Goal: Transaction & Acquisition: Purchase product/service

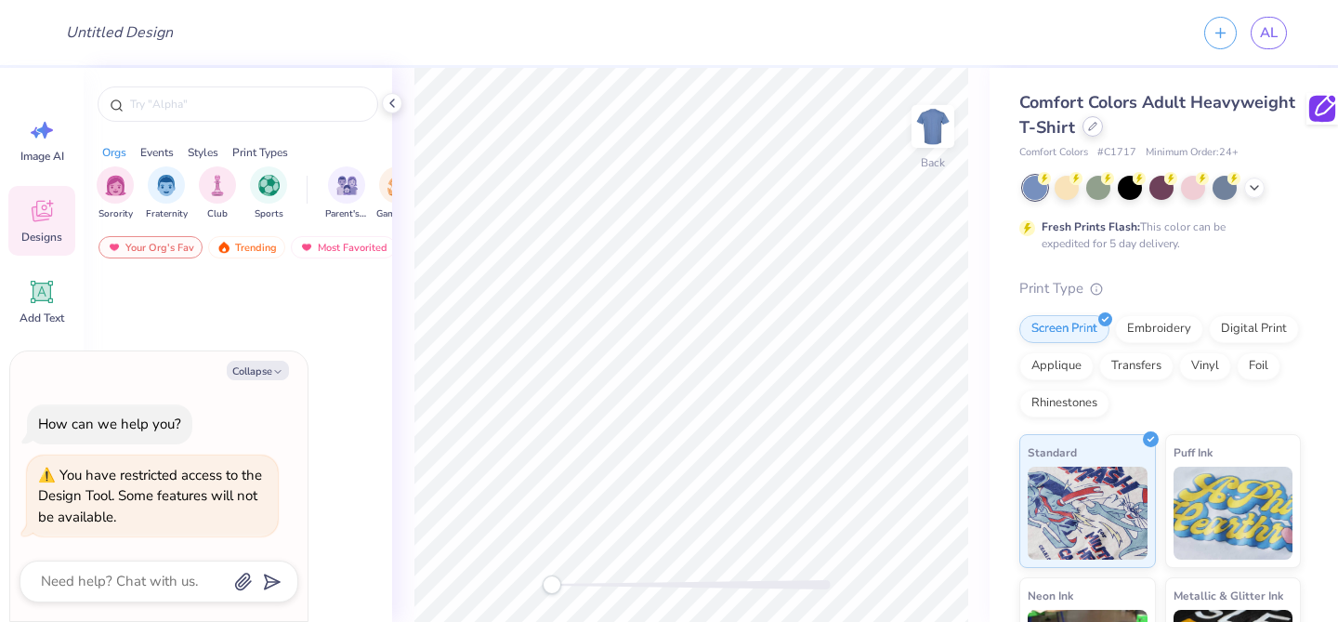
click at [1086, 131] on div at bounding box center [1093, 126] width 20 height 20
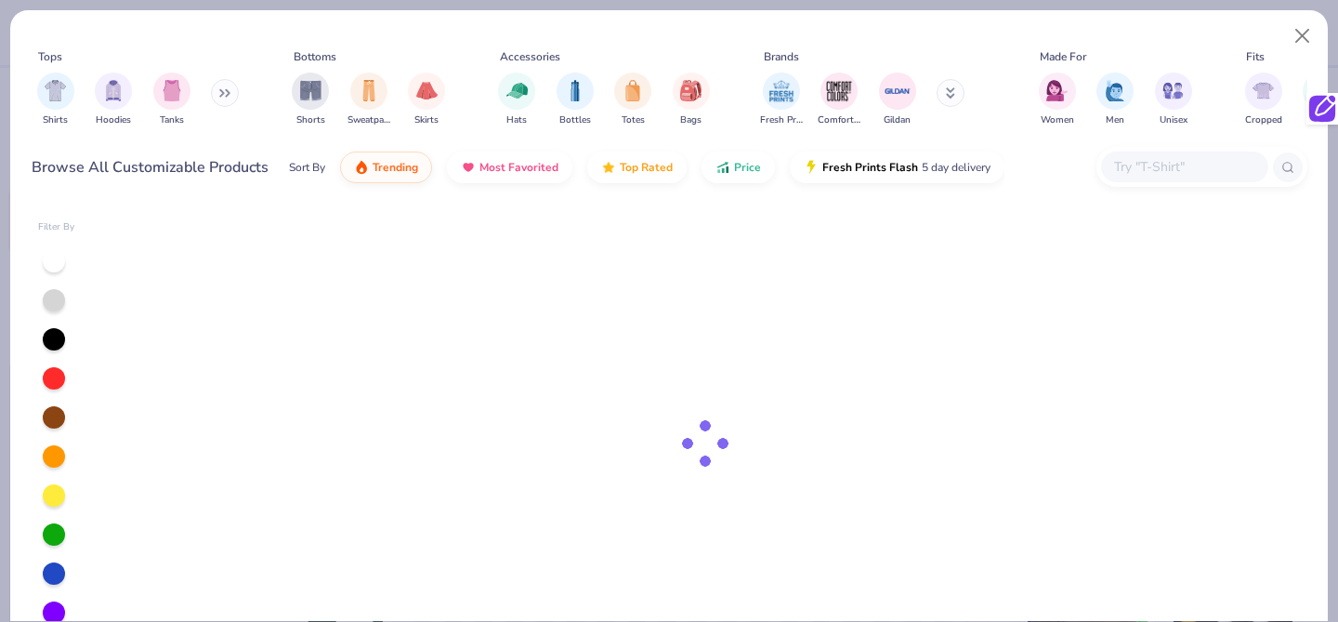
click at [1136, 171] on input "text" at bounding box center [1183, 166] width 143 height 21
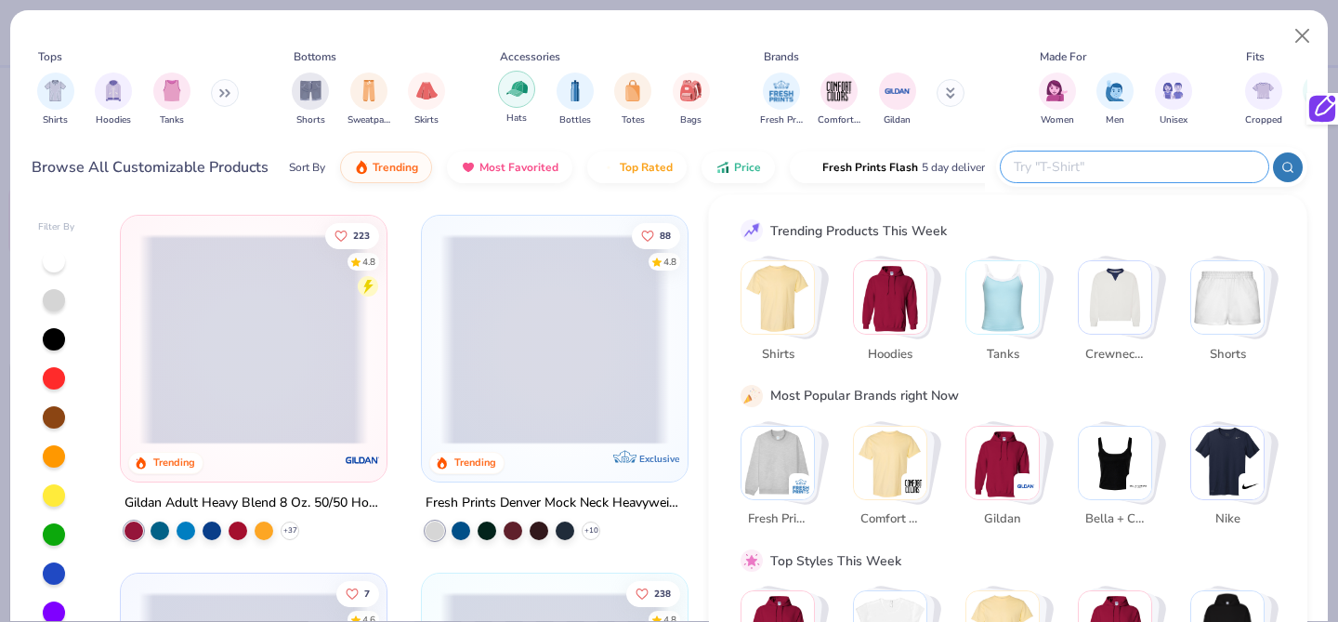
click at [505, 85] on div "filter for Hats" at bounding box center [516, 89] width 37 height 37
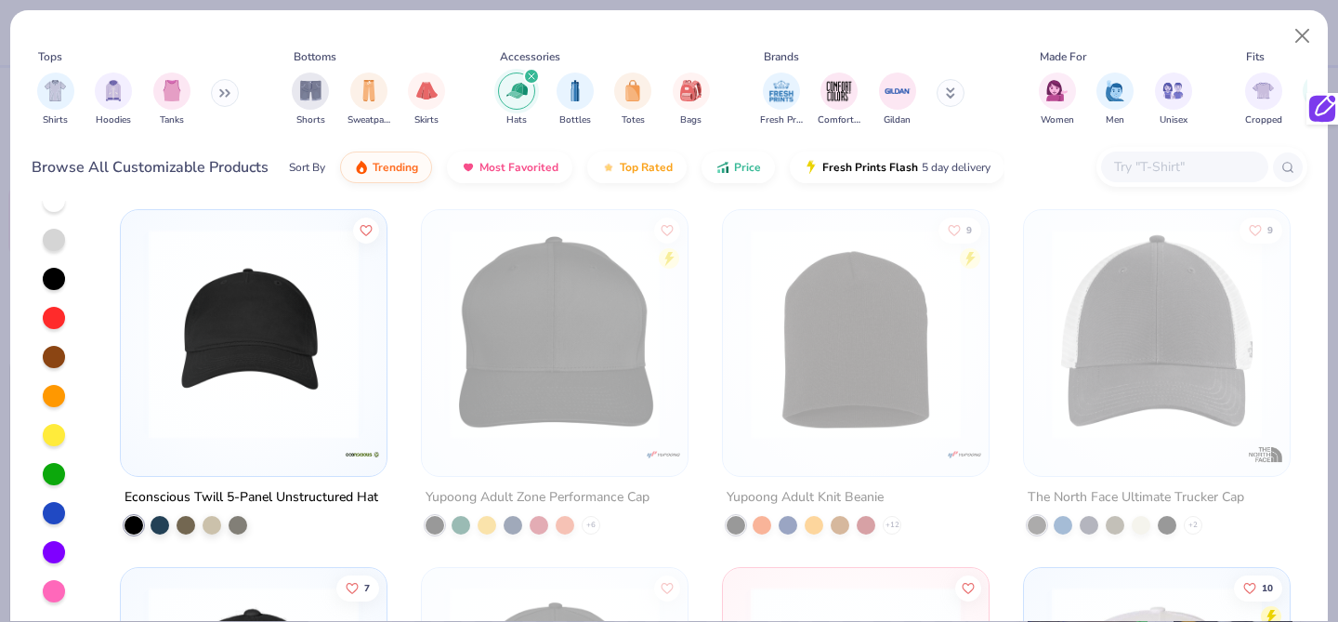
scroll to position [1715, 0]
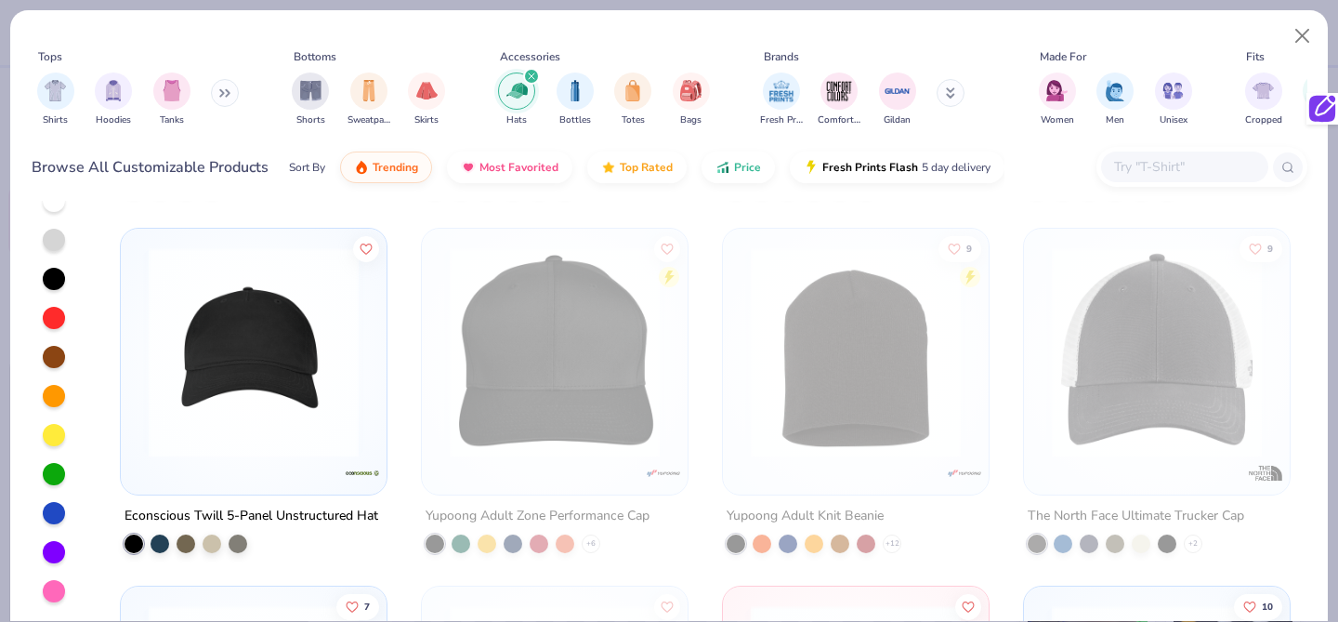
click at [239, 375] on img at bounding box center [253, 352] width 229 height 210
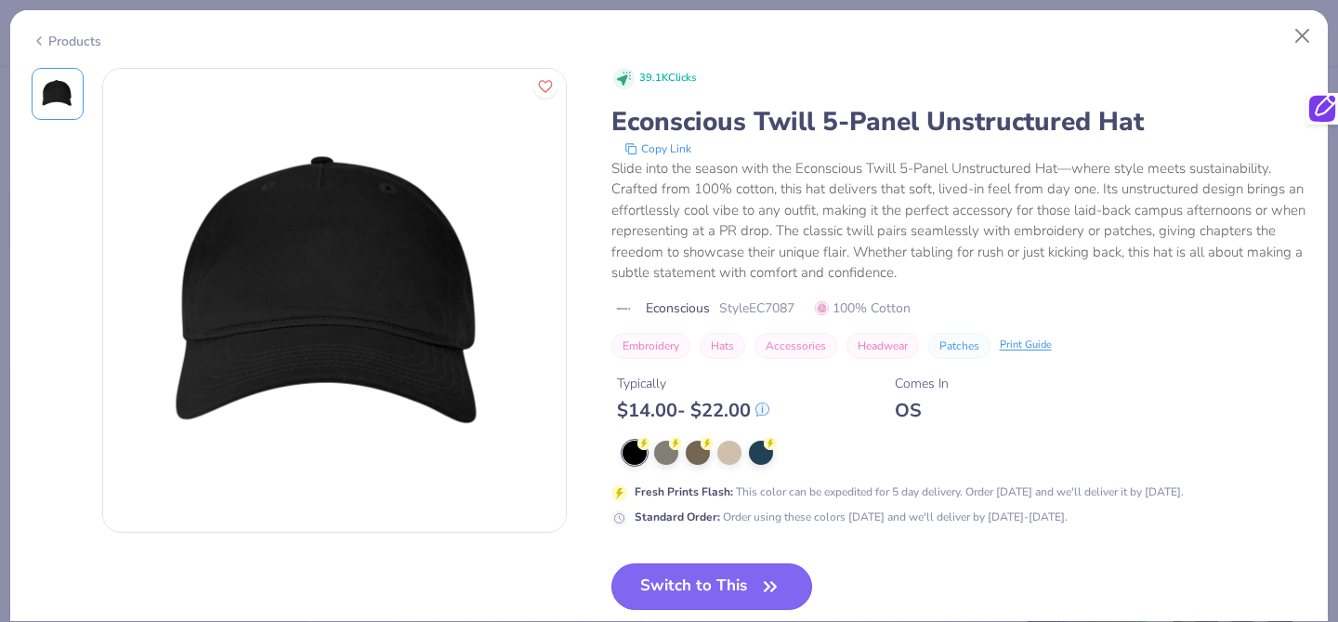
click at [738, 580] on button "Switch to This" at bounding box center [713, 586] width 202 height 46
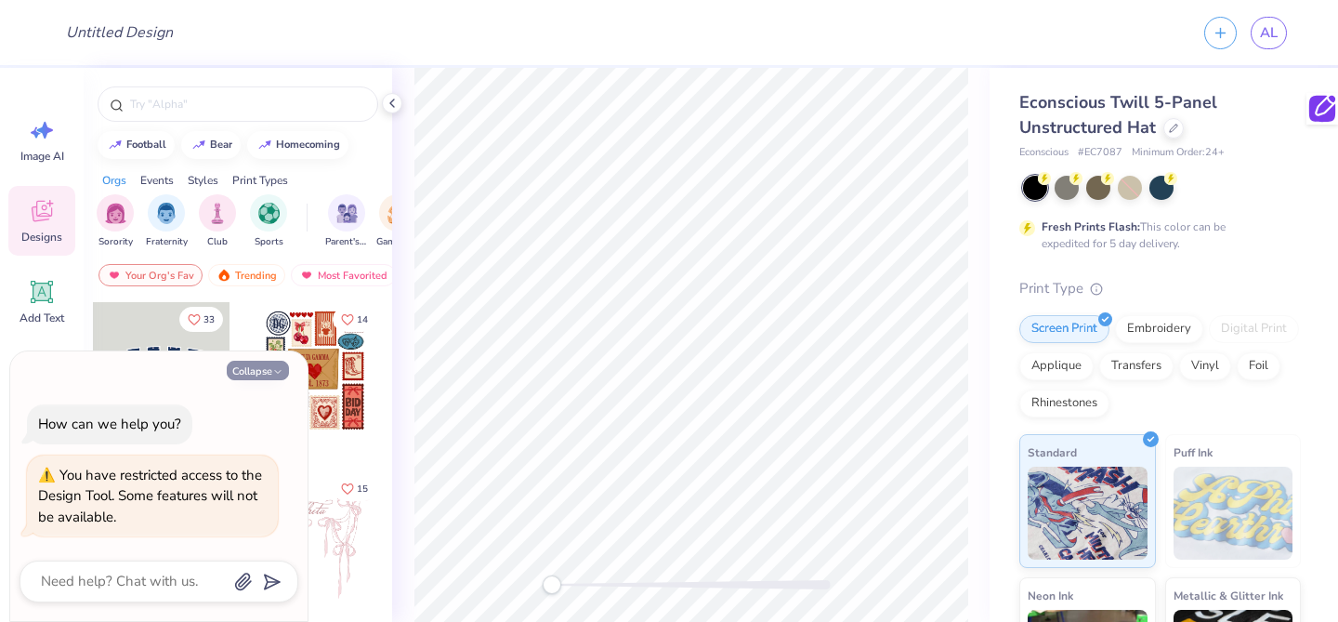
click at [269, 371] on button "Collapse" at bounding box center [258, 371] width 62 height 20
type textarea "x"
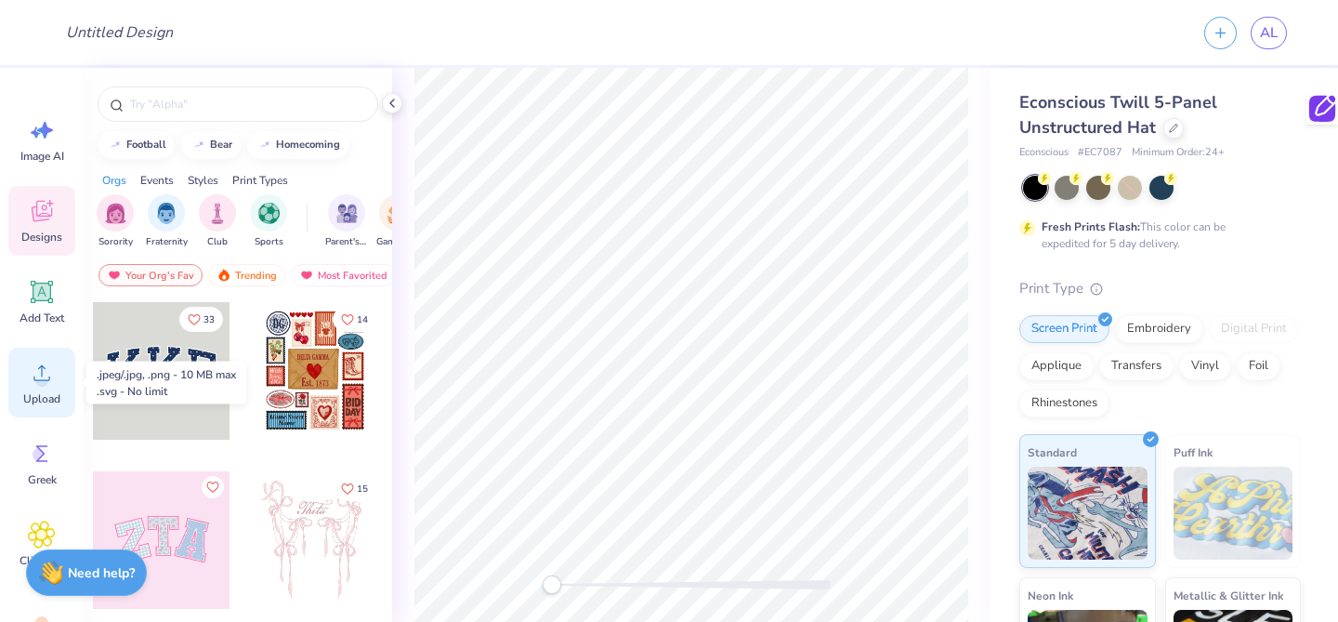
click at [40, 379] on circle at bounding box center [41, 380] width 13 height 13
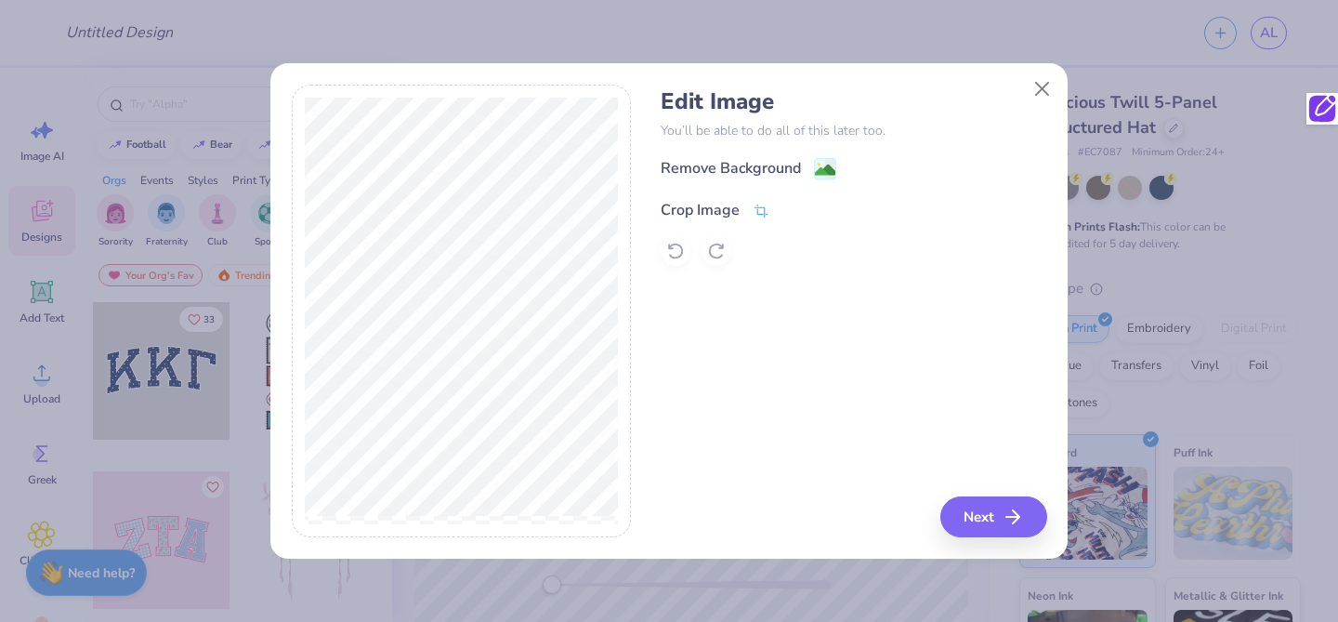
click at [748, 207] on div "Crop Image" at bounding box center [715, 210] width 109 height 22
click at [981, 519] on div "Edit Image You’ll be able to do all of this later too. Remove Background Crop I…" at bounding box center [854, 312] width 386 height 454
click at [787, 204] on icon at bounding box center [792, 208] width 11 height 11
click at [992, 521] on button "Next" at bounding box center [996, 516] width 107 height 41
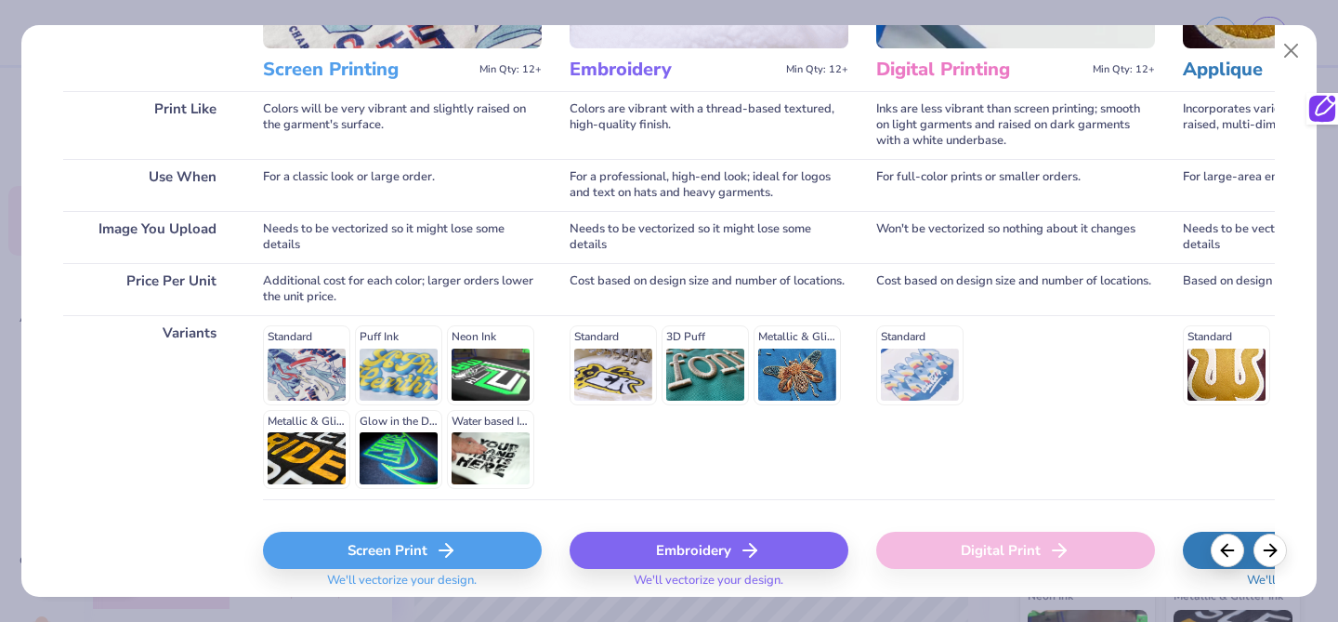
scroll to position [305, 0]
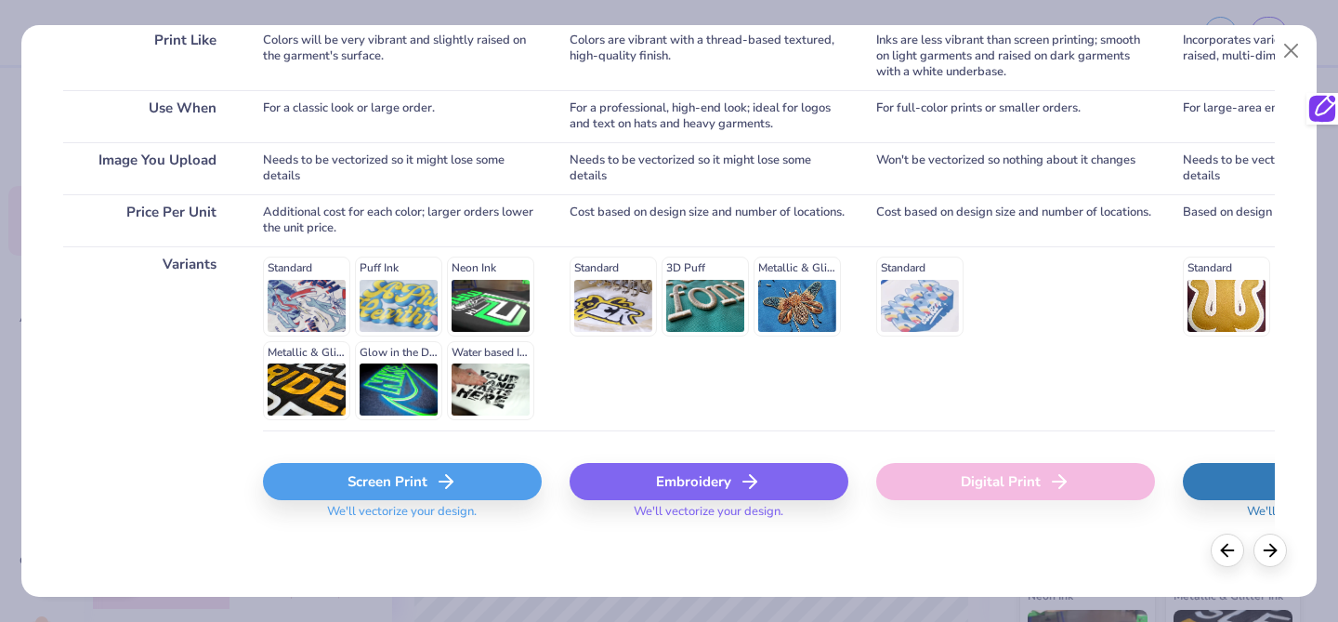
click at [665, 478] on div "Embroidery" at bounding box center [709, 481] width 279 height 37
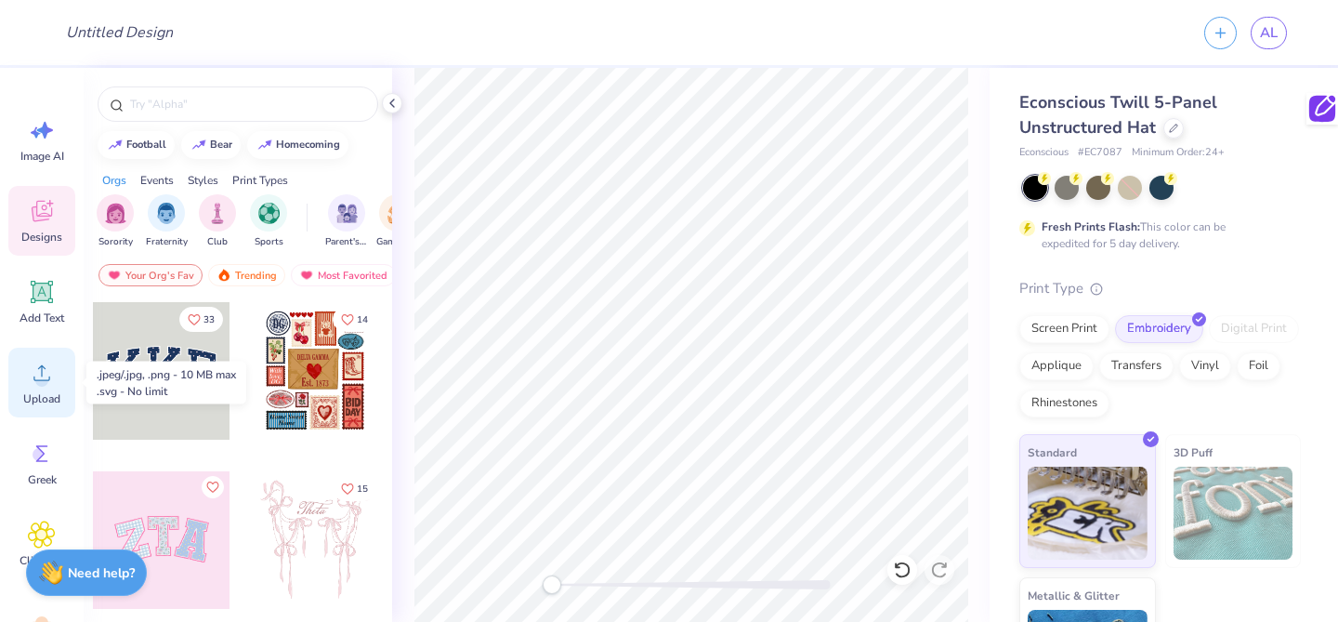
click at [44, 379] on icon at bounding box center [41, 373] width 17 height 16
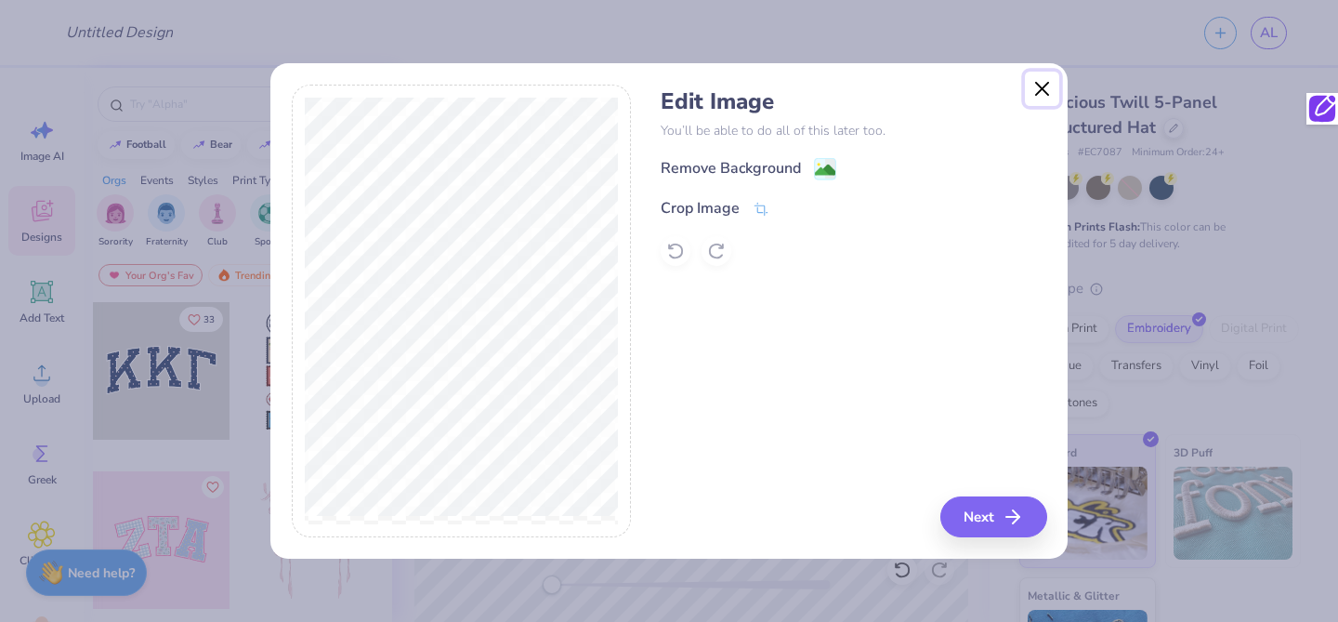
click at [1033, 90] on button "Close" at bounding box center [1042, 89] width 35 height 35
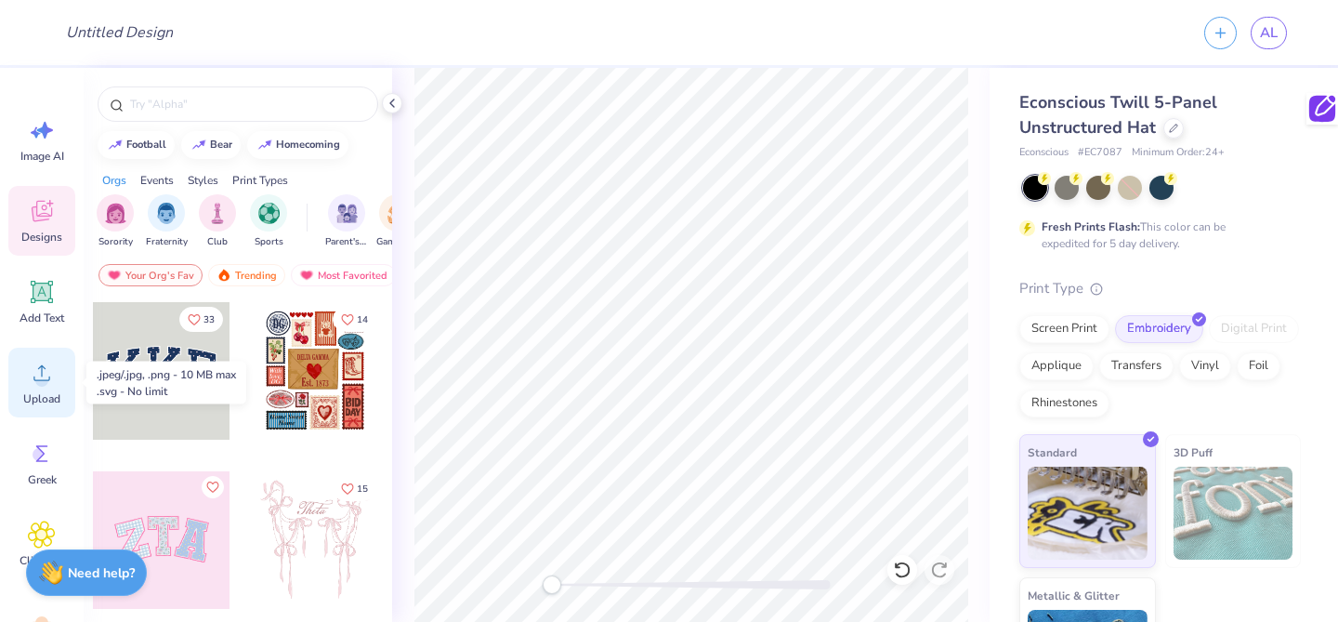
click at [34, 374] on icon at bounding box center [42, 373] width 28 height 28
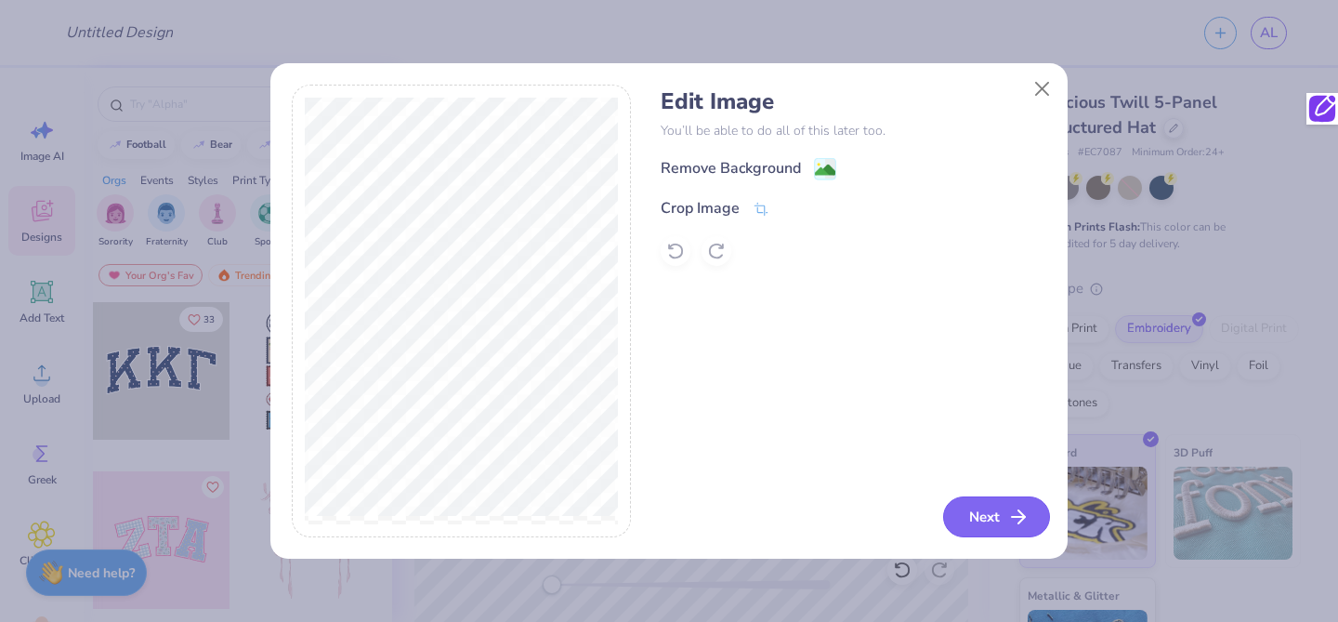
click at [989, 516] on button "Next" at bounding box center [996, 516] width 107 height 41
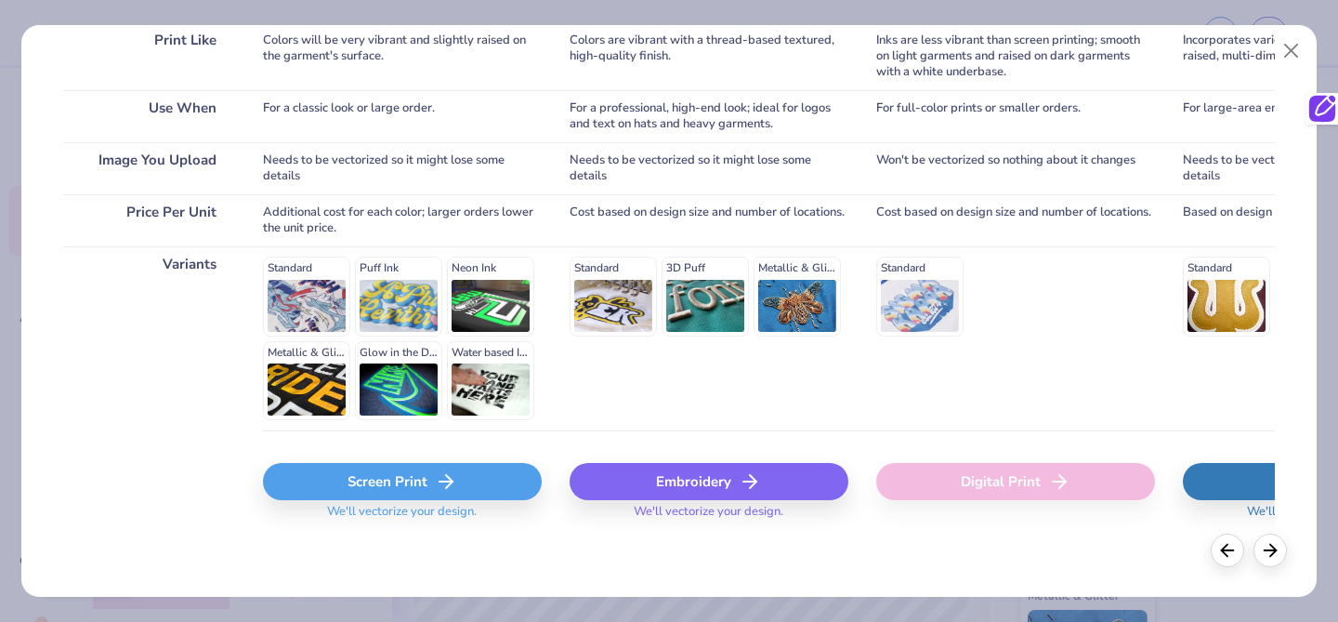
click at [718, 484] on div "Embroidery" at bounding box center [709, 481] width 279 height 37
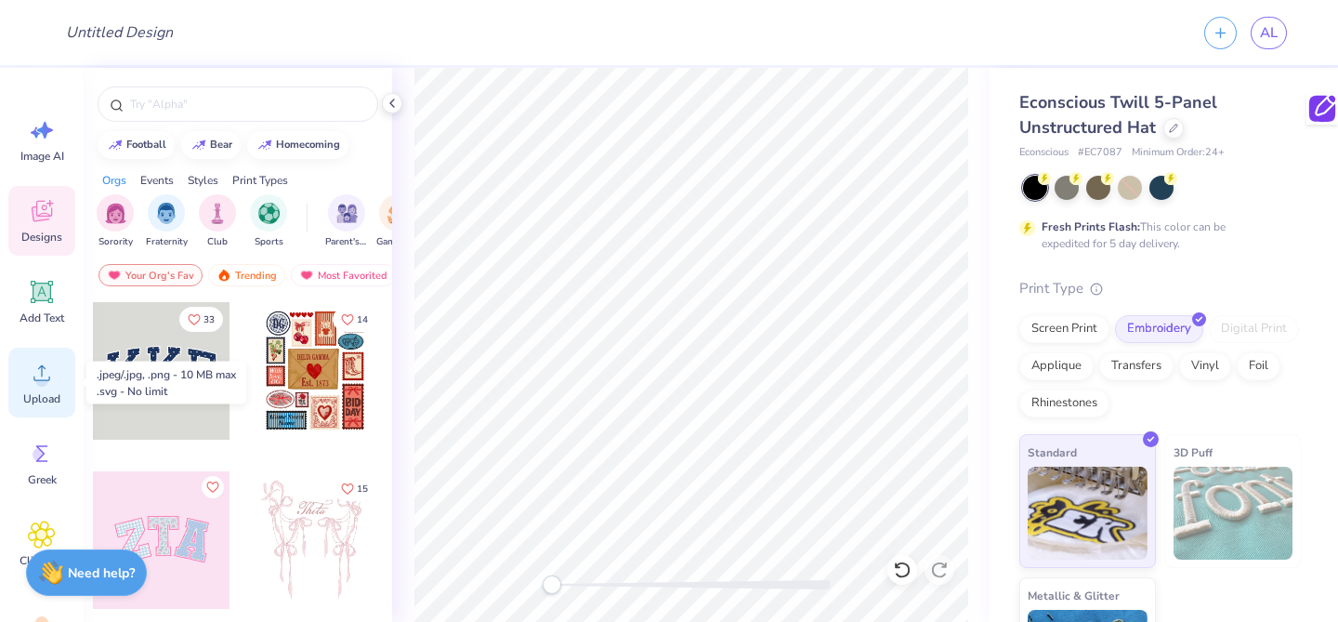
click at [28, 387] on div "Upload" at bounding box center [41, 383] width 67 height 70
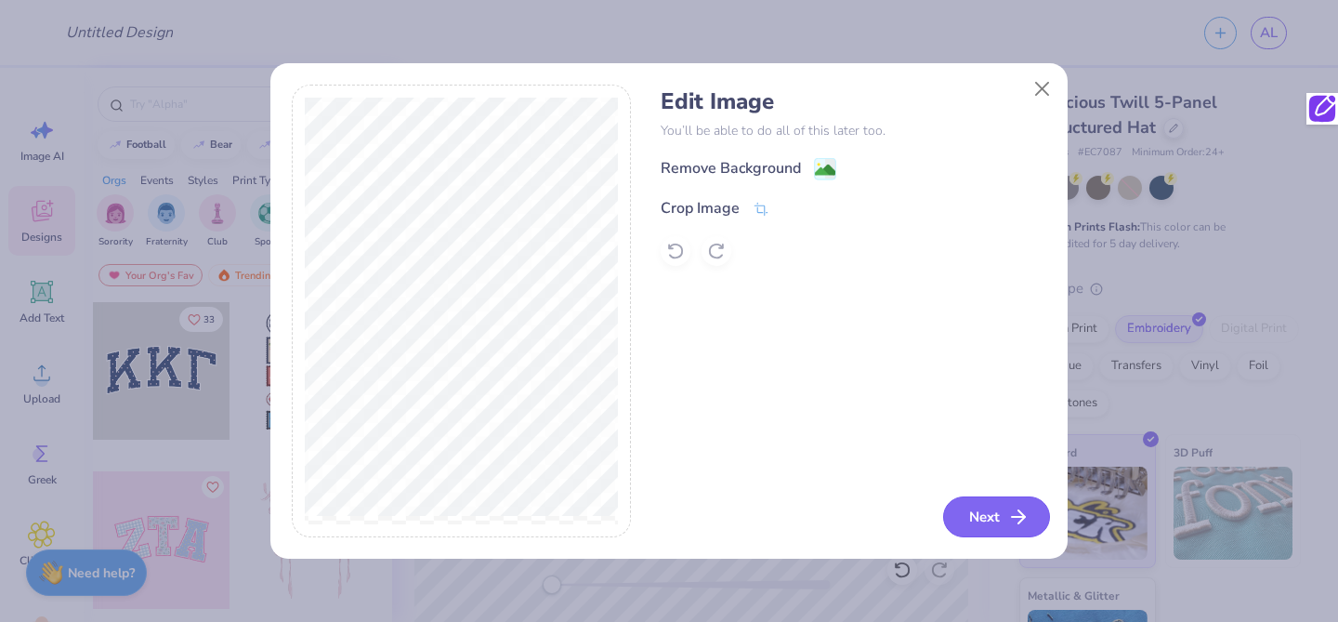
click at [981, 520] on button "Next" at bounding box center [996, 516] width 107 height 41
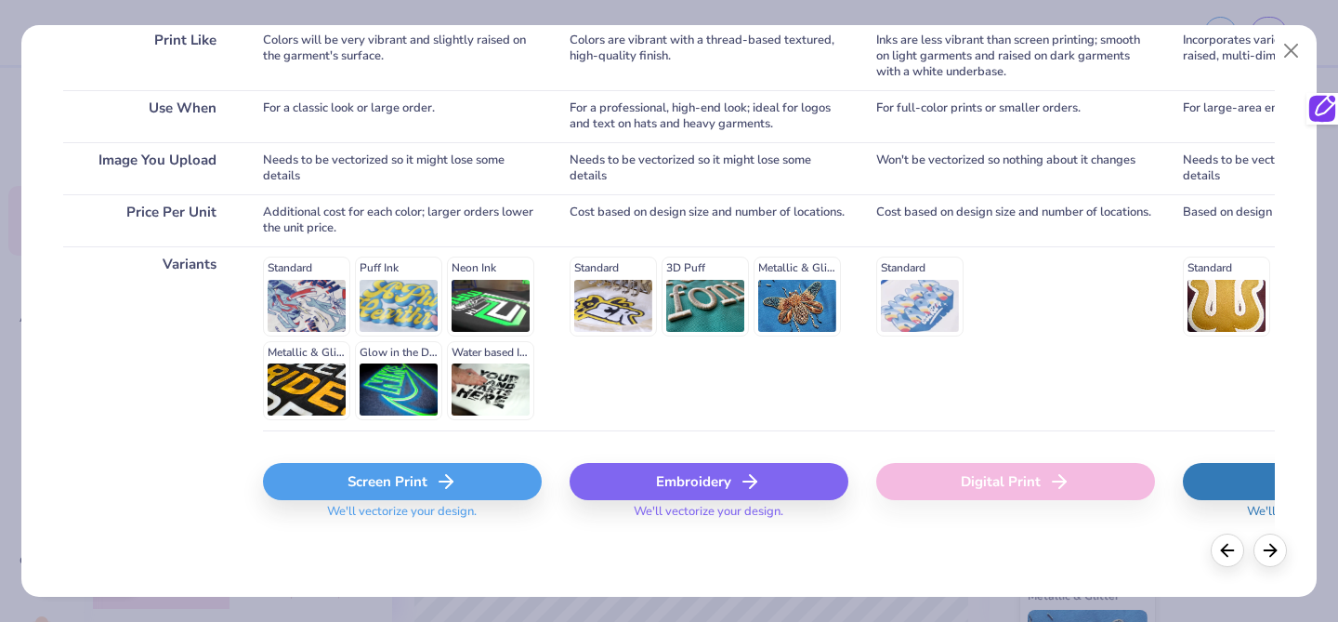
click at [726, 474] on div "Embroidery" at bounding box center [709, 481] width 279 height 37
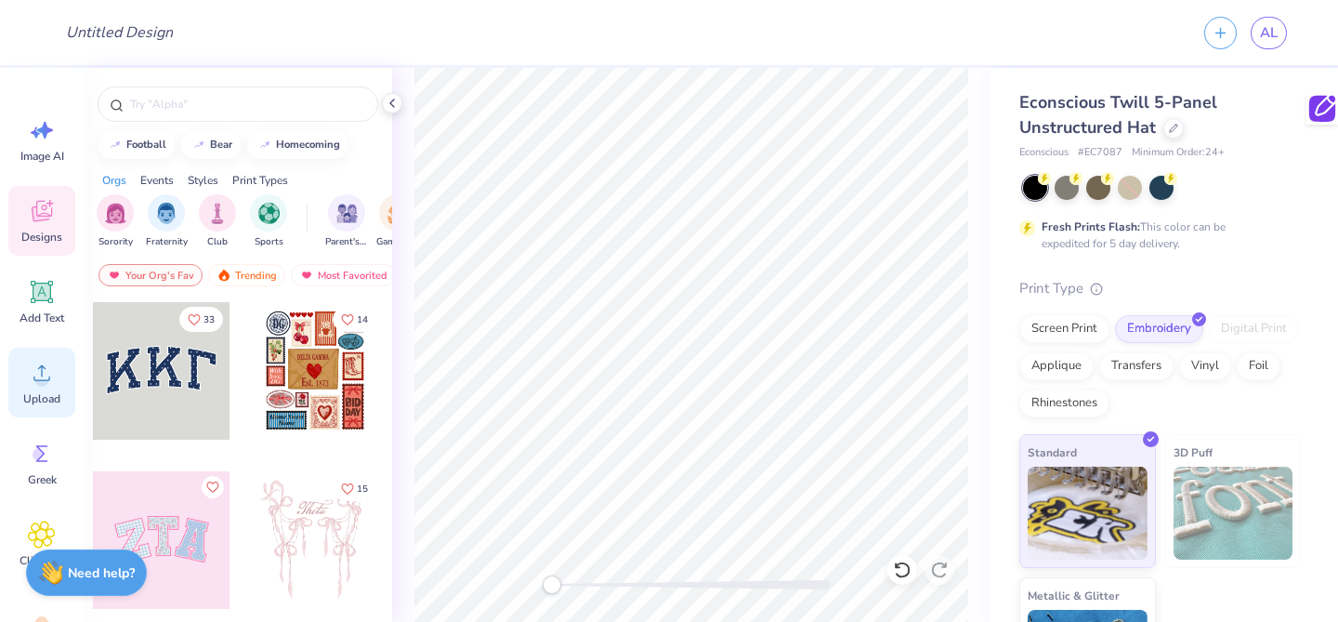
click at [38, 375] on circle at bounding box center [41, 380] width 13 height 13
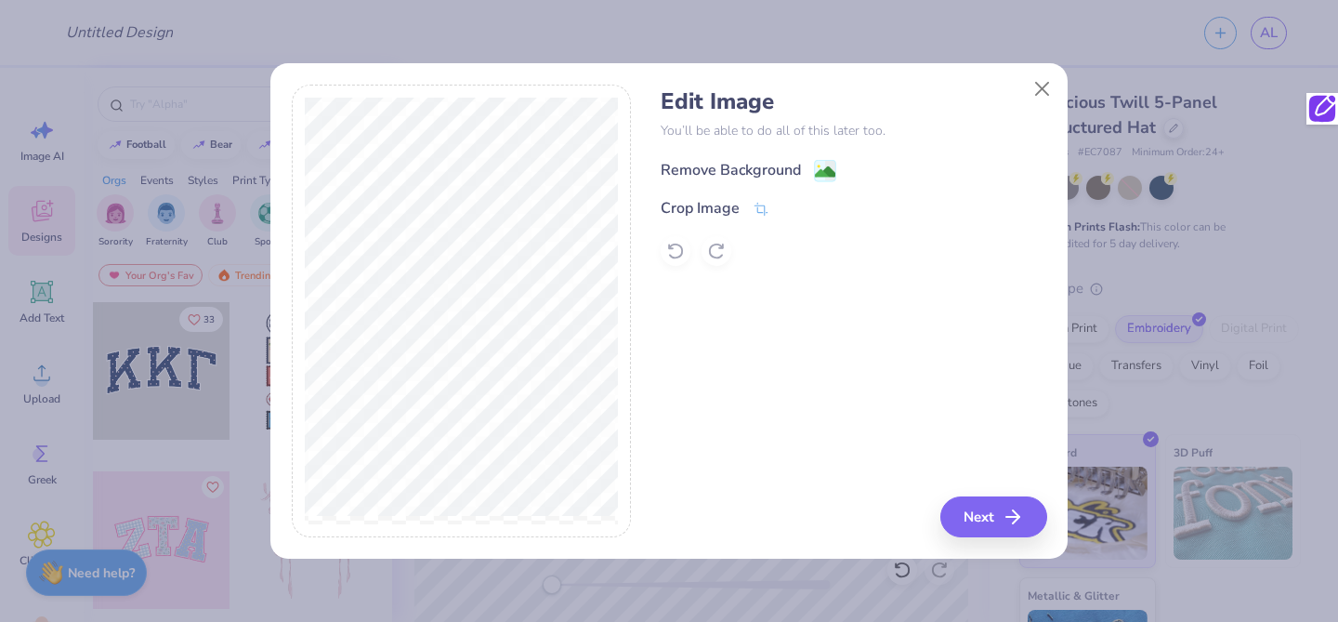
click at [740, 164] on div "Remove Background" at bounding box center [731, 170] width 140 height 22
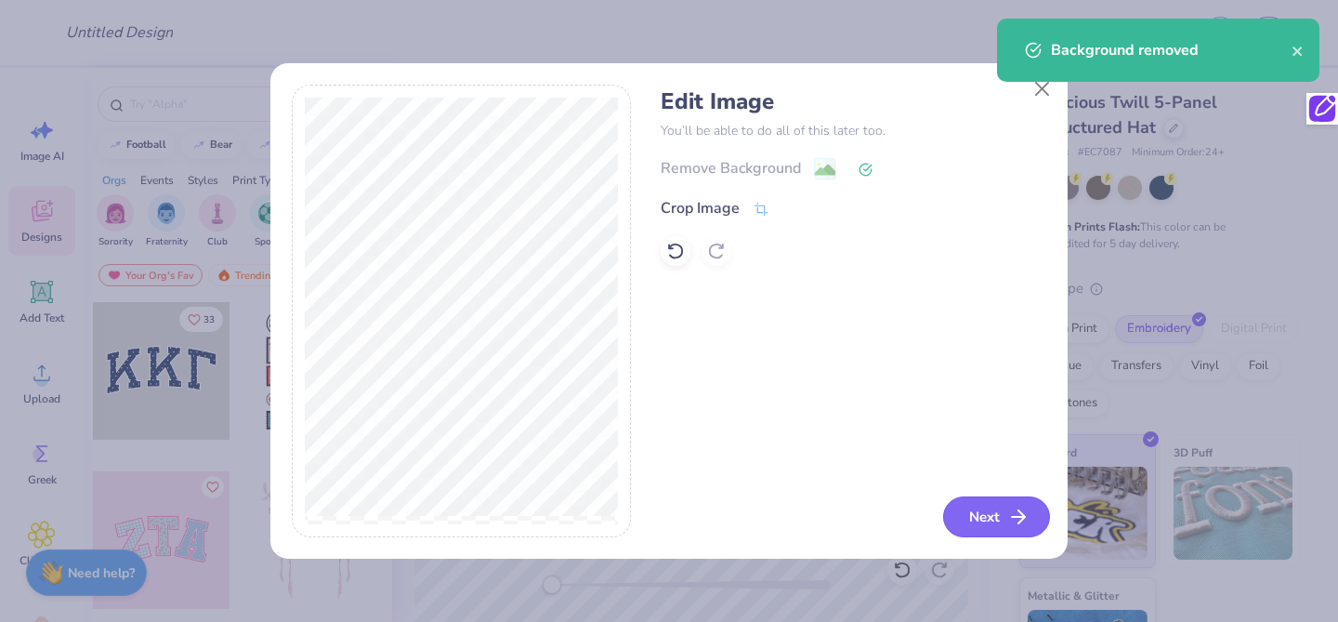
click at [977, 524] on button "Next" at bounding box center [996, 516] width 107 height 41
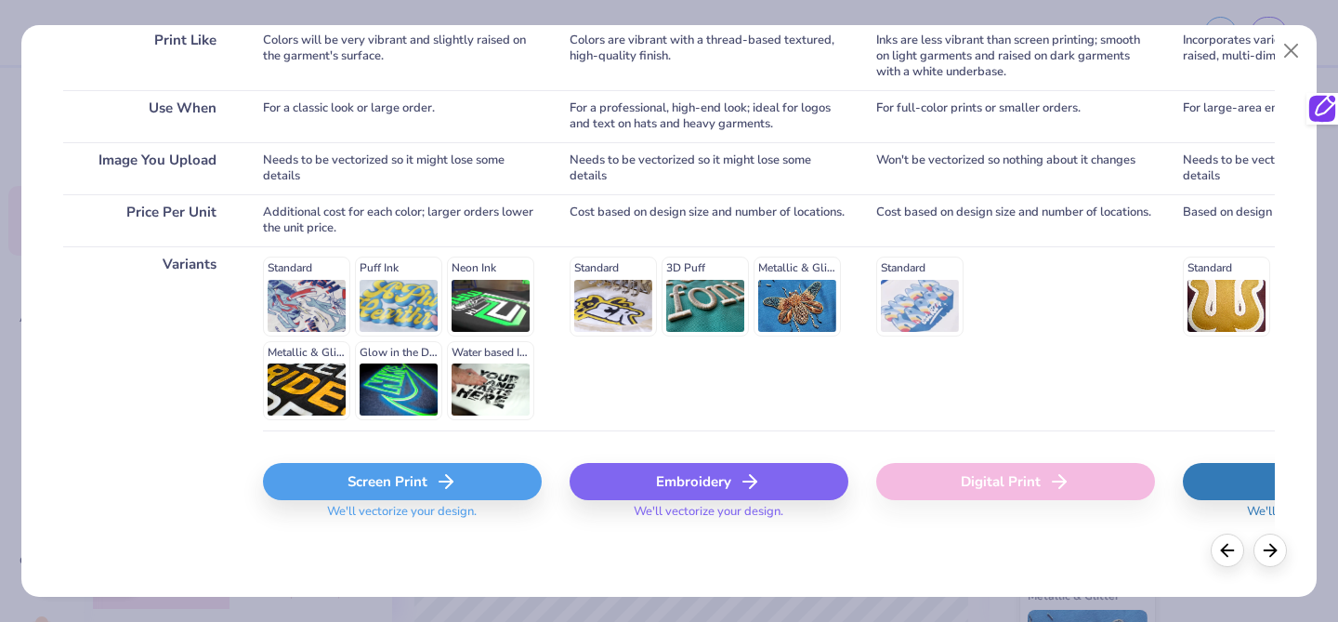
click at [665, 477] on div "Embroidery" at bounding box center [709, 481] width 279 height 37
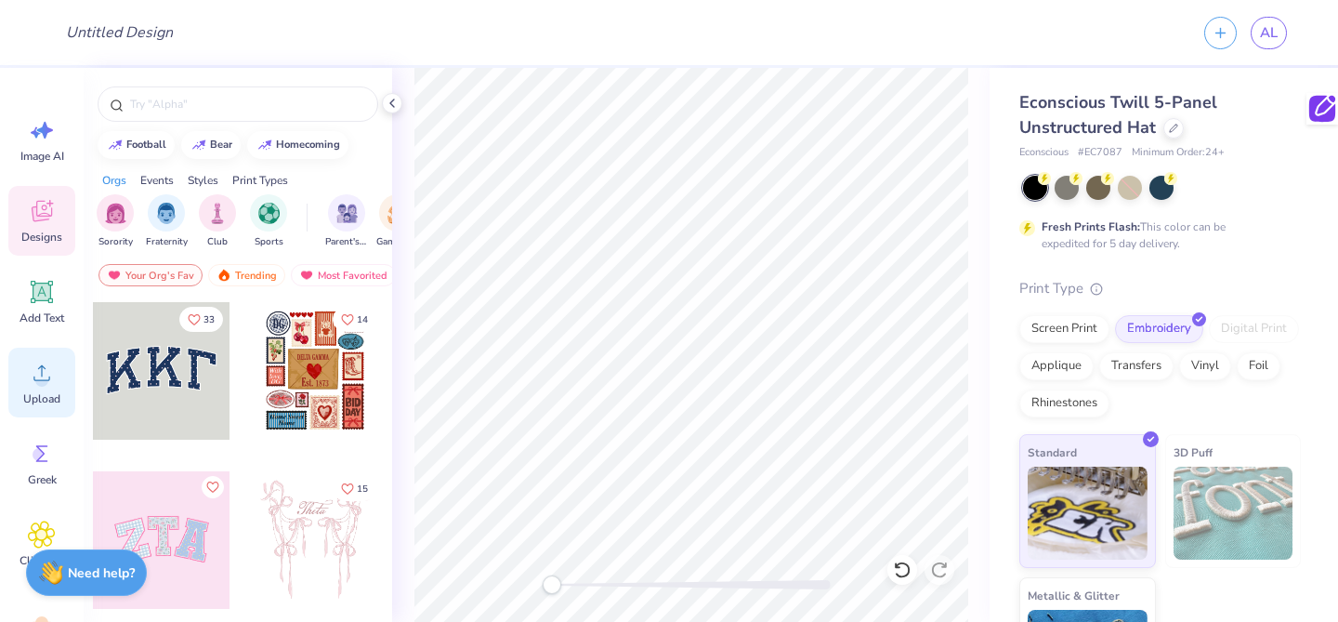
click at [40, 371] on icon at bounding box center [42, 373] width 28 height 28
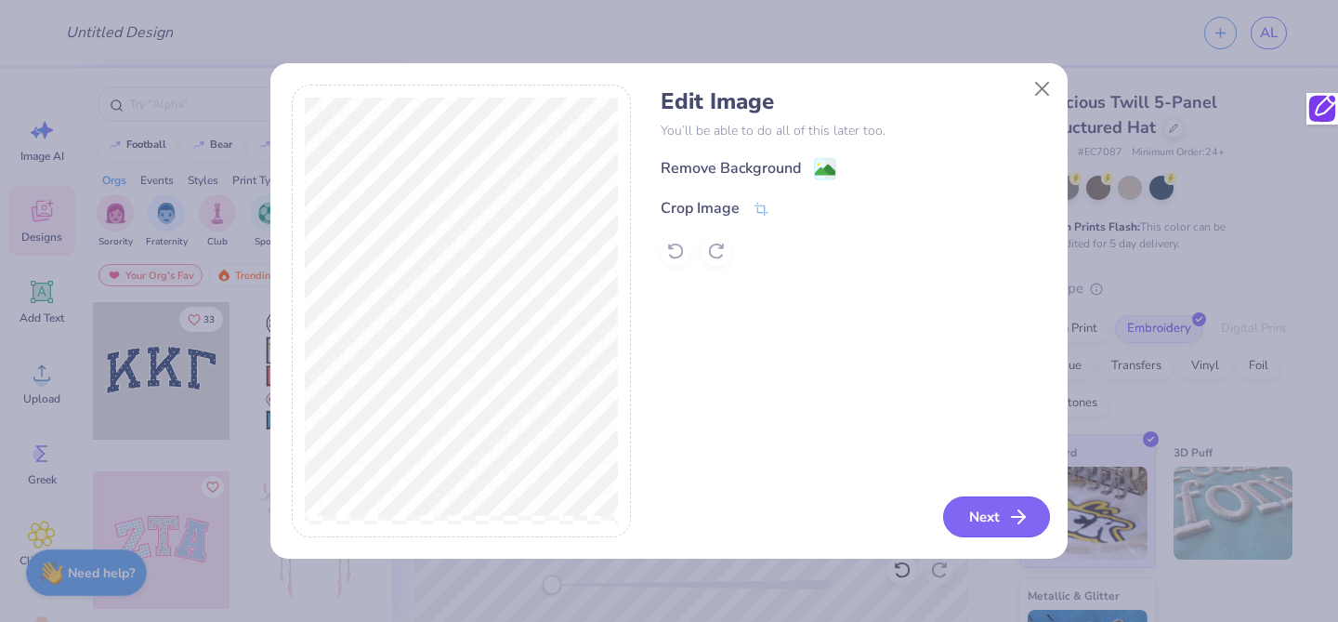
click at [1022, 513] on icon "button" at bounding box center [1018, 517] width 22 height 22
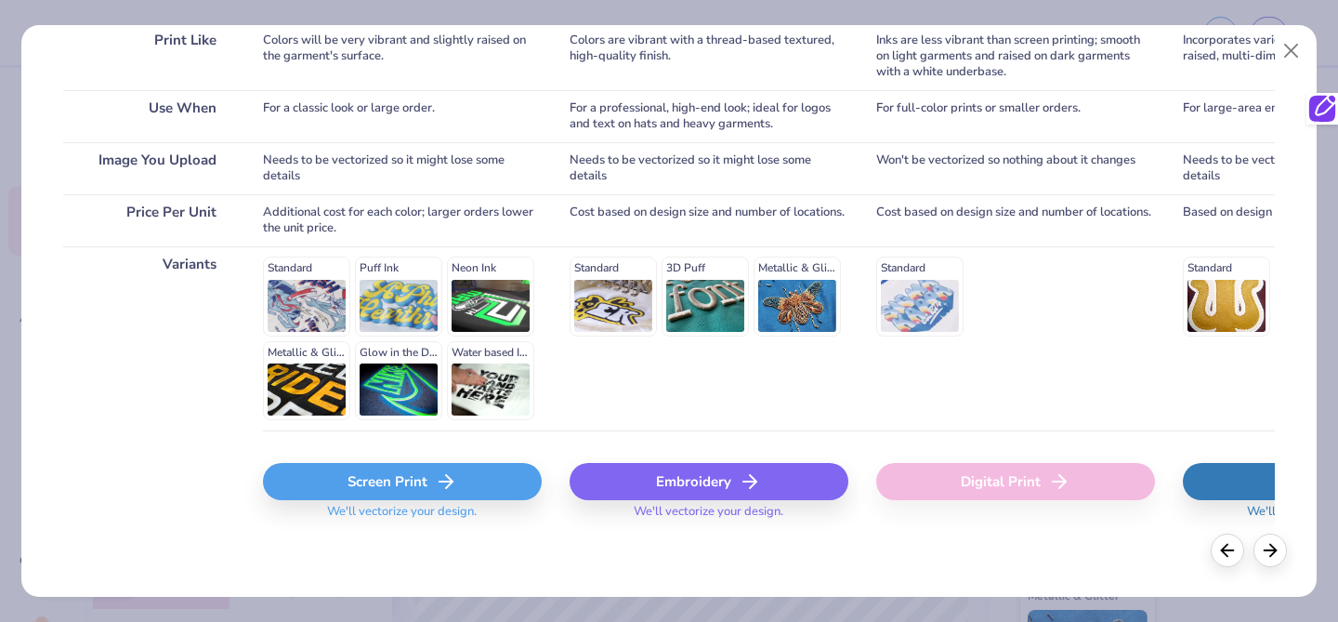
click at [710, 477] on div "Embroidery" at bounding box center [709, 481] width 279 height 37
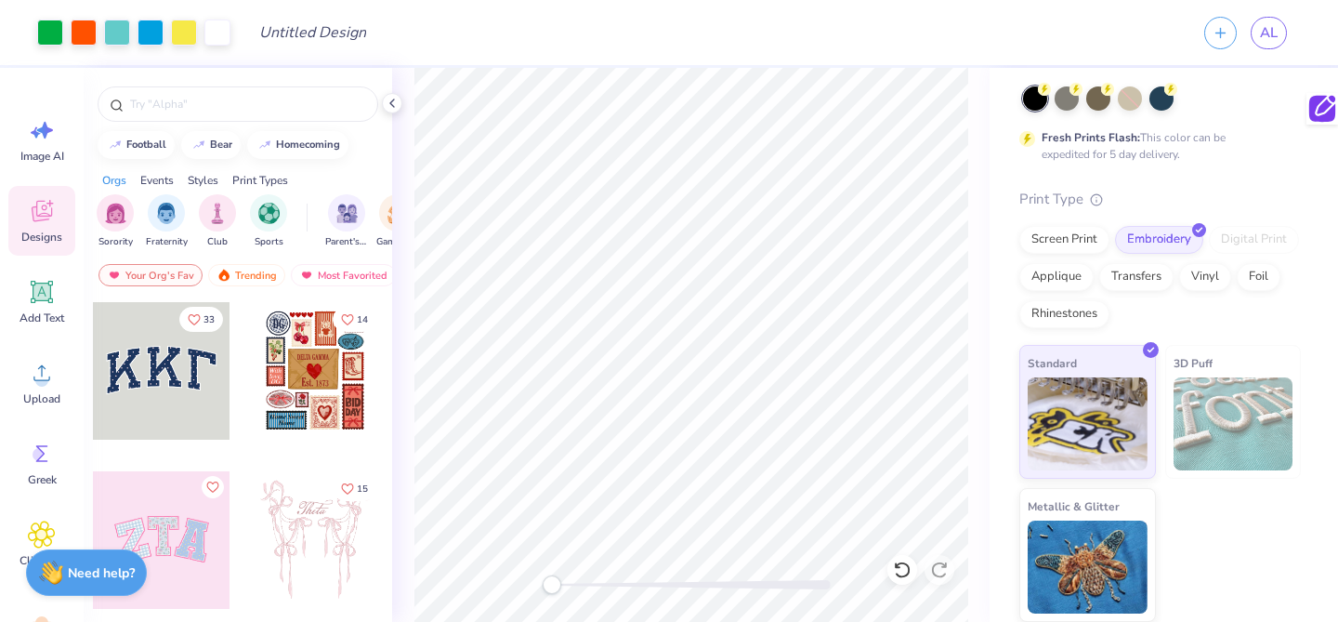
scroll to position [0, 0]
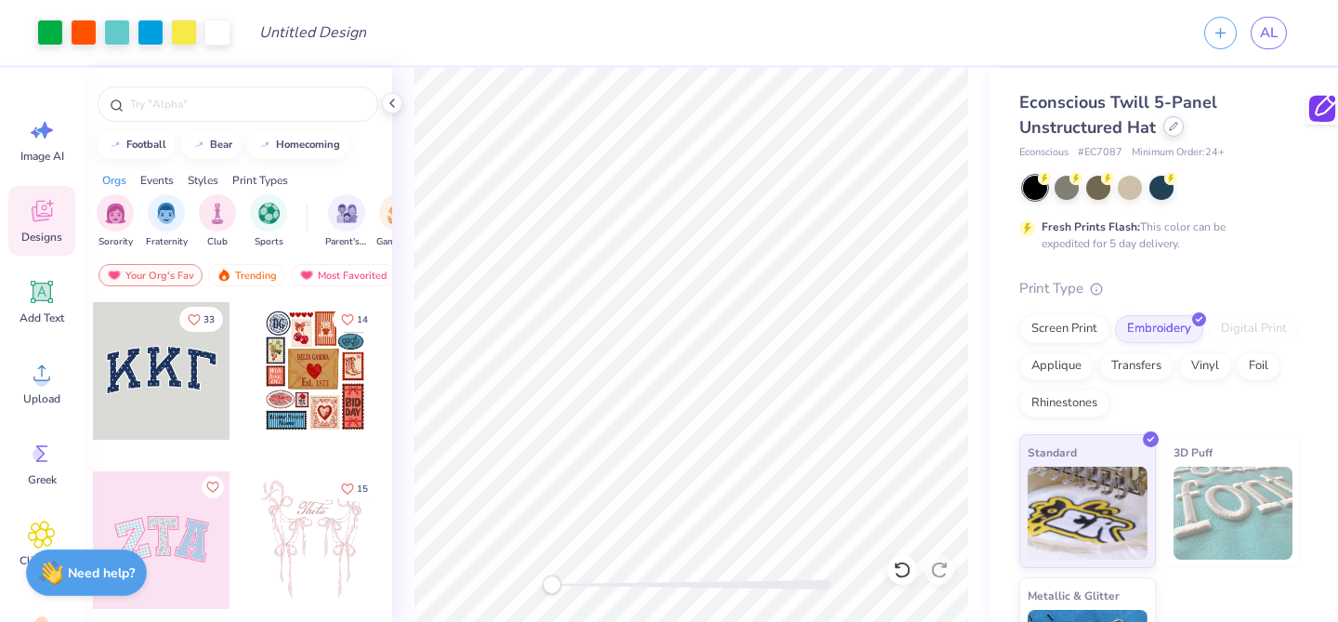
click at [1173, 127] on icon at bounding box center [1173, 126] width 7 height 7
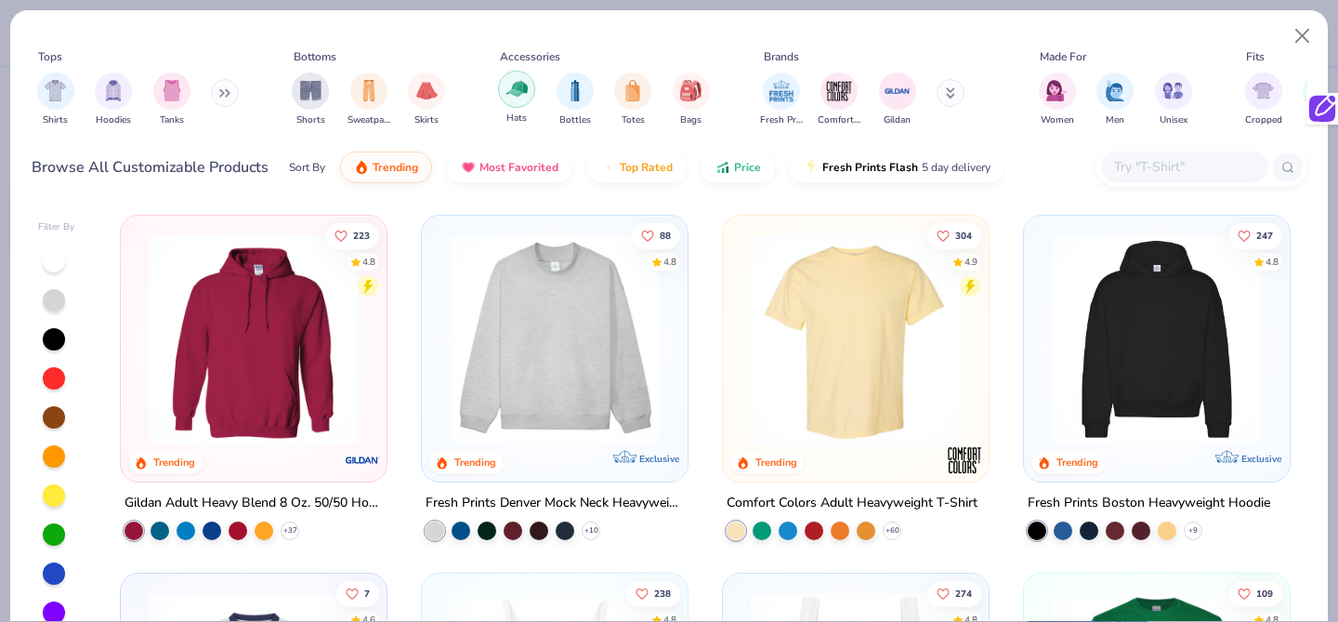
click at [527, 94] on div "filter for Hats" at bounding box center [516, 89] width 37 height 37
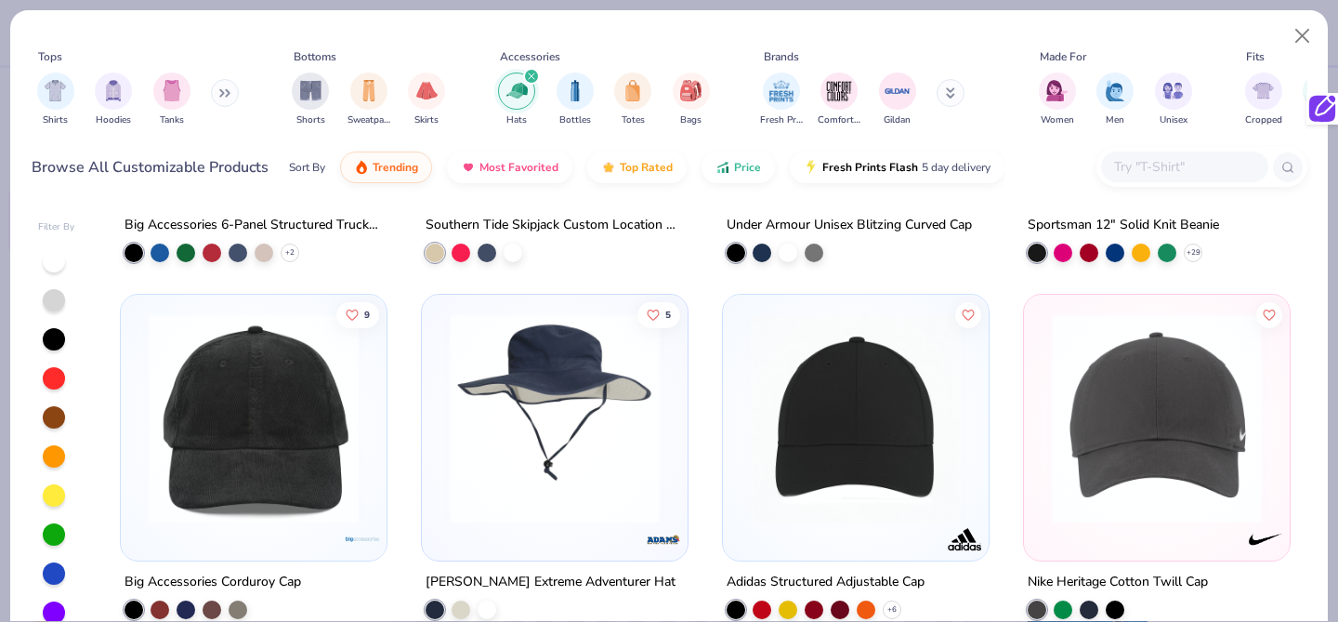
scroll to position [989, 0]
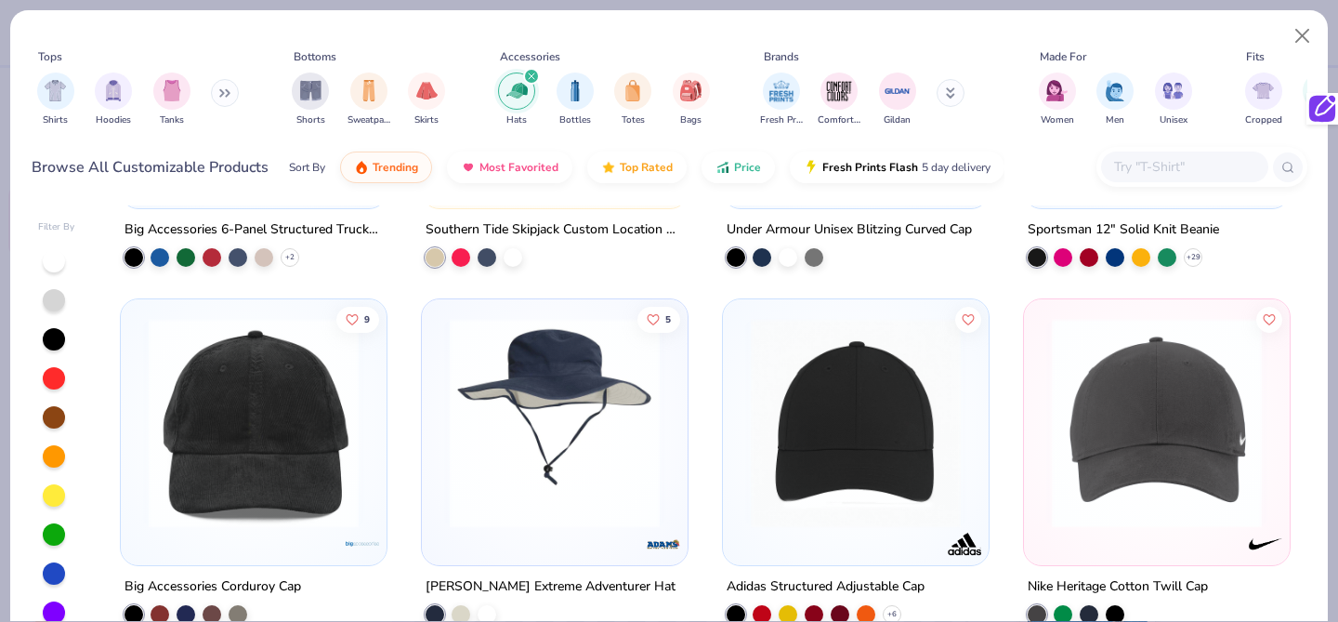
click at [856, 435] on img at bounding box center [856, 423] width 229 height 210
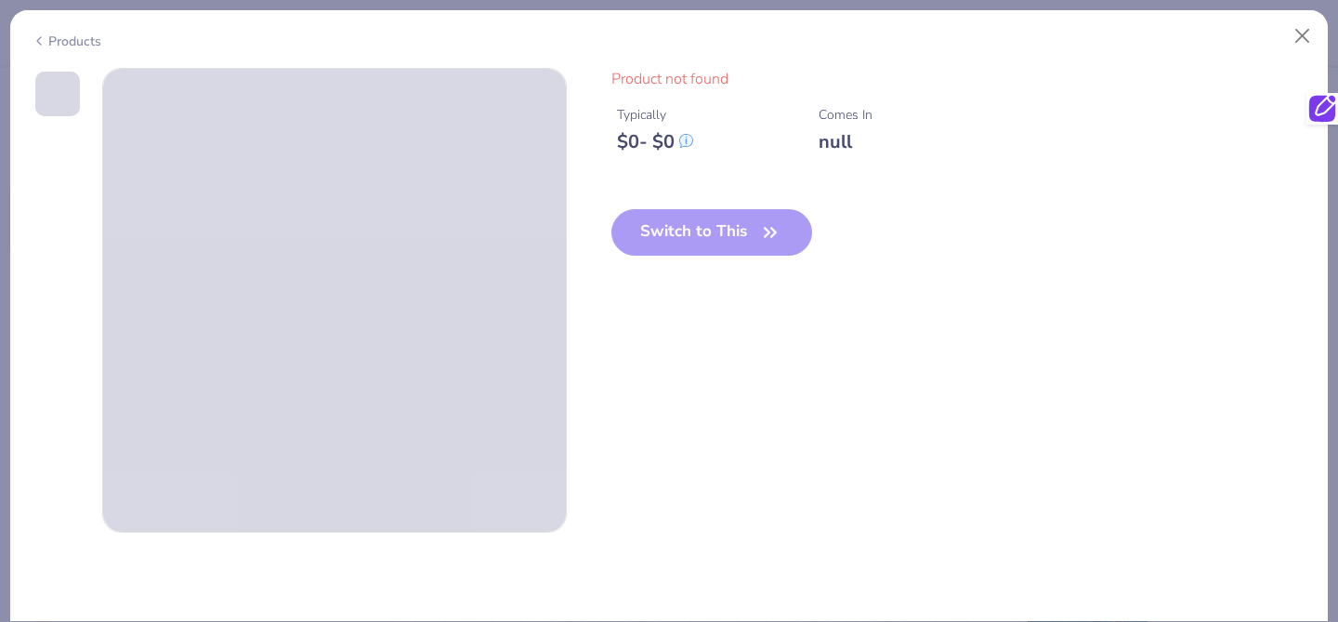
click at [57, 41] on div "Products" at bounding box center [67, 42] width 70 height 20
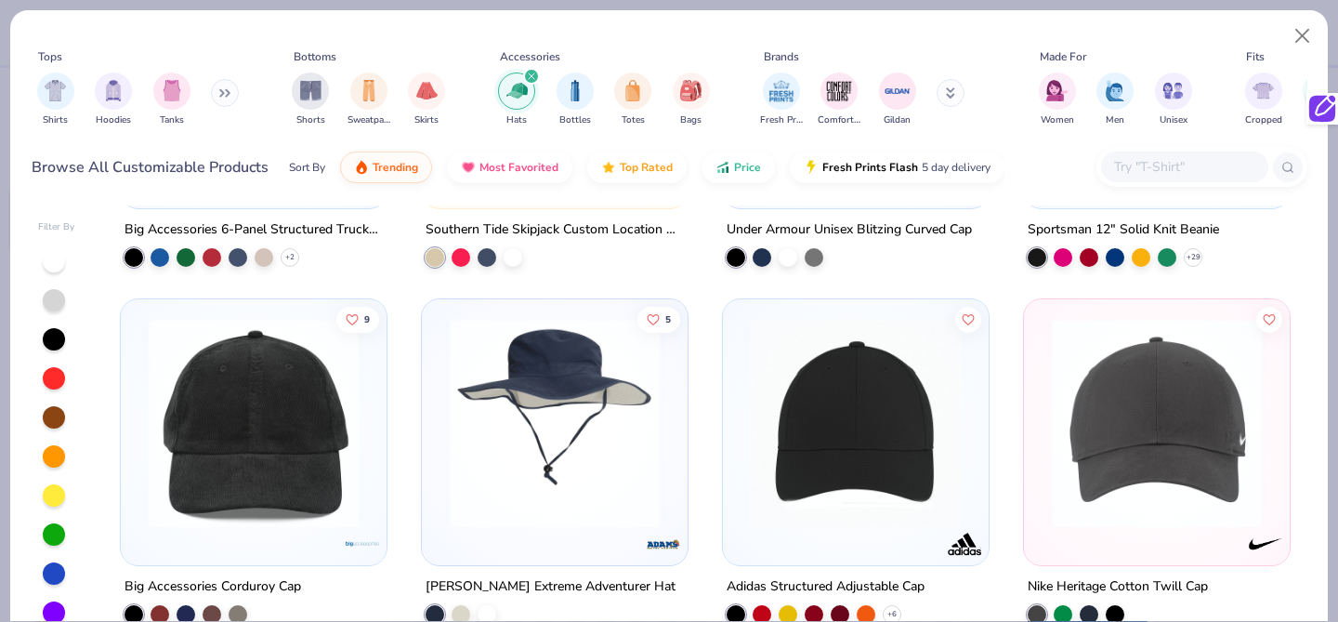
scroll to position [1222, 0]
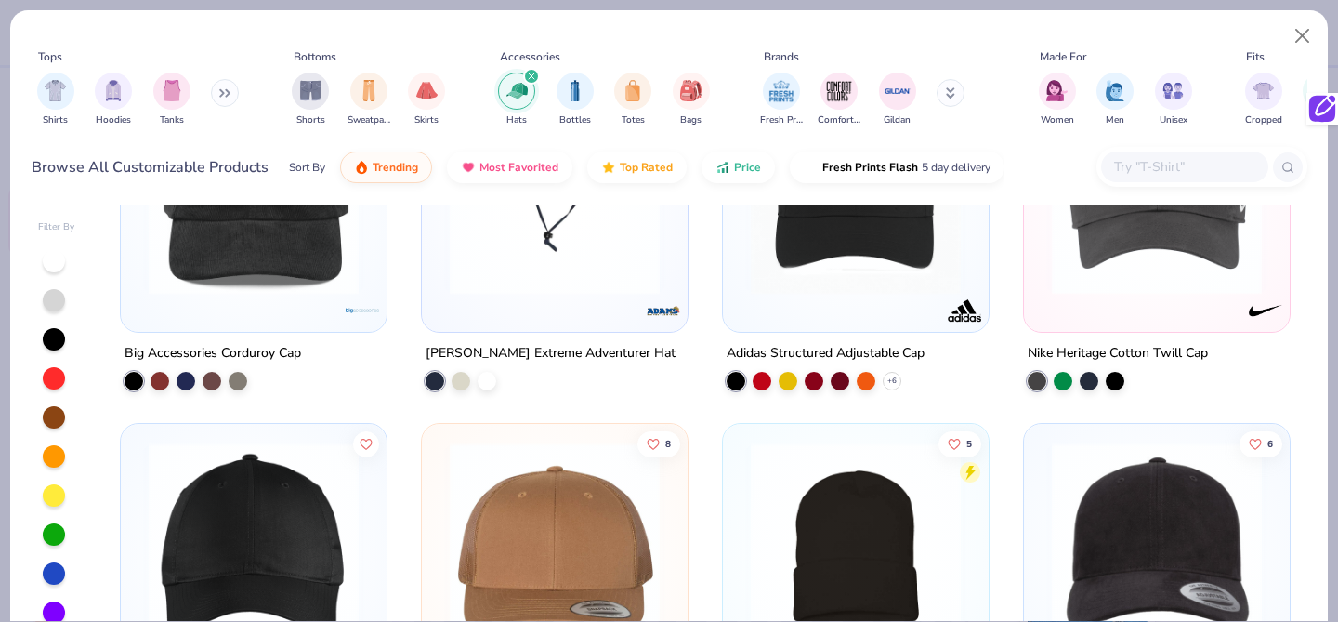
click at [831, 273] on img at bounding box center [856, 190] width 229 height 210
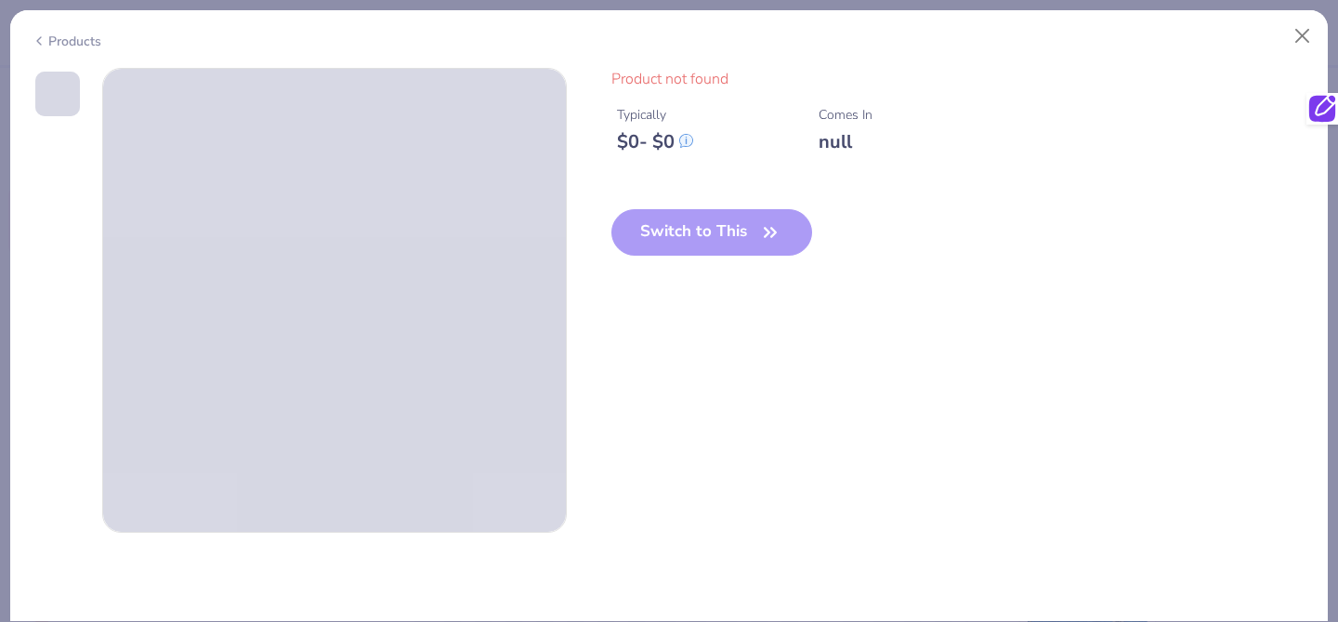
click at [54, 39] on div "Products" at bounding box center [67, 42] width 70 height 20
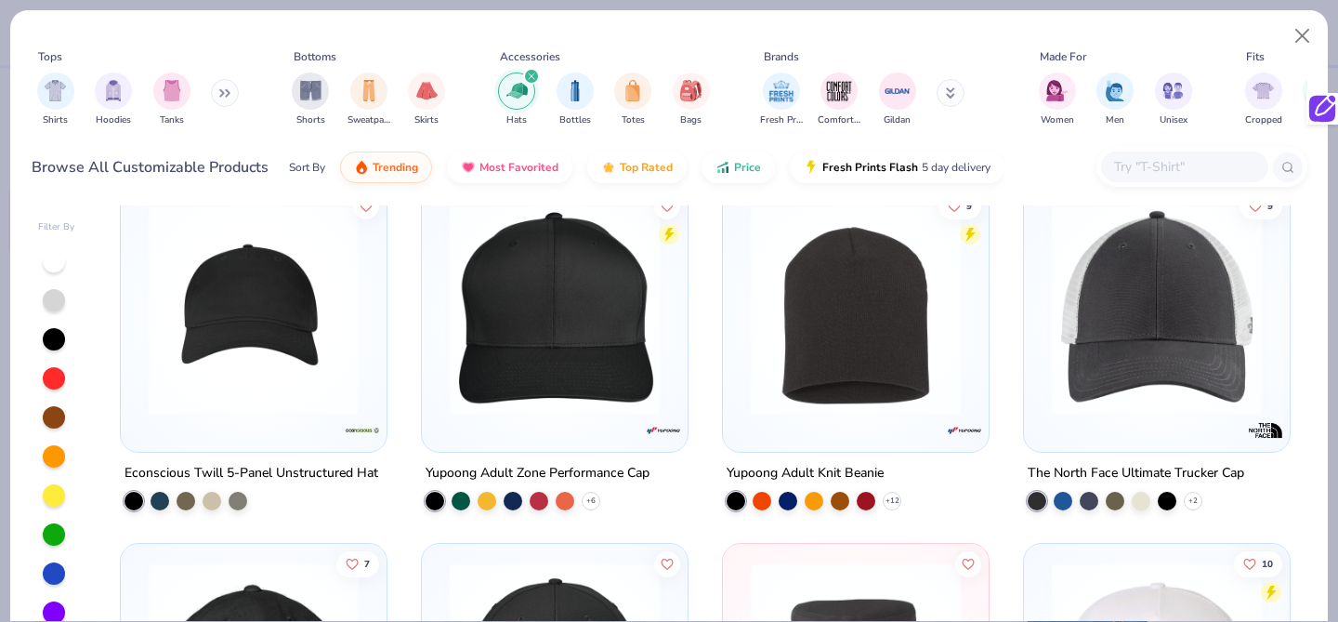
scroll to position [1834, 0]
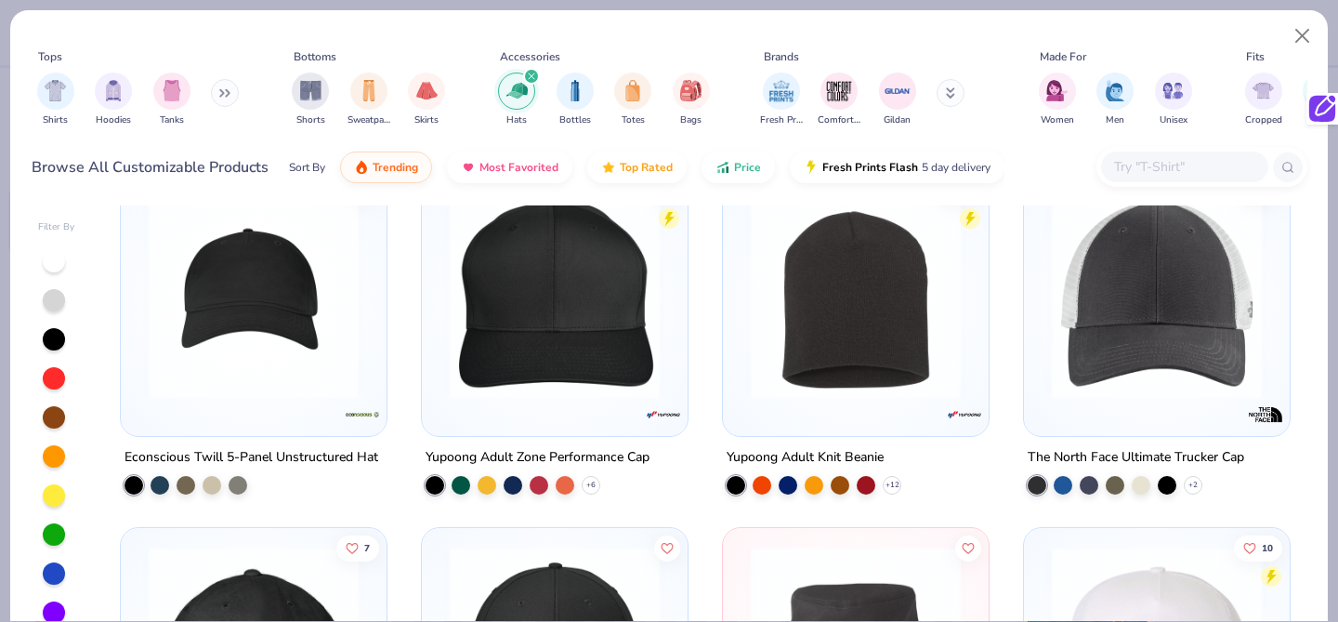
click at [792, 361] on img at bounding box center [856, 294] width 229 height 210
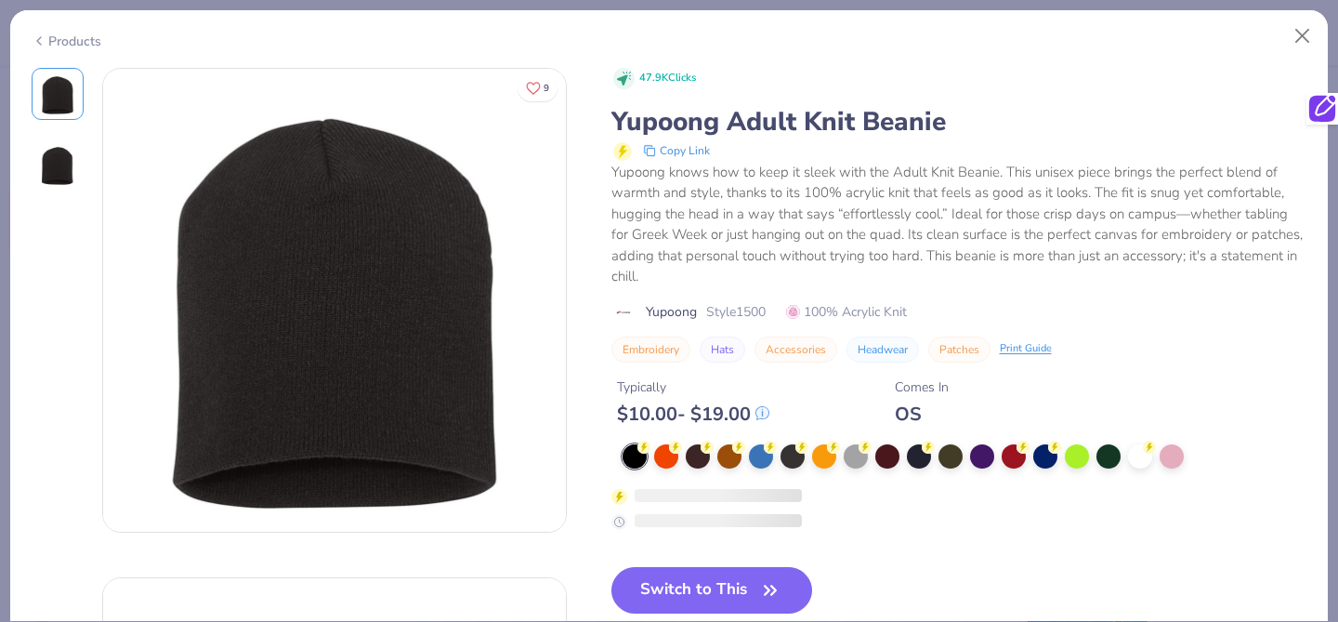
click at [48, 39] on div "Products" at bounding box center [67, 42] width 70 height 20
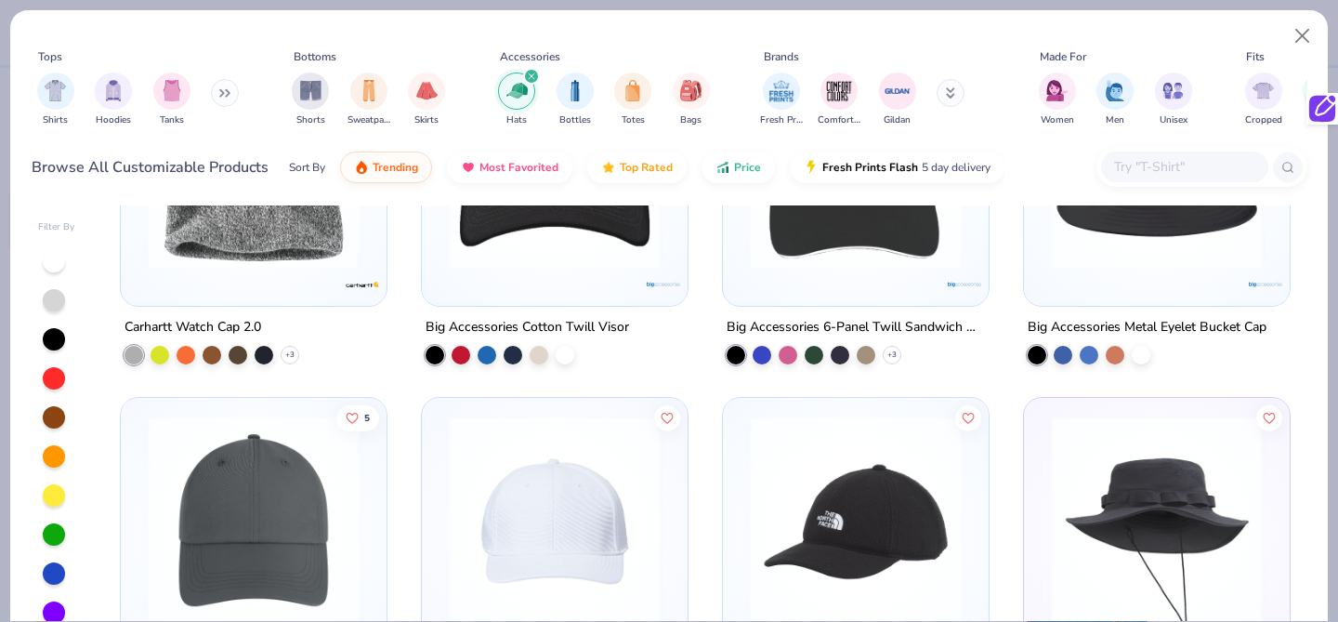
scroll to position [3690, 0]
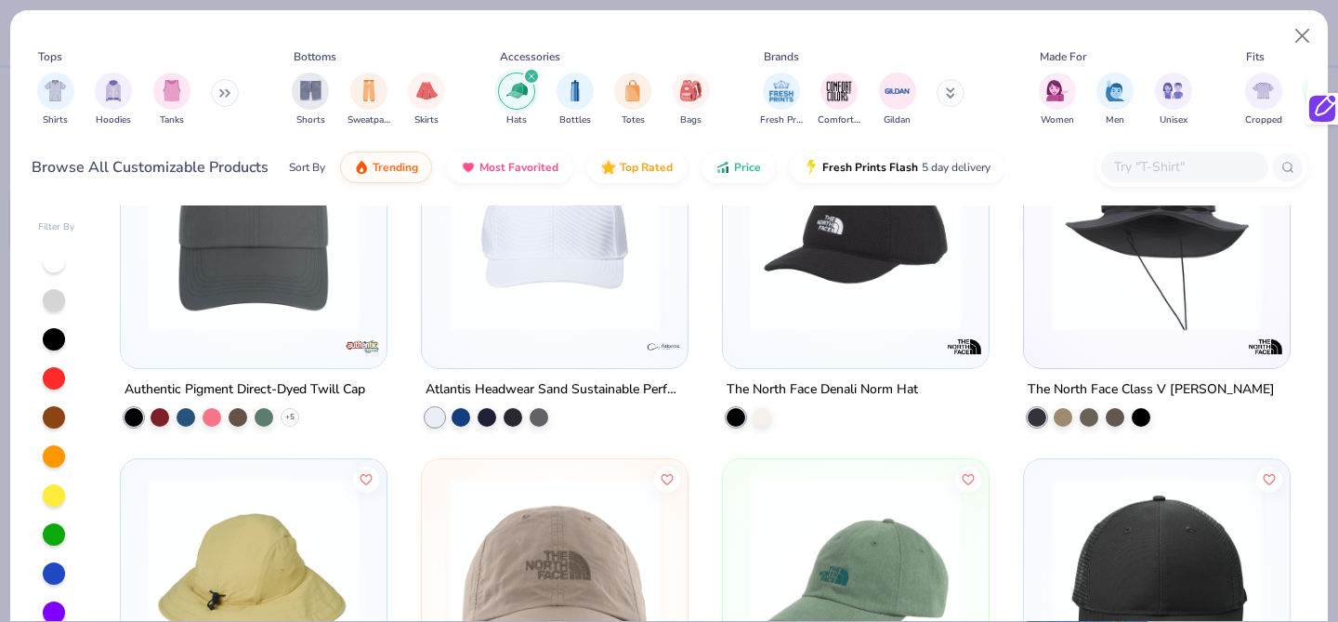
click at [40, 334] on div at bounding box center [56, 456] width 37 height 415
click at [46, 335] on div at bounding box center [54, 339] width 22 height 22
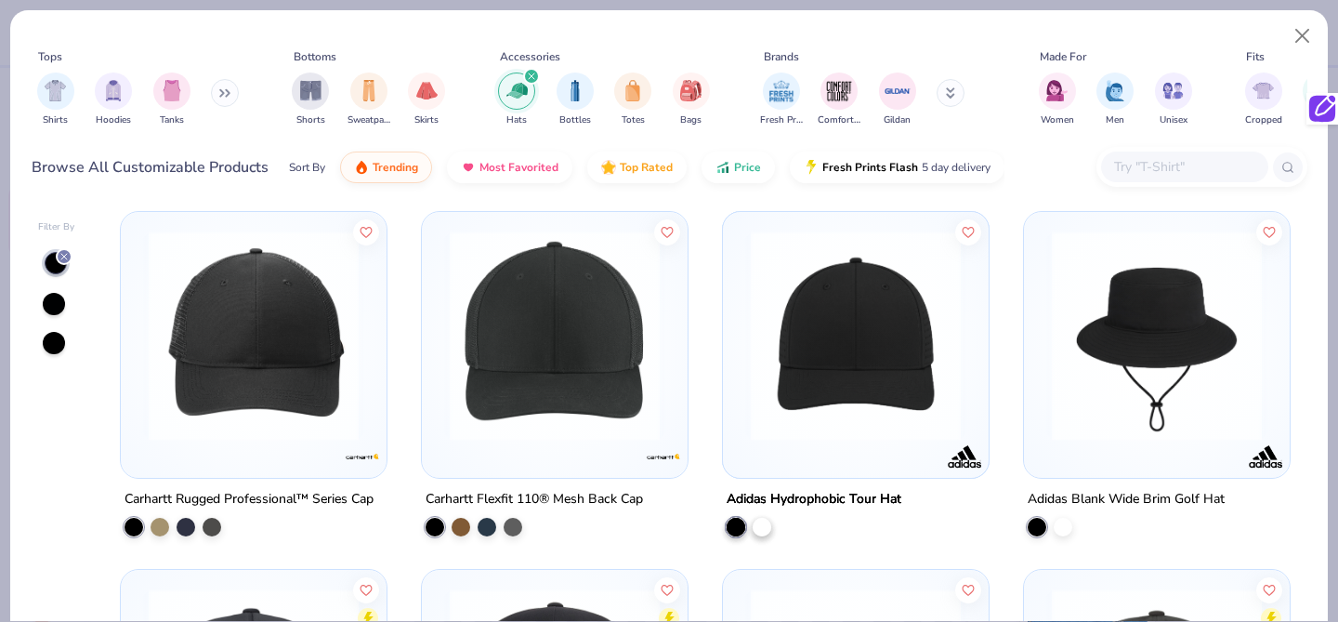
scroll to position [2863, 0]
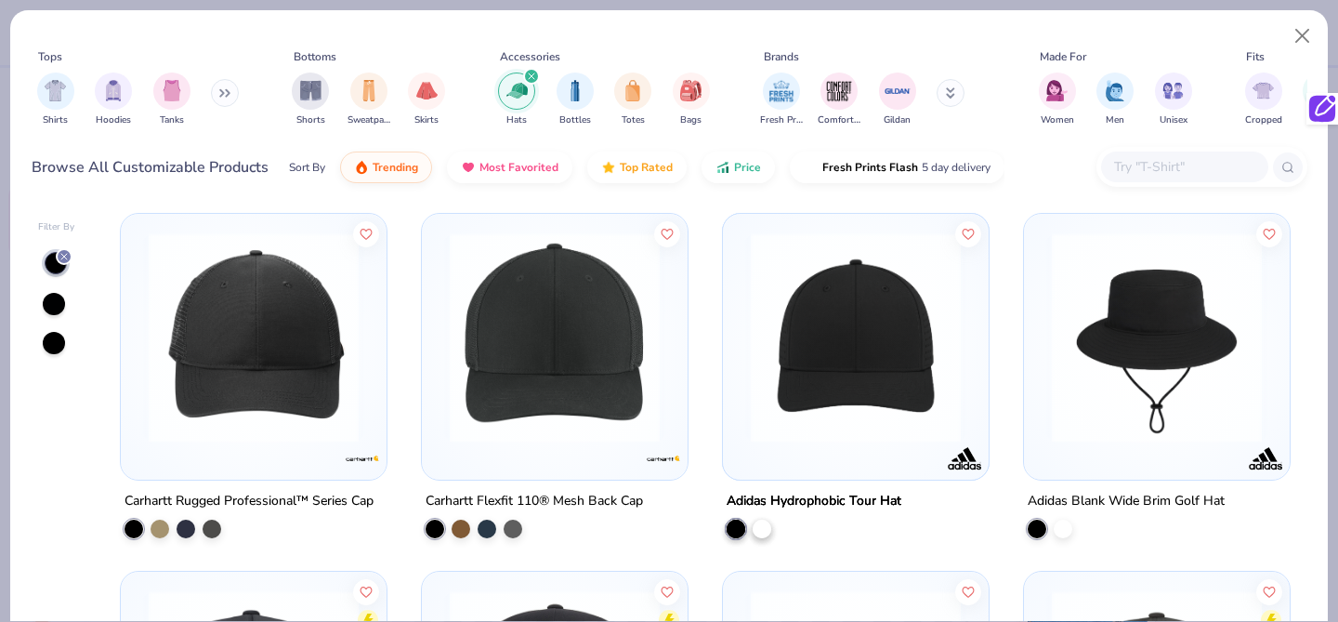
click at [836, 362] on img at bounding box center [856, 337] width 229 height 210
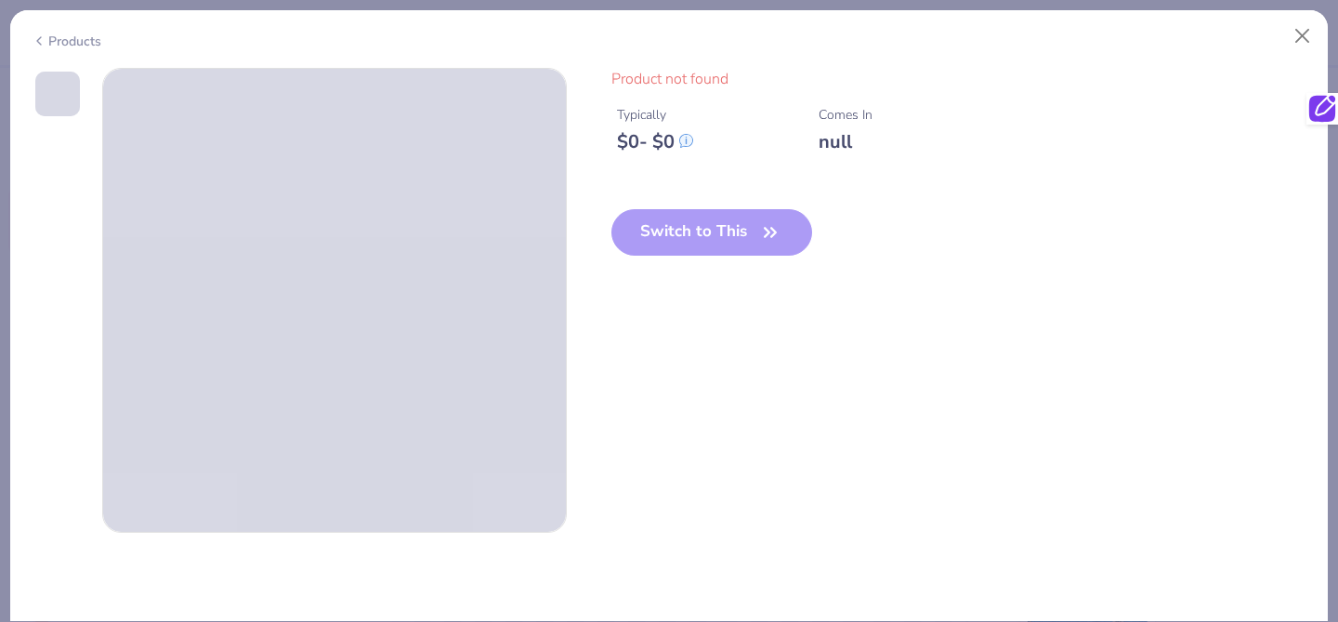
click at [76, 42] on div "Products" at bounding box center [67, 42] width 70 height 20
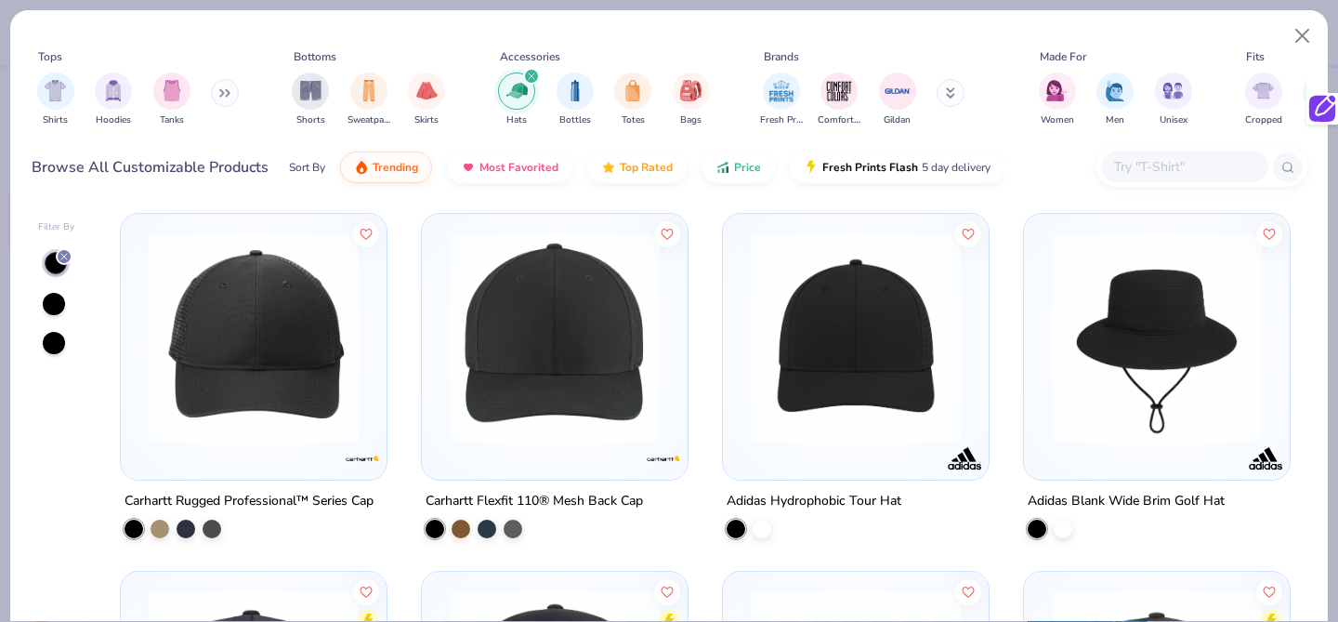
click at [788, 411] on img at bounding box center [856, 337] width 229 height 210
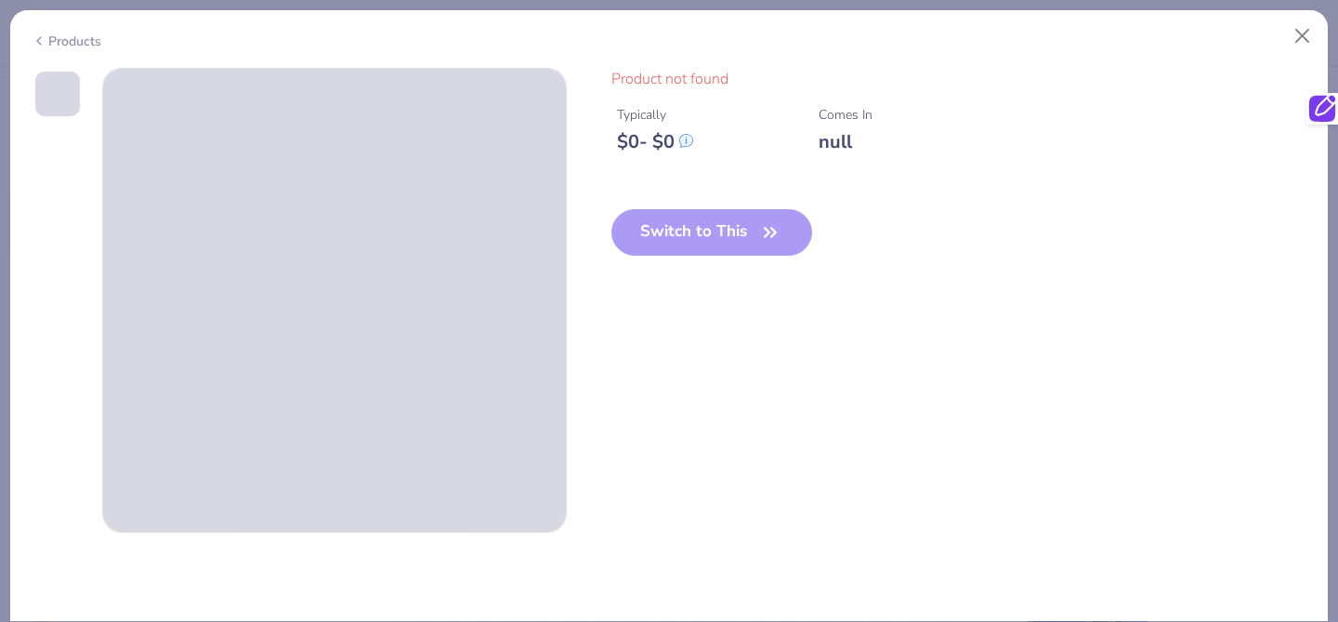
click at [60, 39] on div "Products" at bounding box center [67, 42] width 70 height 20
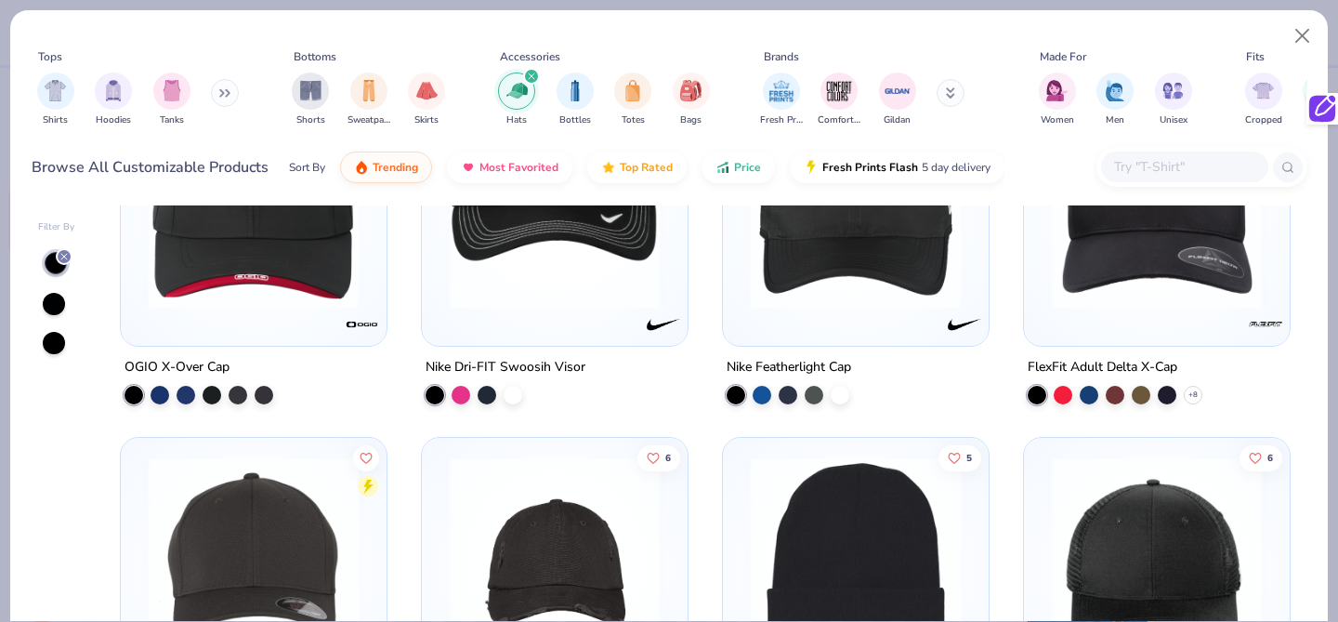
scroll to position [3938, 0]
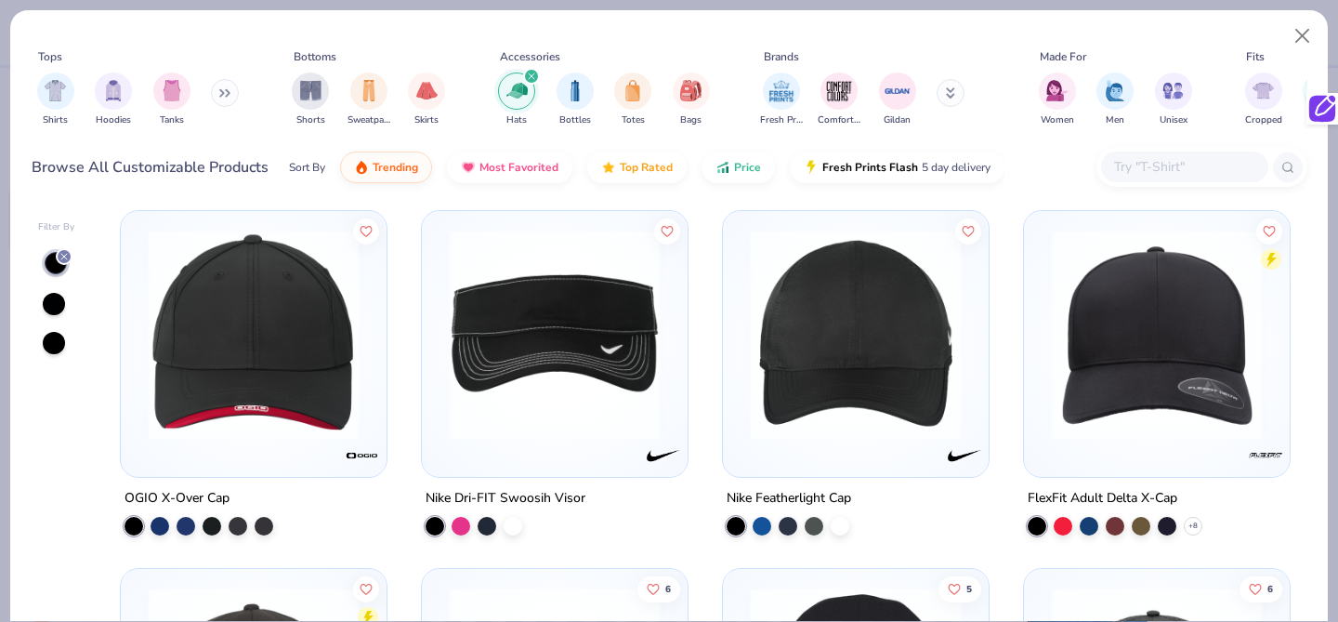
click at [834, 413] on img at bounding box center [856, 335] width 229 height 210
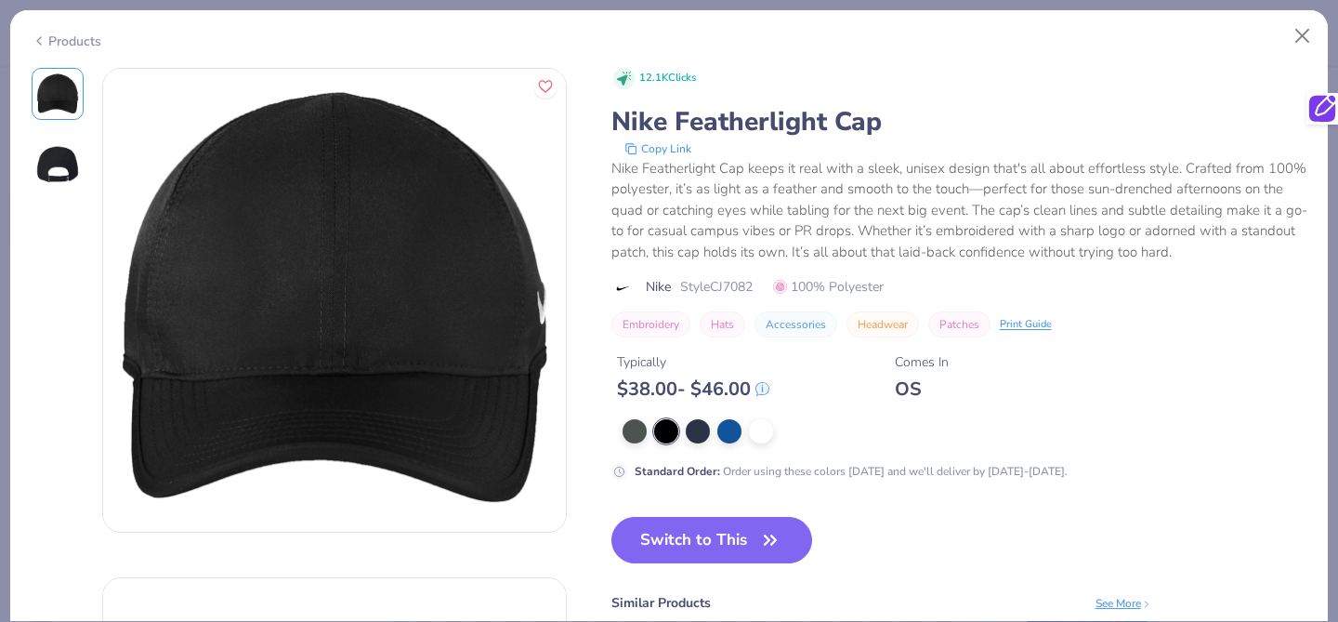
click at [53, 40] on div "Products" at bounding box center [67, 42] width 70 height 20
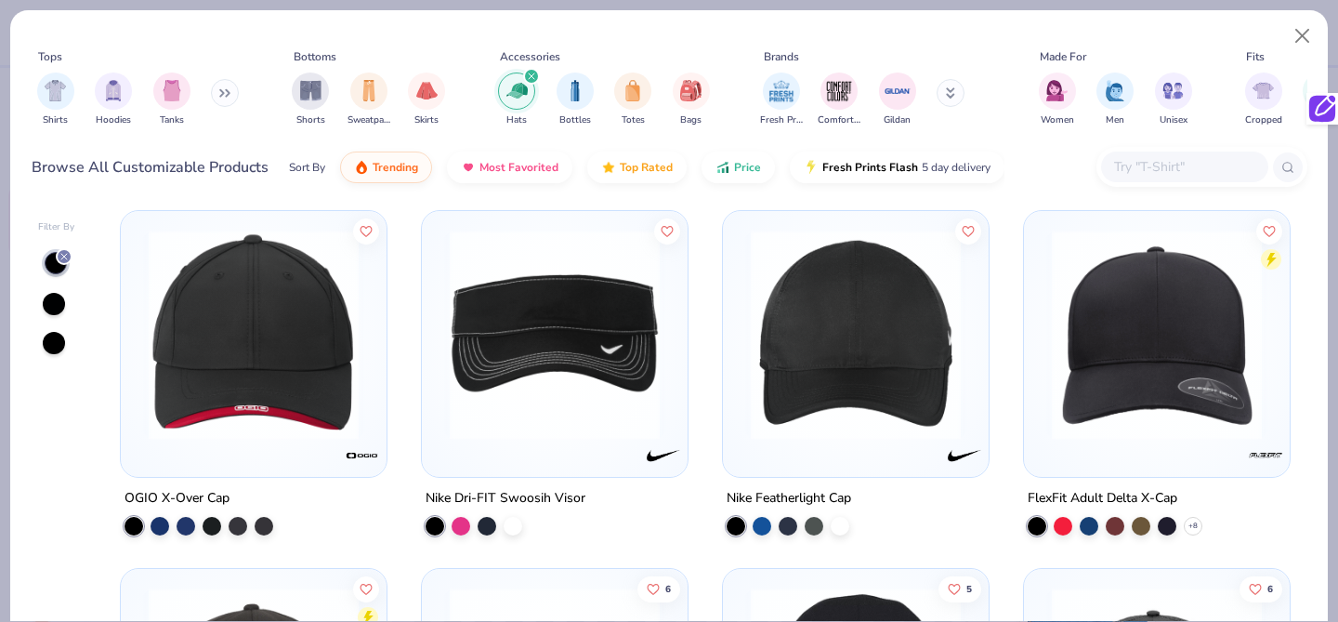
click at [1129, 336] on img at bounding box center [1157, 335] width 229 height 210
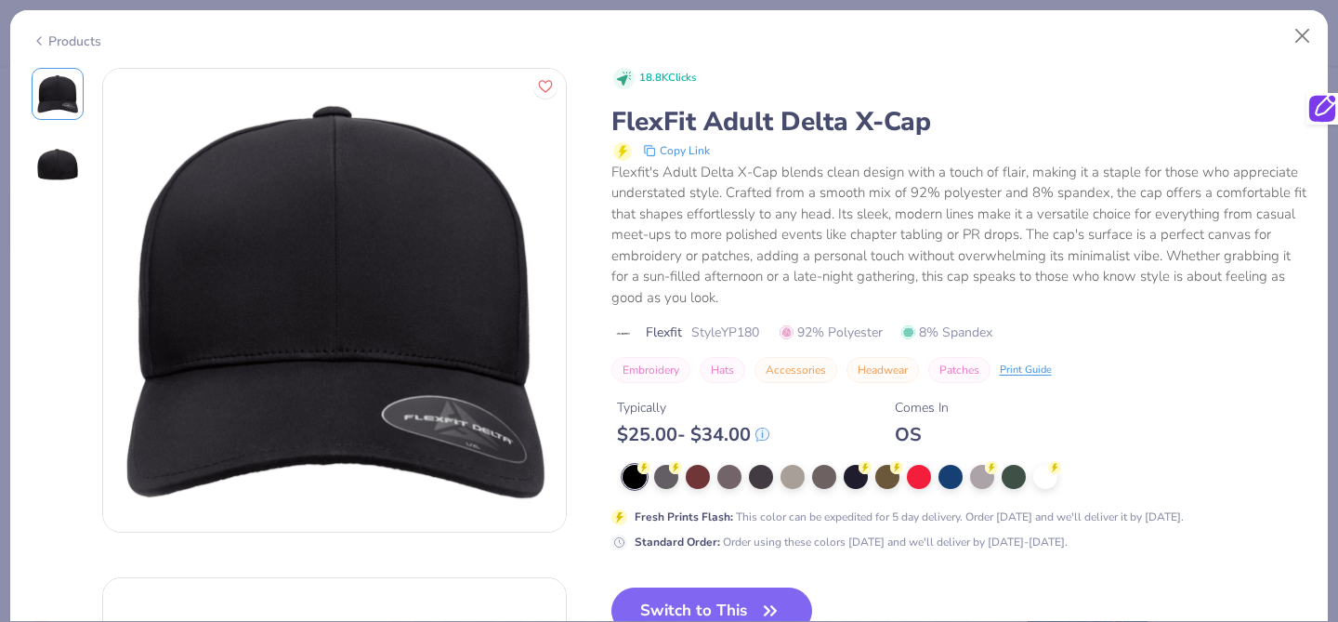
click at [75, 41] on div "Products" at bounding box center [67, 42] width 70 height 20
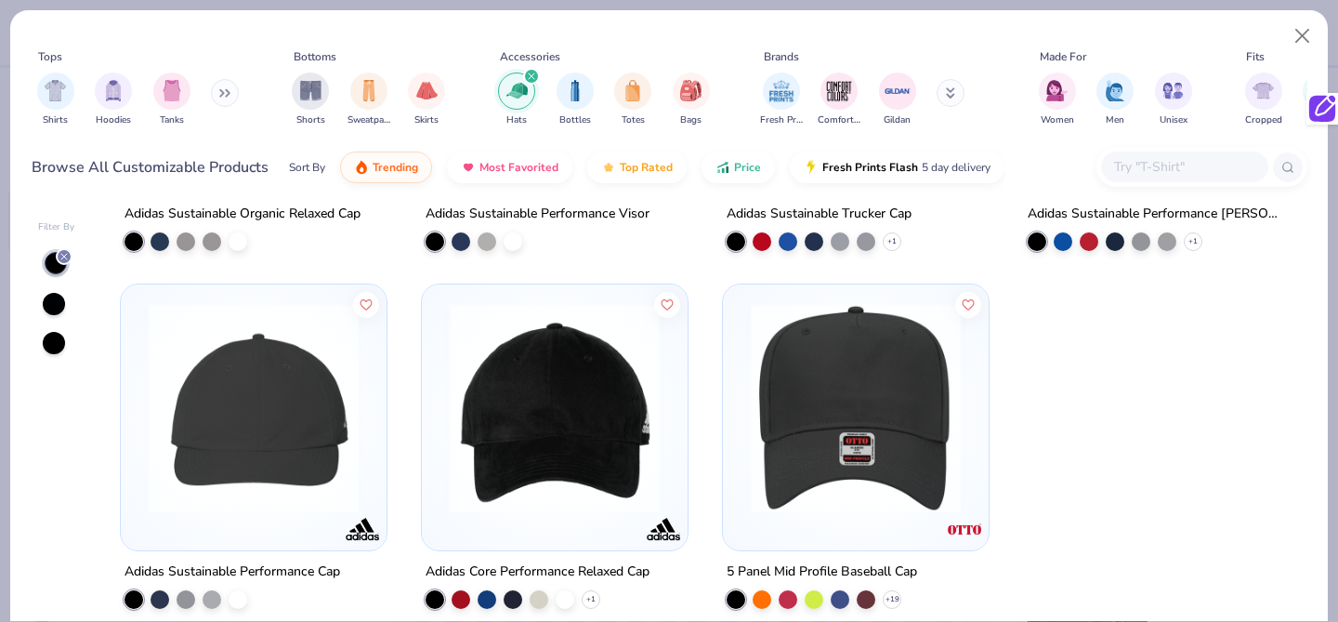
scroll to position [5671, 0]
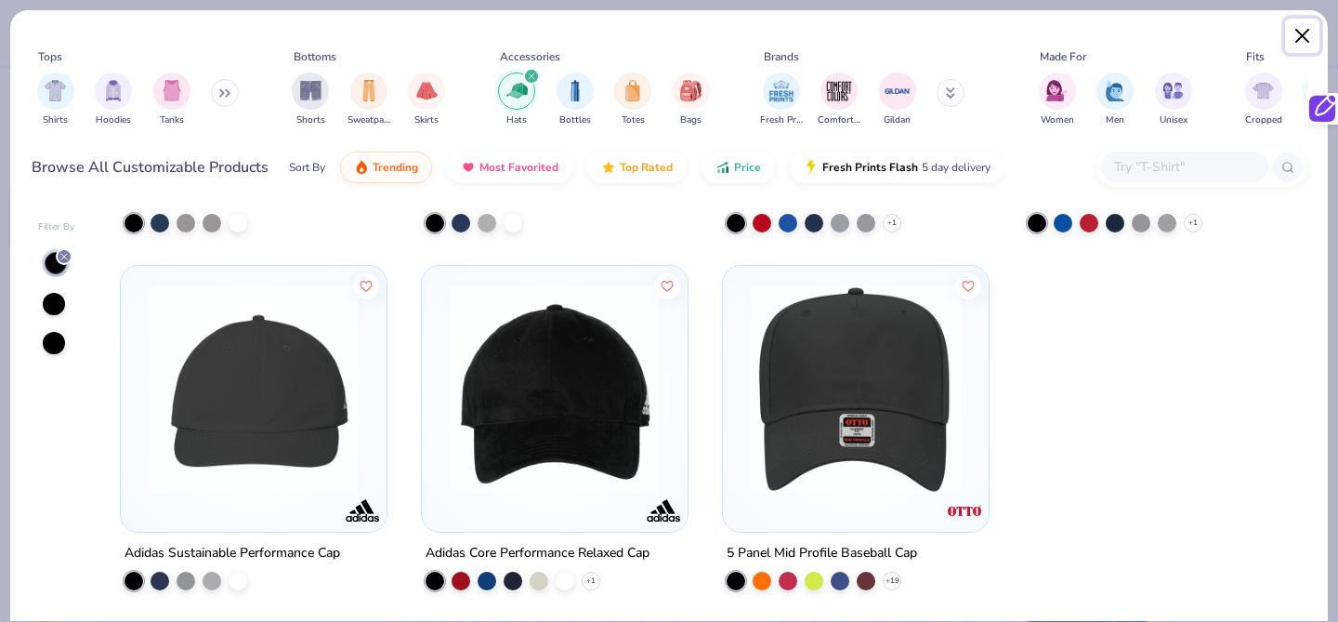
click at [1293, 31] on button "Close" at bounding box center [1302, 36] width 35 height 35
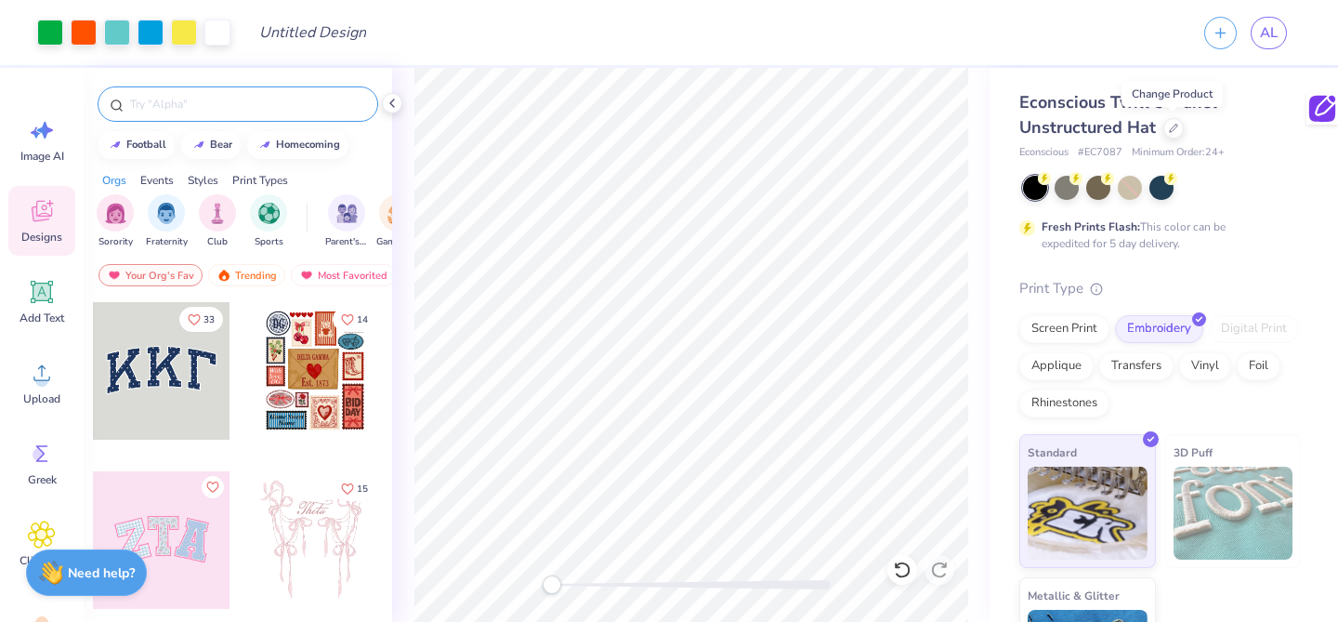
click at [166, 111] on input "text" at bounding box center [247, 104] width 238 height 19
click at [1175, 131] on div at bounding box center [1174, 126] width 20 height 20
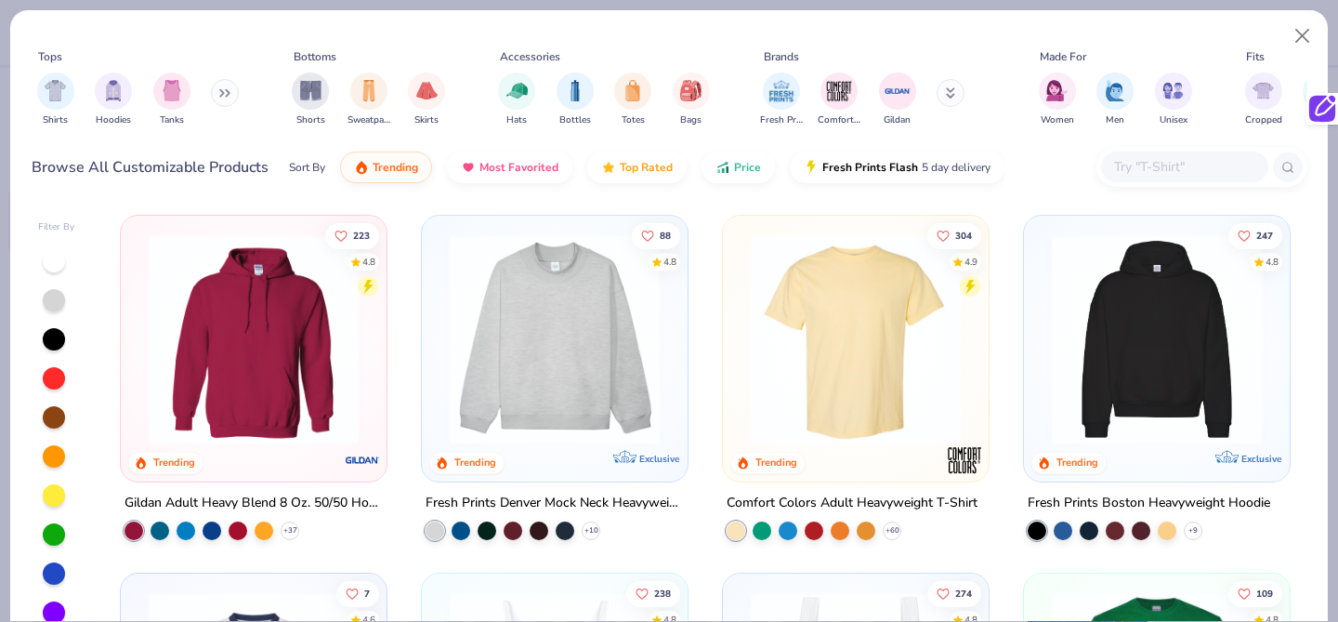
click at [1171, 172] on input "text" at bounding box center [1183, 166] width 143 height 21
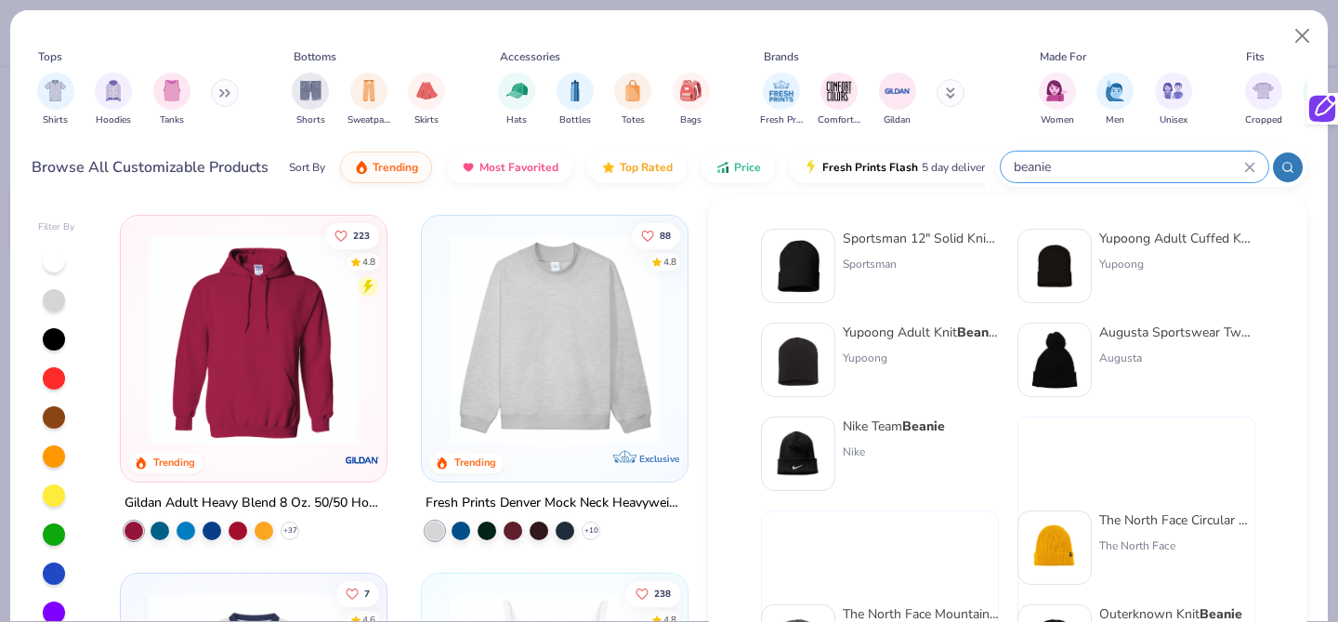
type input "beanie"
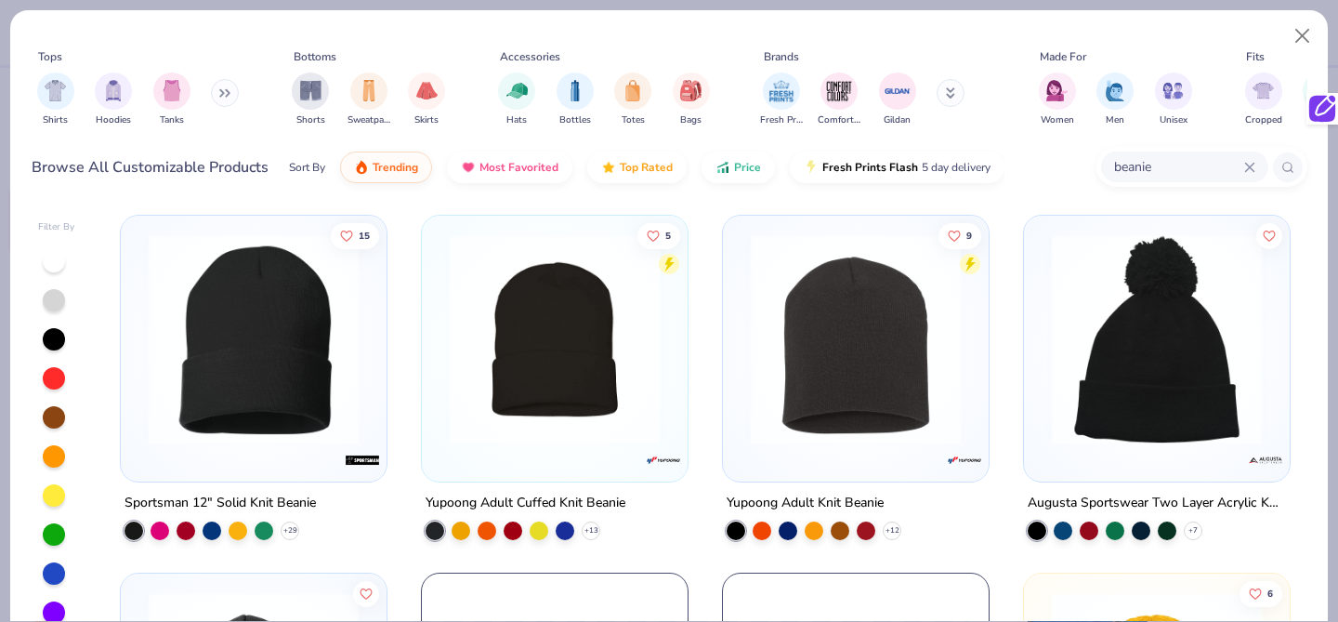
click at [58, 296] on div at bounding box center [54, 300] width 22 height 22
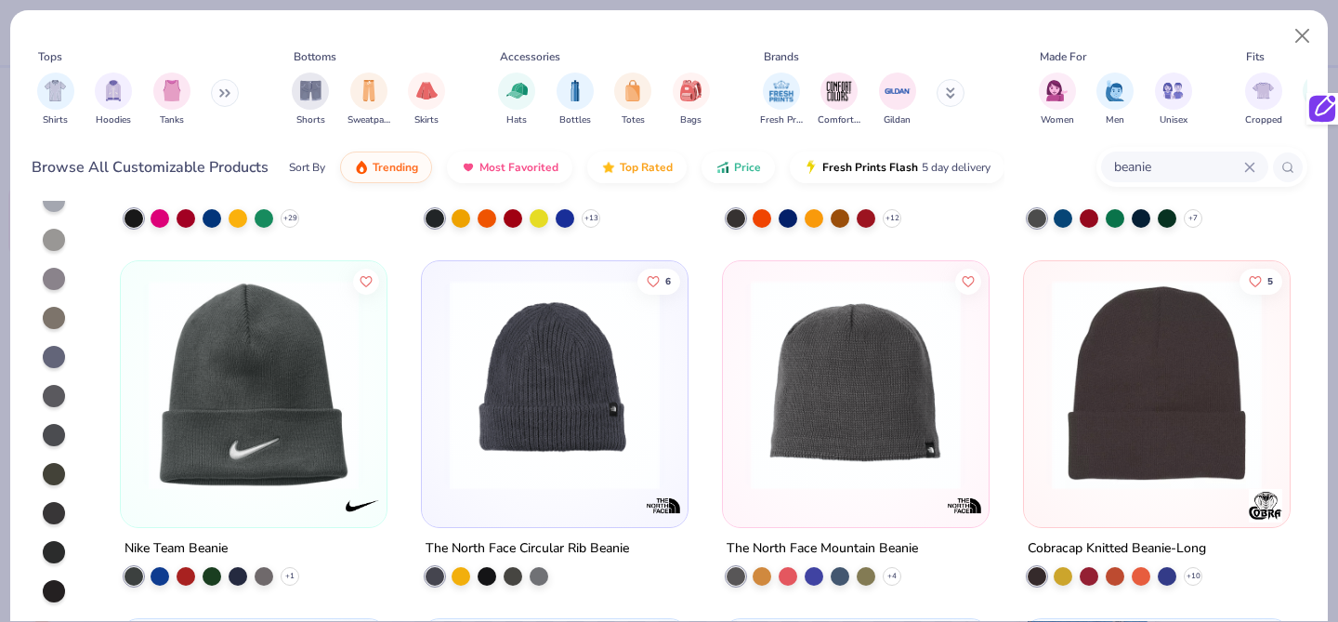
scroll to position [155, 0]
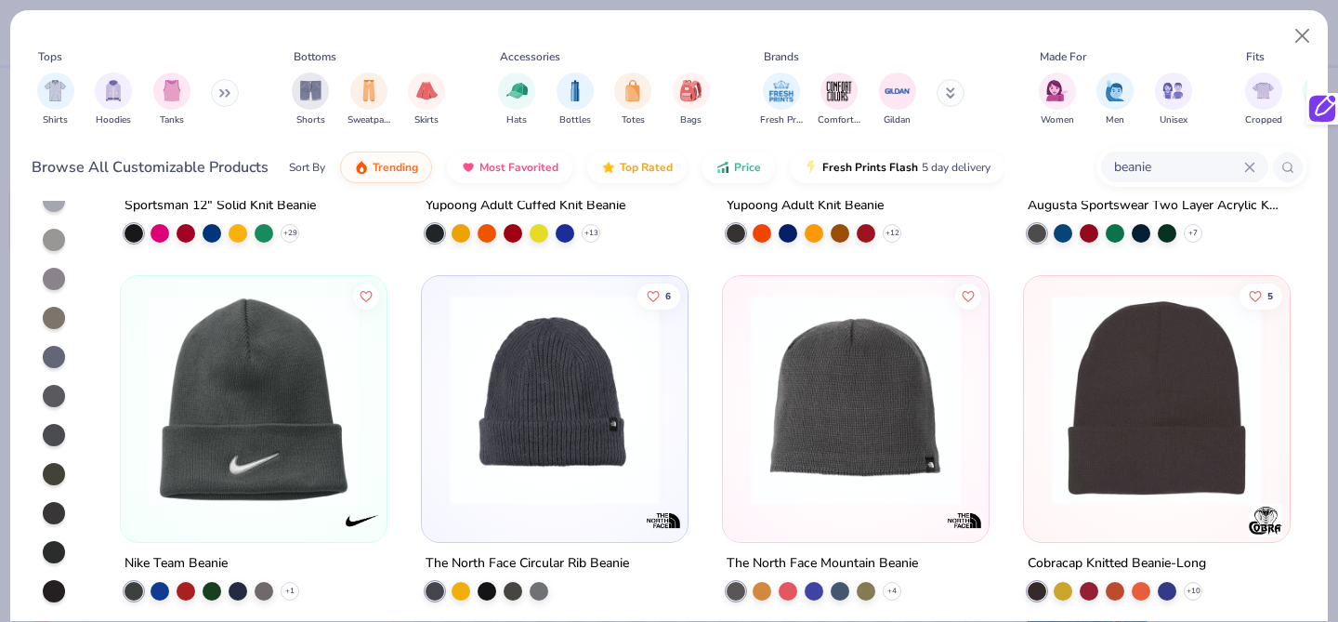
click at [235, 415] on img at bounding box center [253, 400] width 229 height 210
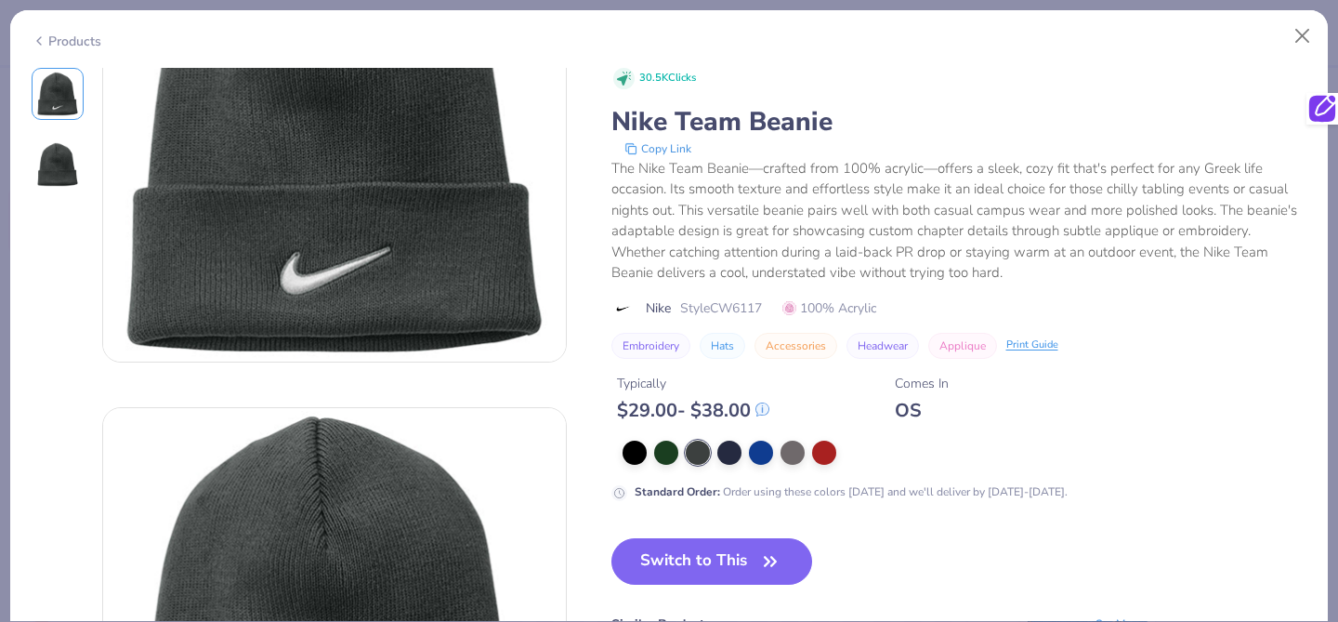
scroll to position [196, 0]
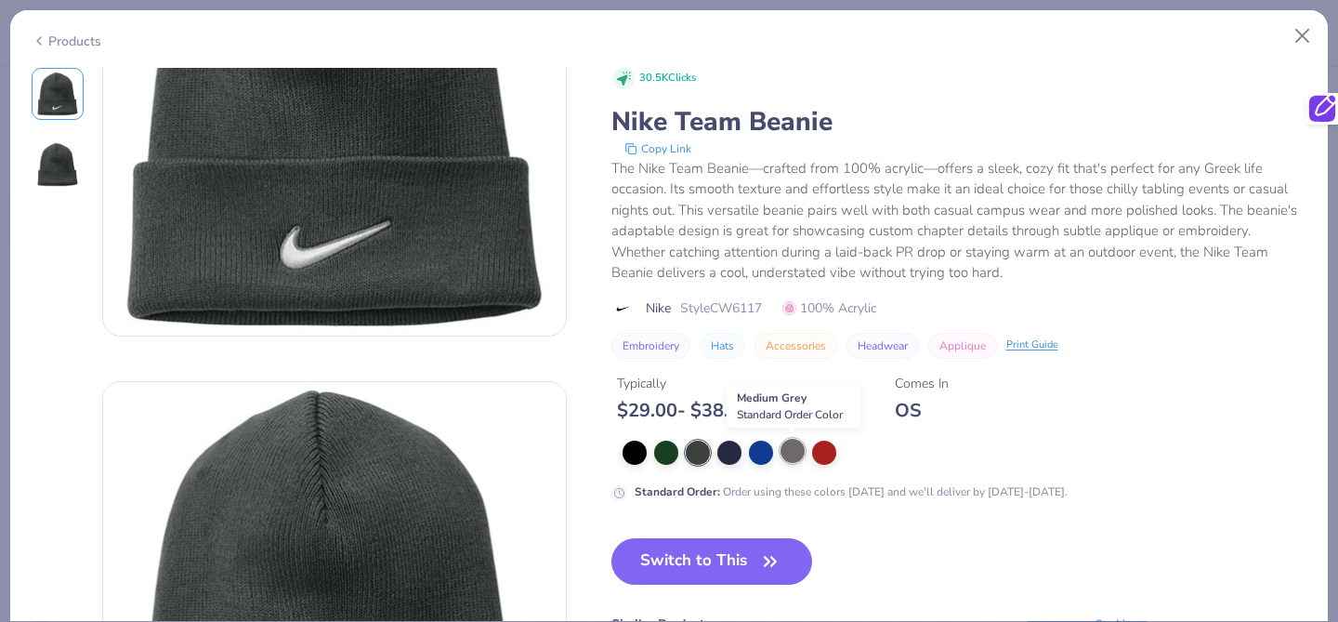
click at [798, 454] on div at bounding box center [793, 451] width 24 height 24
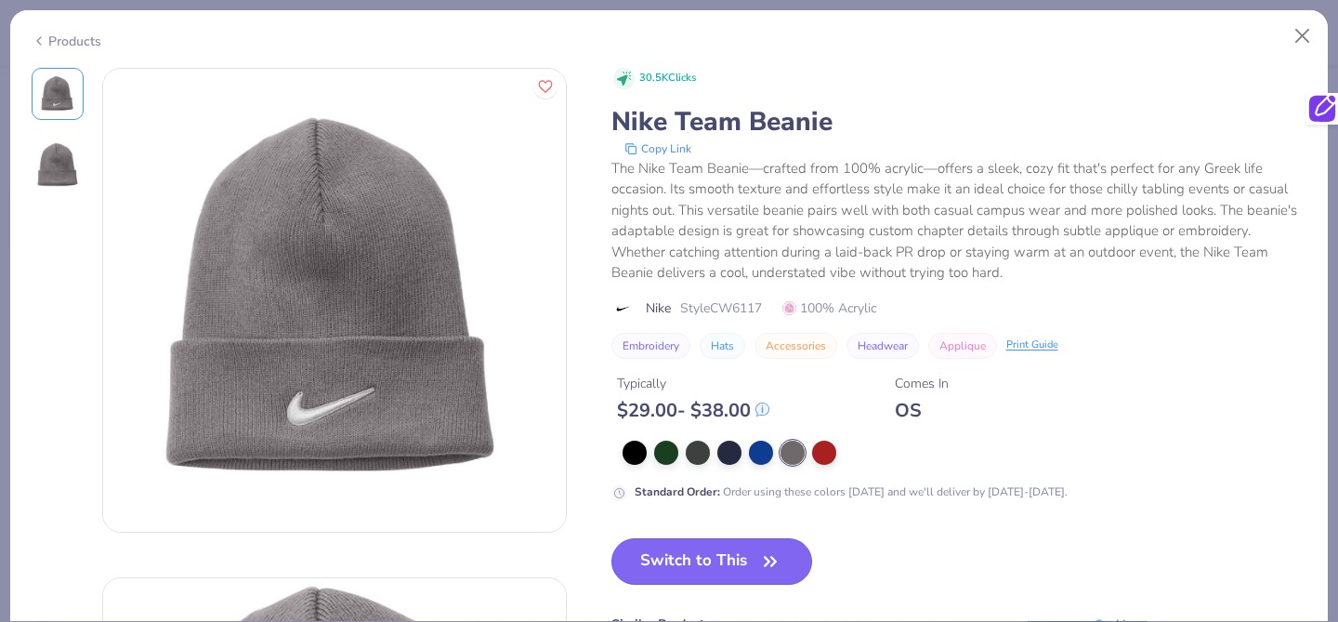
click at [707, 566] on button "Switch to This" at bounding box center [713, 561] width 202 height 46
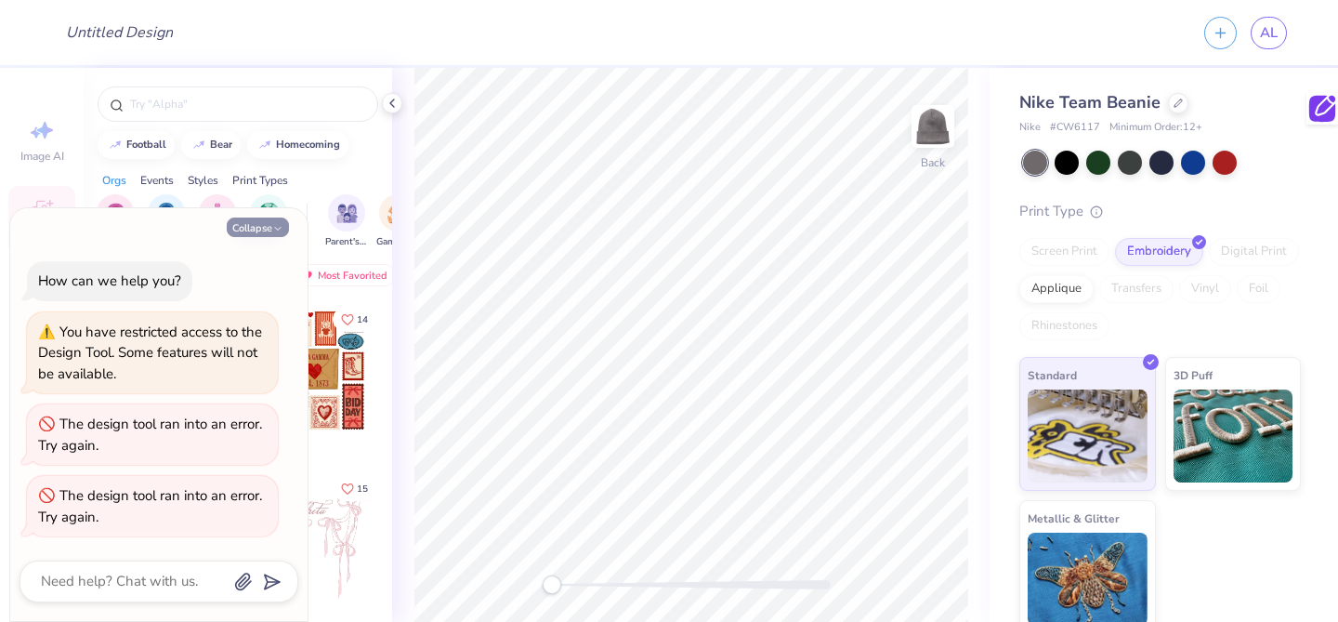
click at [253, 224] on button "Collapse" at bounding box center [258, 227] width 62 height 20
type textarea "x"
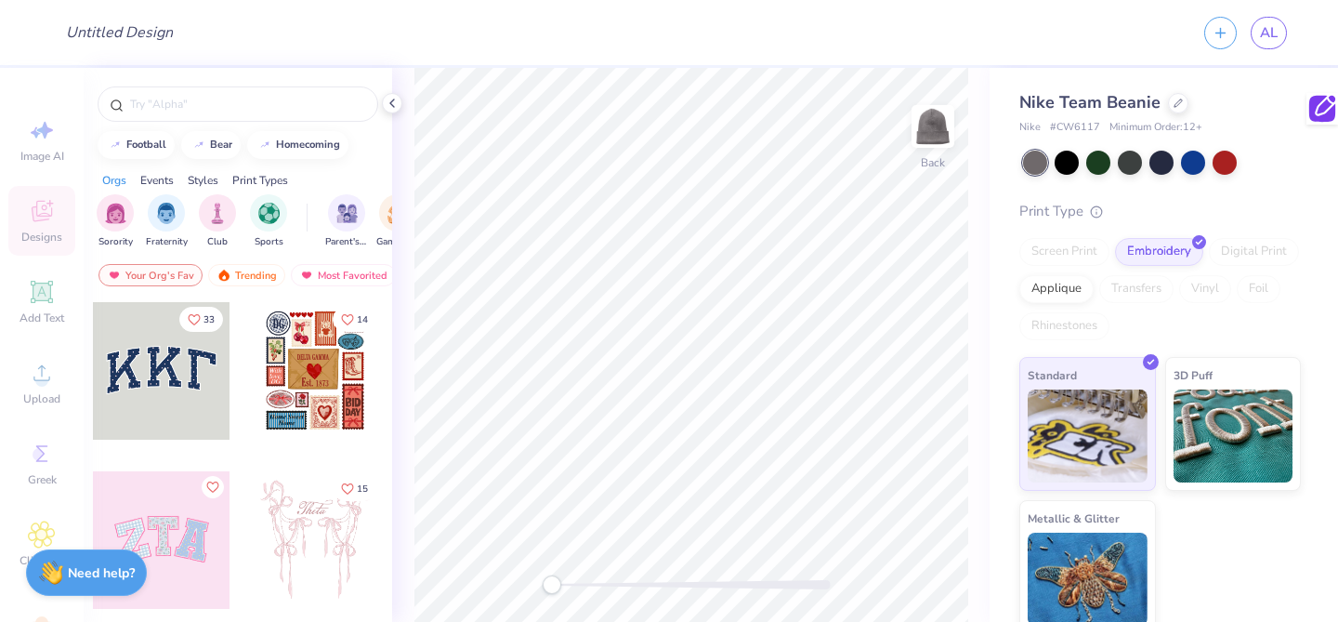
click at [38, 379] on div "Image AI Designs Add Text Upload Greek Clipart & logos Decorate" at bounding box center [41, 390] width 67 height 570
click at [1214, 30] on icon "button" at bounding box center [1221, 30] width 16 height 16
click at [1223, 33] on icon "button" at bounding box center [1221, 30] width 16 height 16
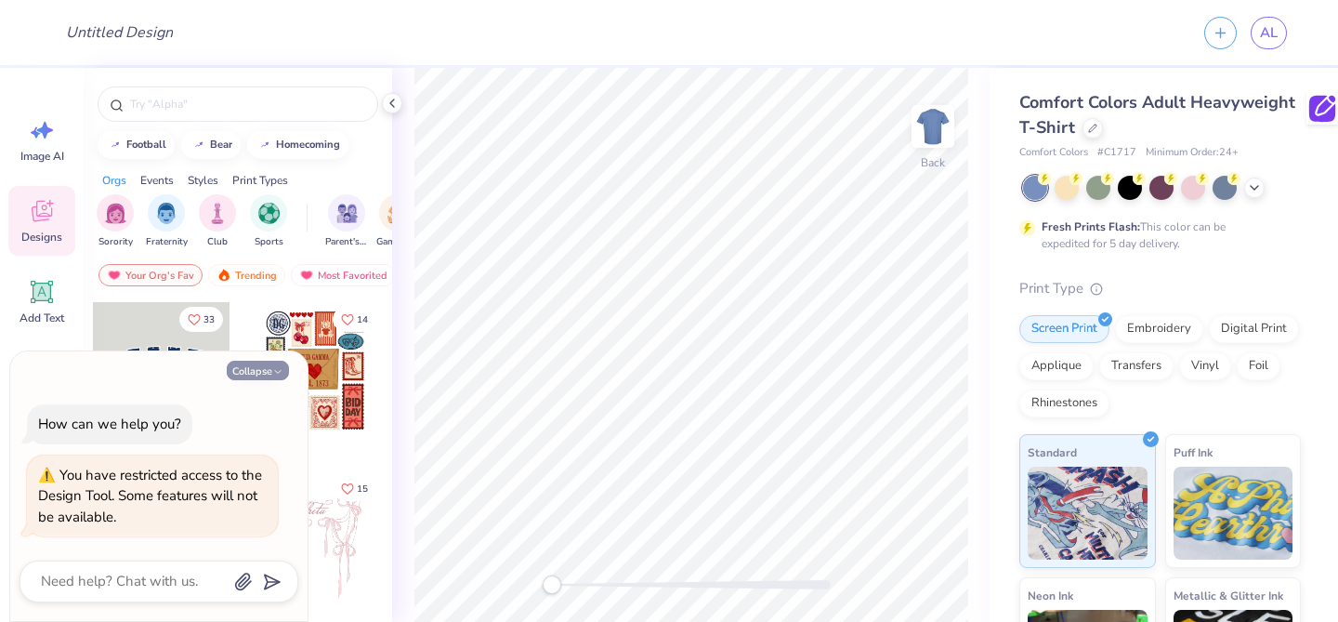
click at [260, 373] on button "Collapse" at bounding box center [258, 371] width 62 height 20
type textarea "x"
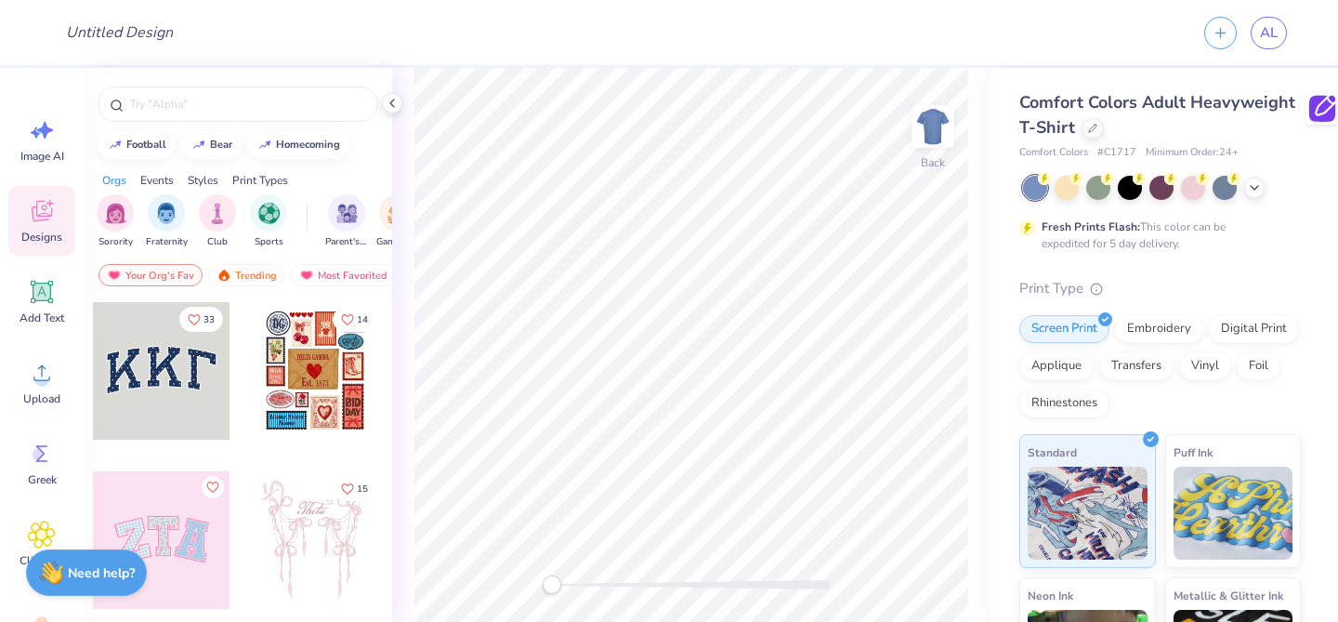
click at [1076, 134] on div "Comfort Colors Adult Heavyweight T-Shirt" at bounding box center [1161, 115] width 282 height 50
click at [1094, 126] on icon at bounding box center [1092, 126] width 9 height 9
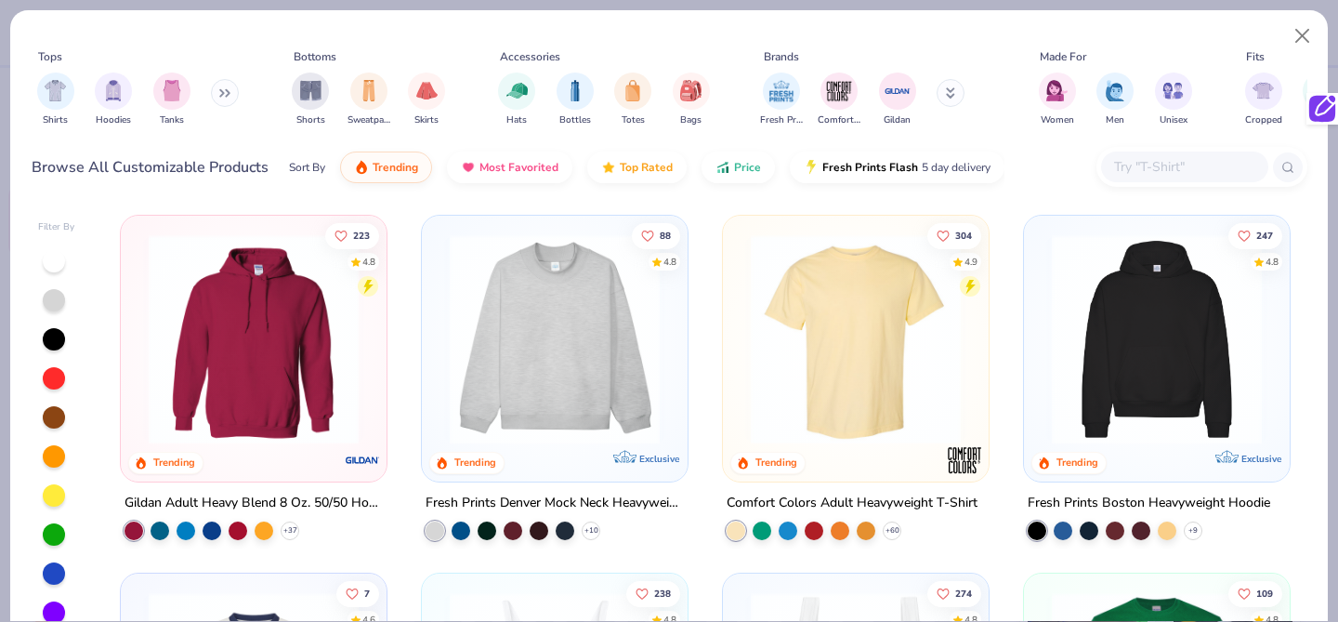
click at [1127, 169] on input "text" at bounding box center [1183, 166] width 143 height 21
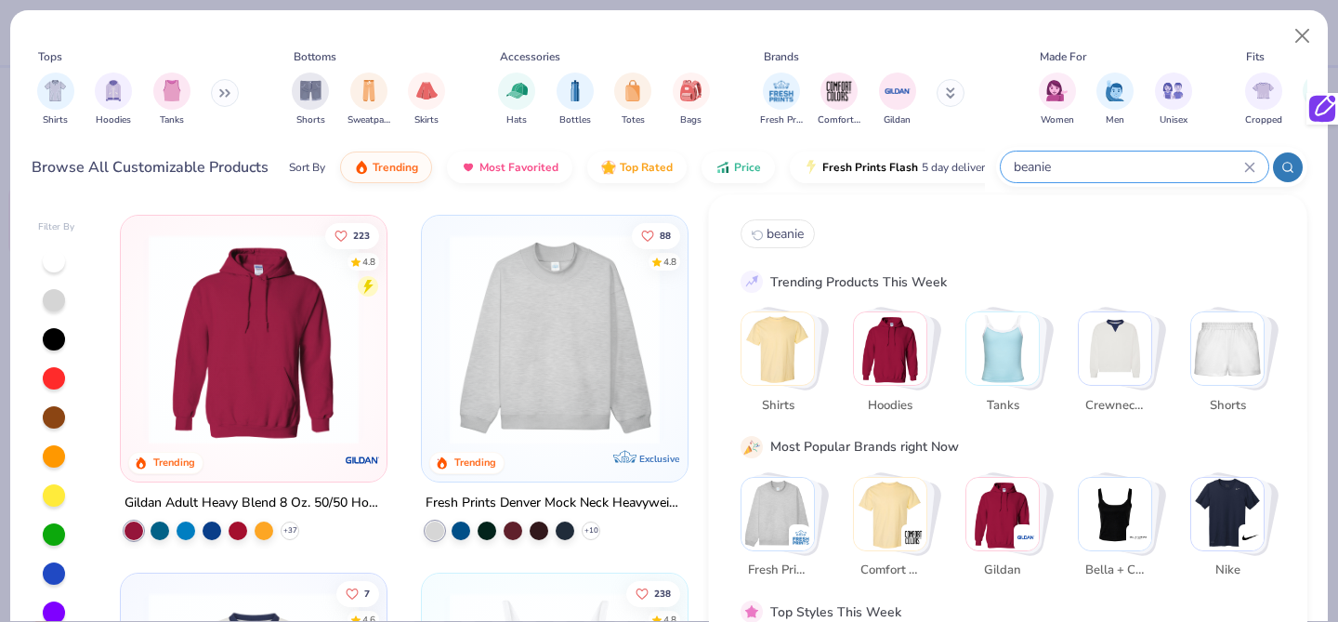
type input "beanie"
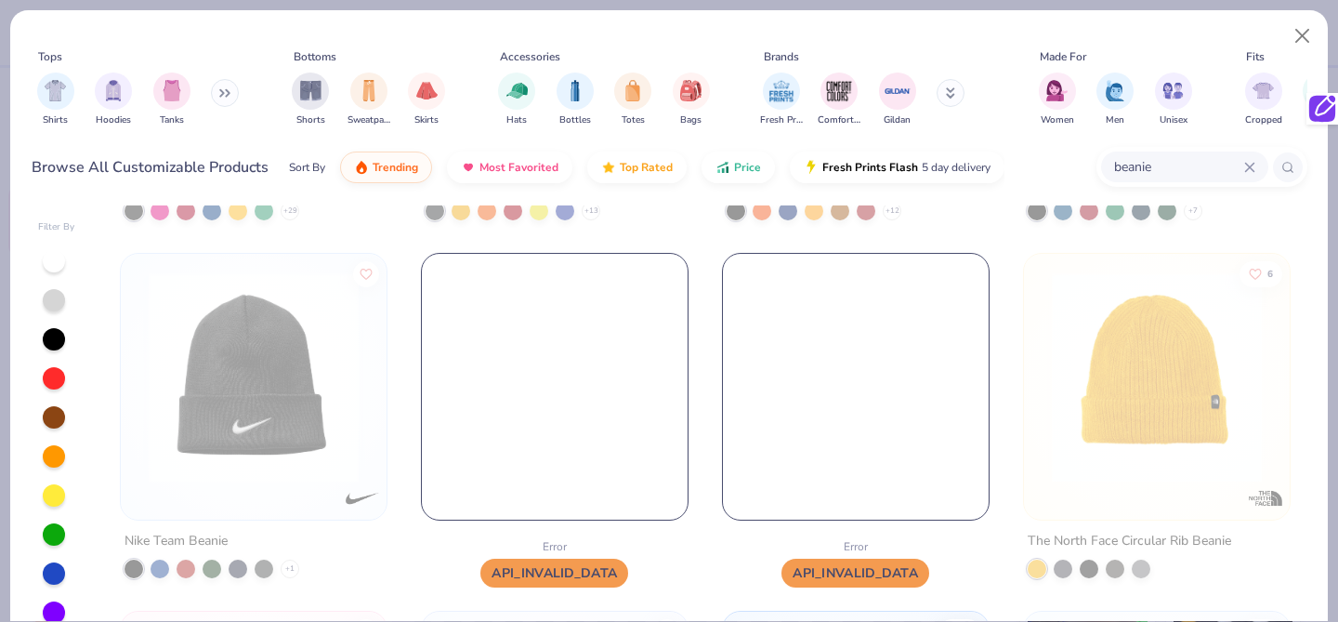
scroll to position [324, 0]
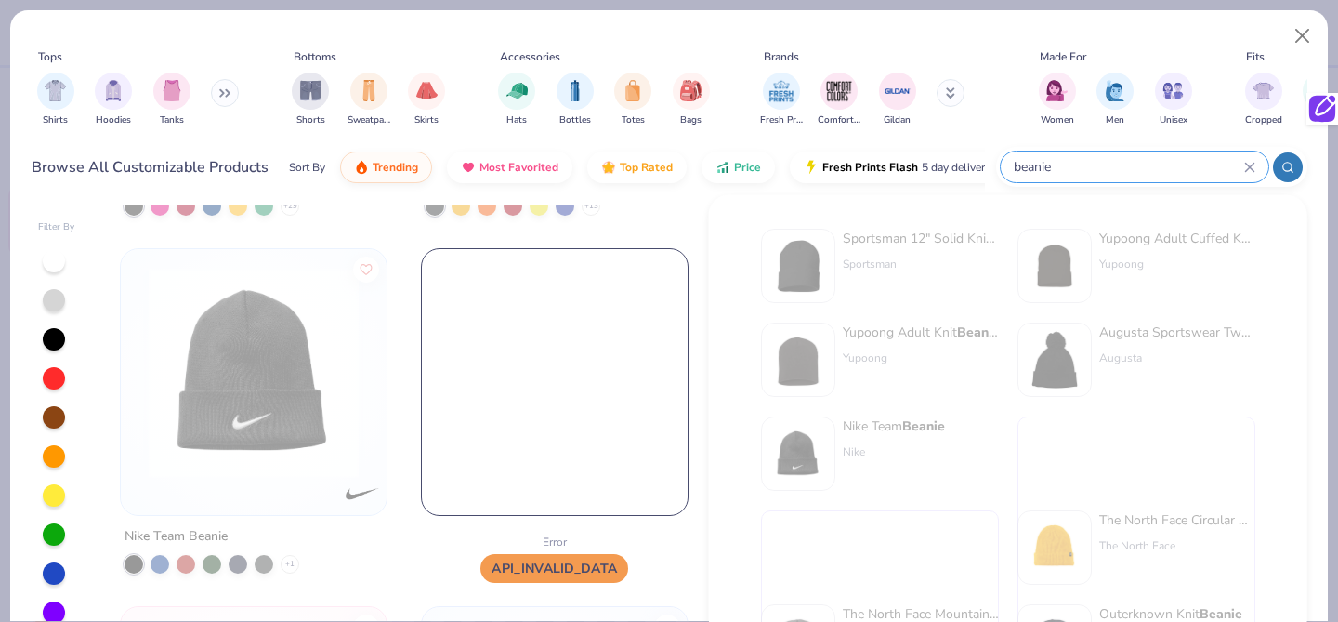
click at [1165, 170] on input "beanie" at bounding box center [1128, 166] width 232 height 21
click at [1270, 162] on div "beanie" at bounding box center [1151, 167] width 311 height 40
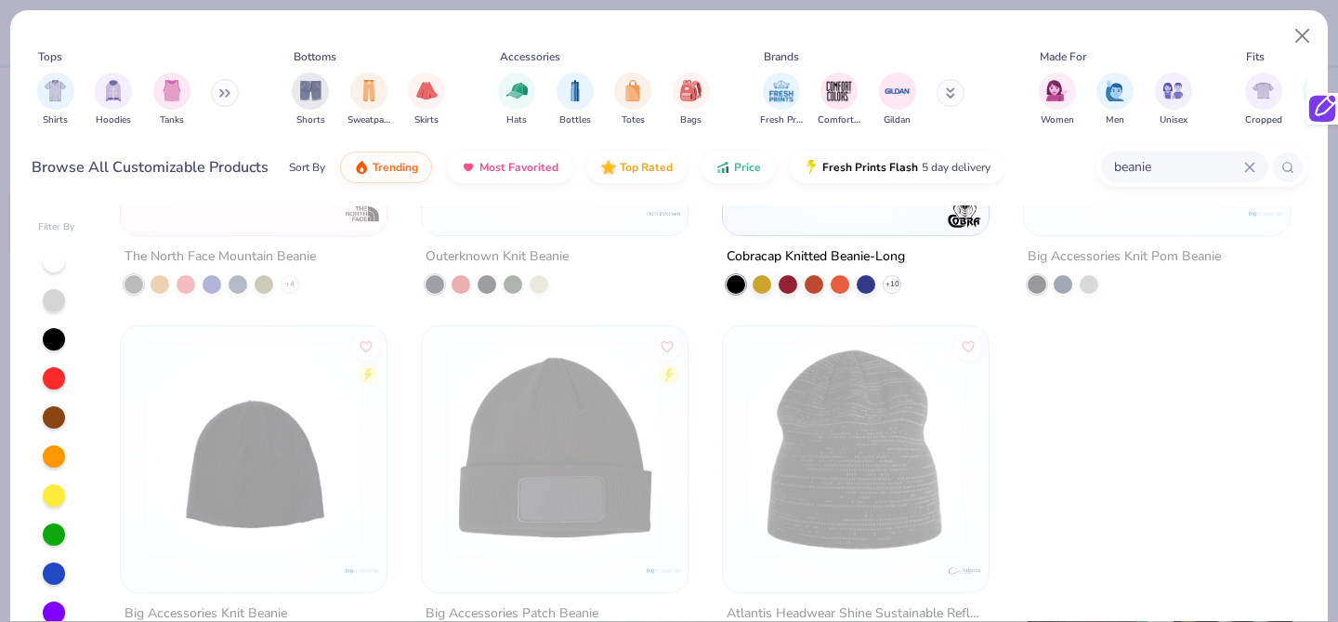
scroll to position [60, 0]
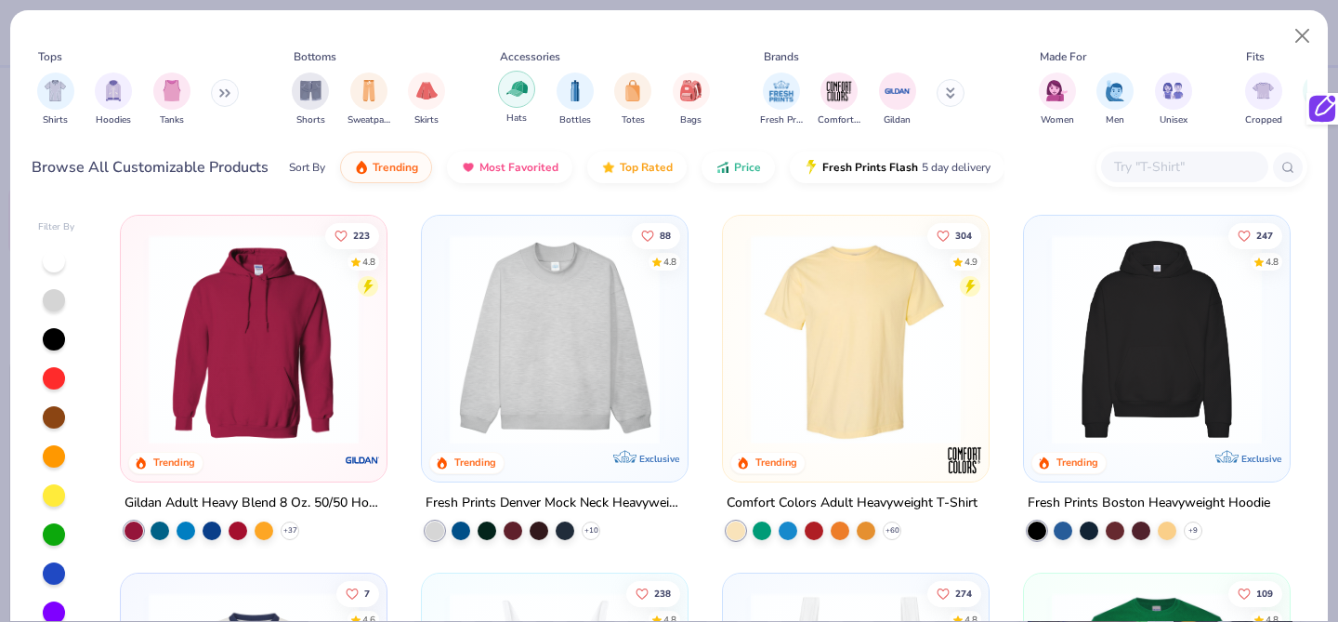
click at [512, 90] on img "filter for Hats" at bounding box center [517, 88] width 21 height 21
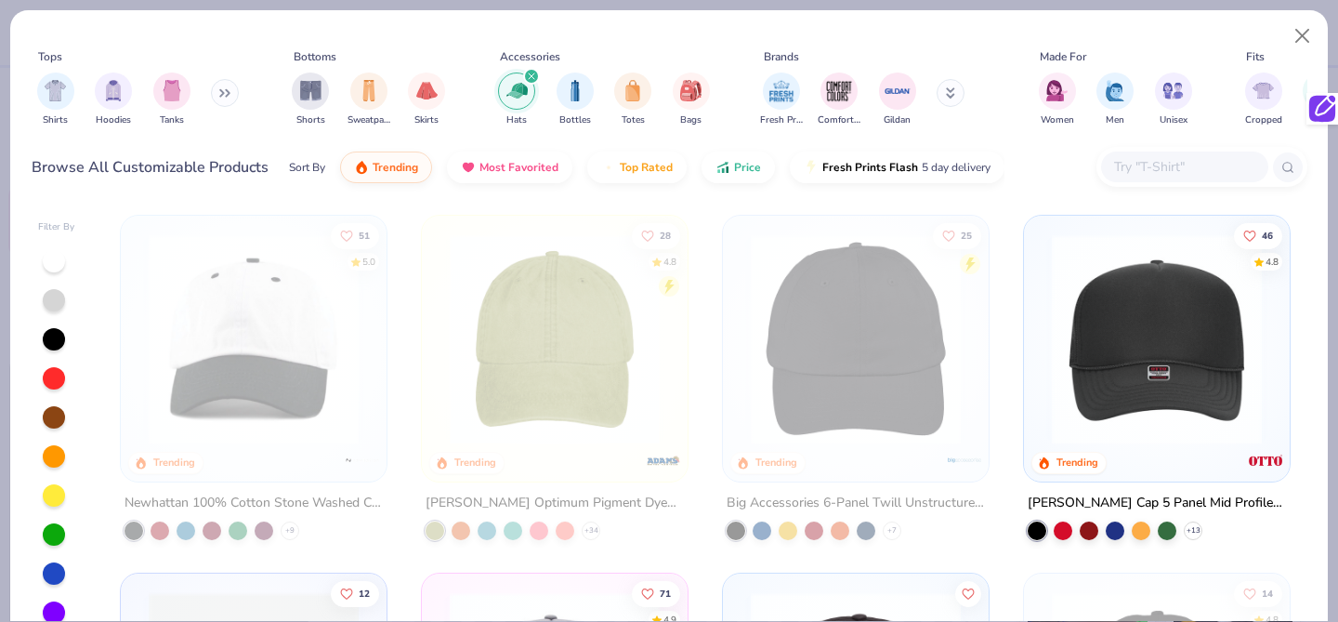
type textarea "x"
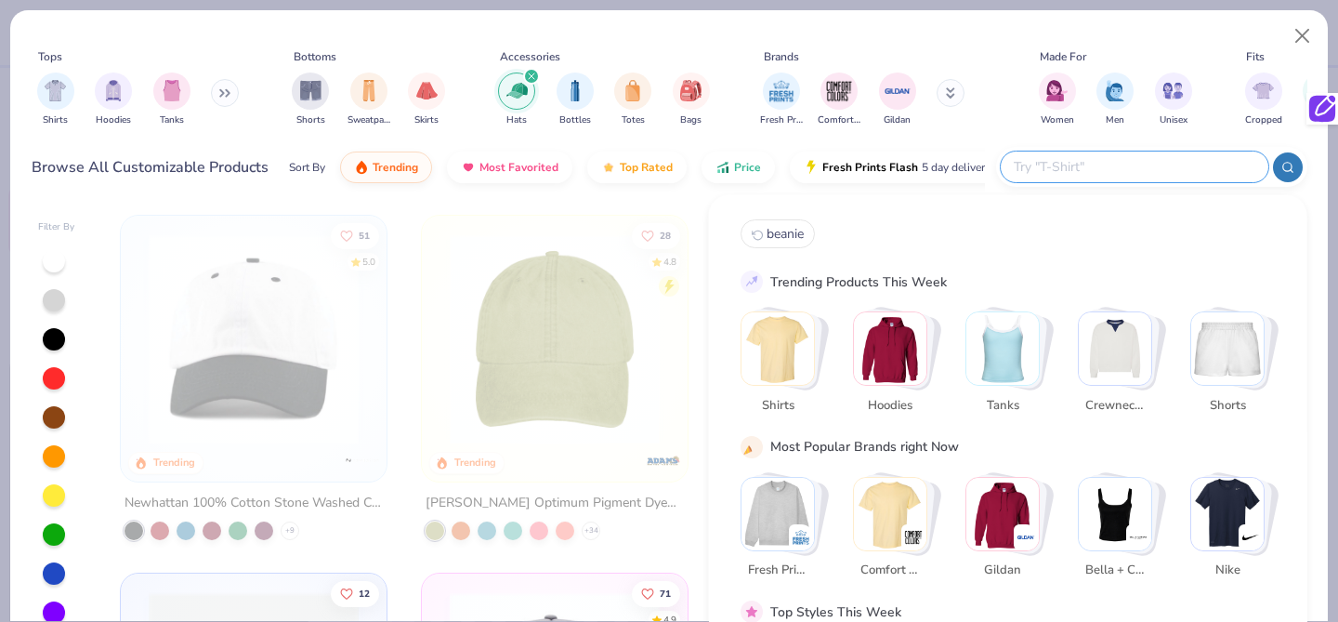
click at [1153, 160] on input "text" at bounding box center [1134, 166] width 244 height 21
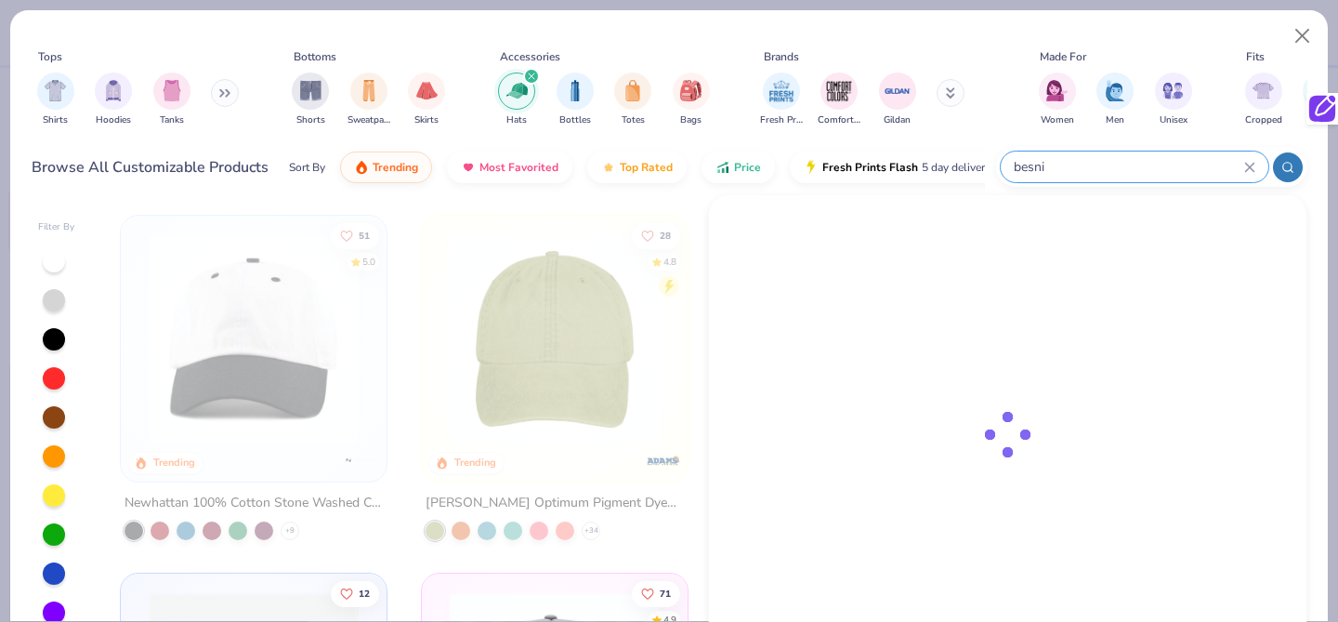
type input "besnia"
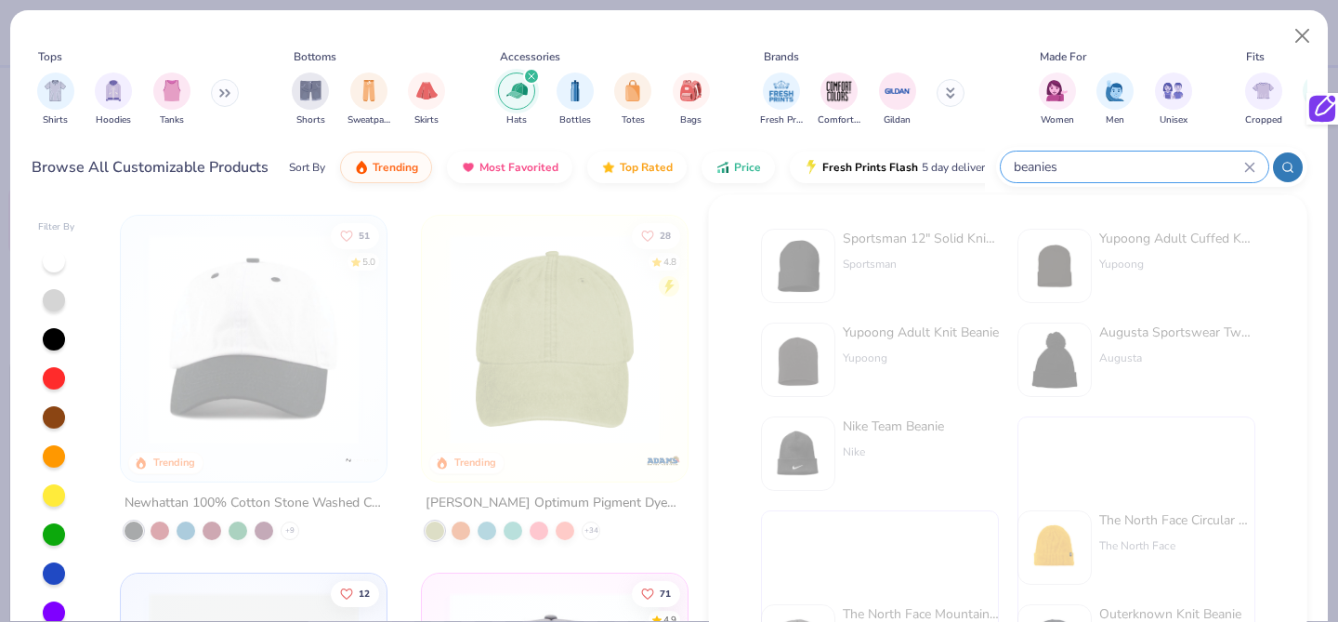
type input "beanies"
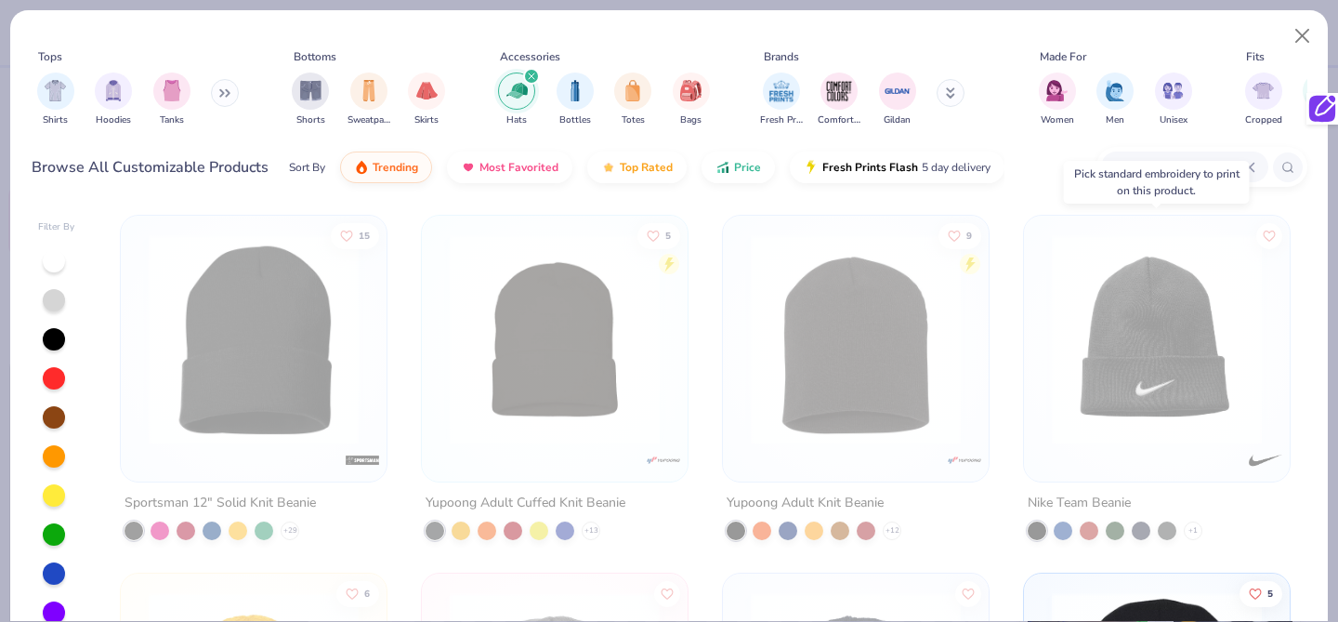
click at [1142, 388] on img at bounding box center [1157, 339] width 229 height 210
click at [1119, 297] on img at bounding box center [1157, 339] width 229 height 210
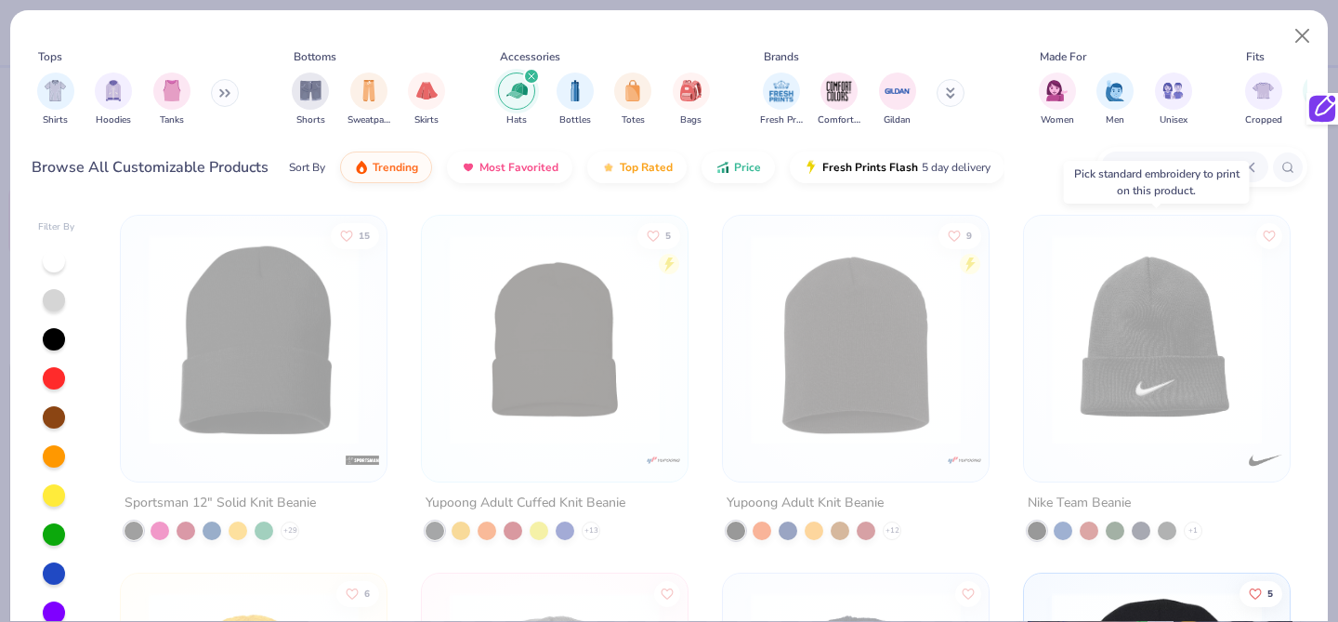
click at [1119, 297] on img at bounding box center [1157, 339] width 229 height 210
click at [1118, 377] on img at bounding box center [1157, 339] width 229 height 210
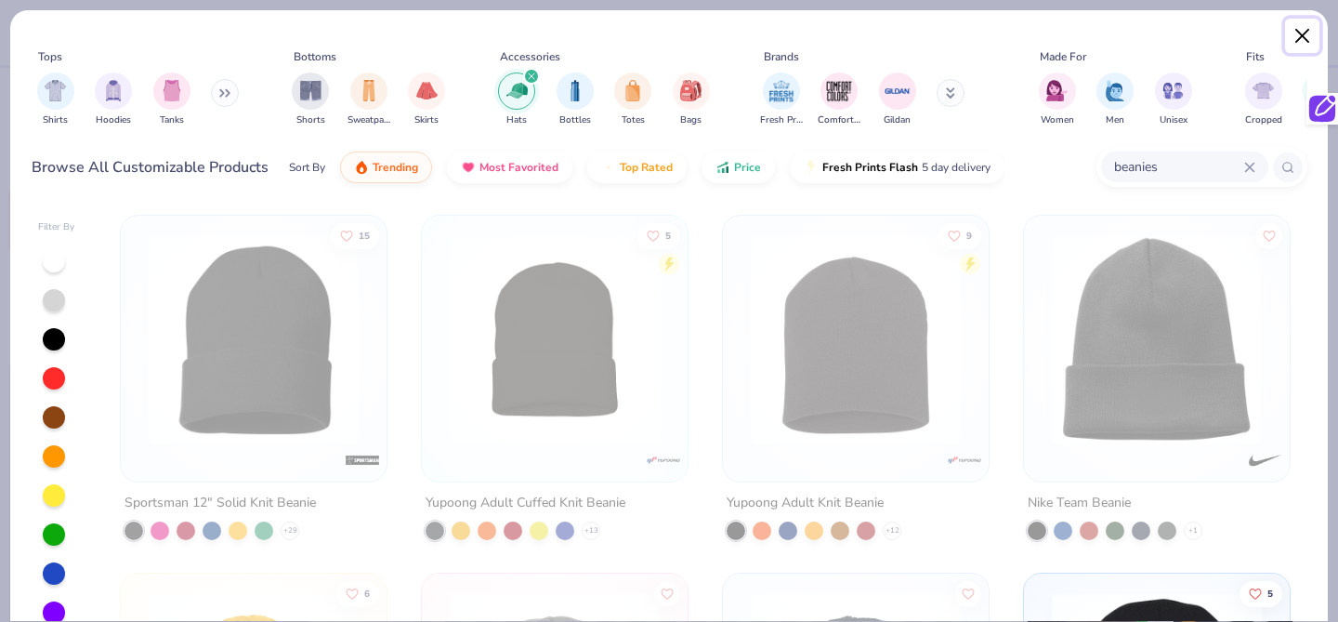
click at [1294, 37] on button "Close" at bounding box center [1302, 36] width 35 height 35
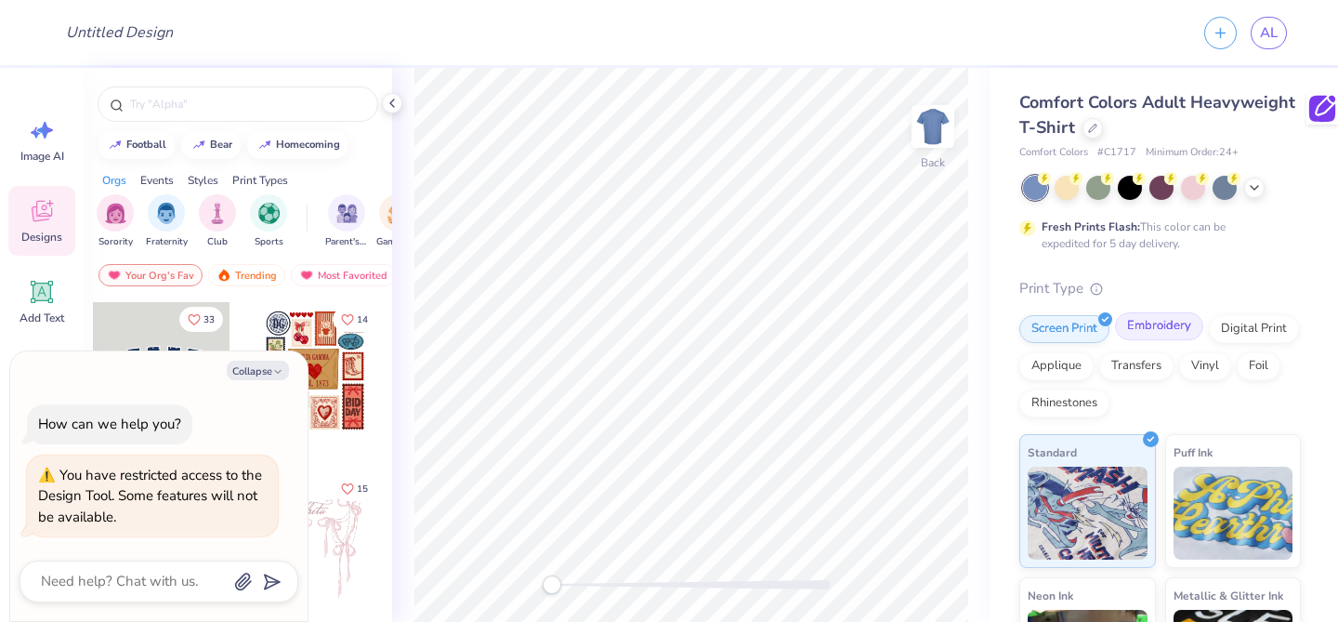
click at [1152, 329] on div "Embroidery" at bounding box center [1159, 326] width 88 height 28
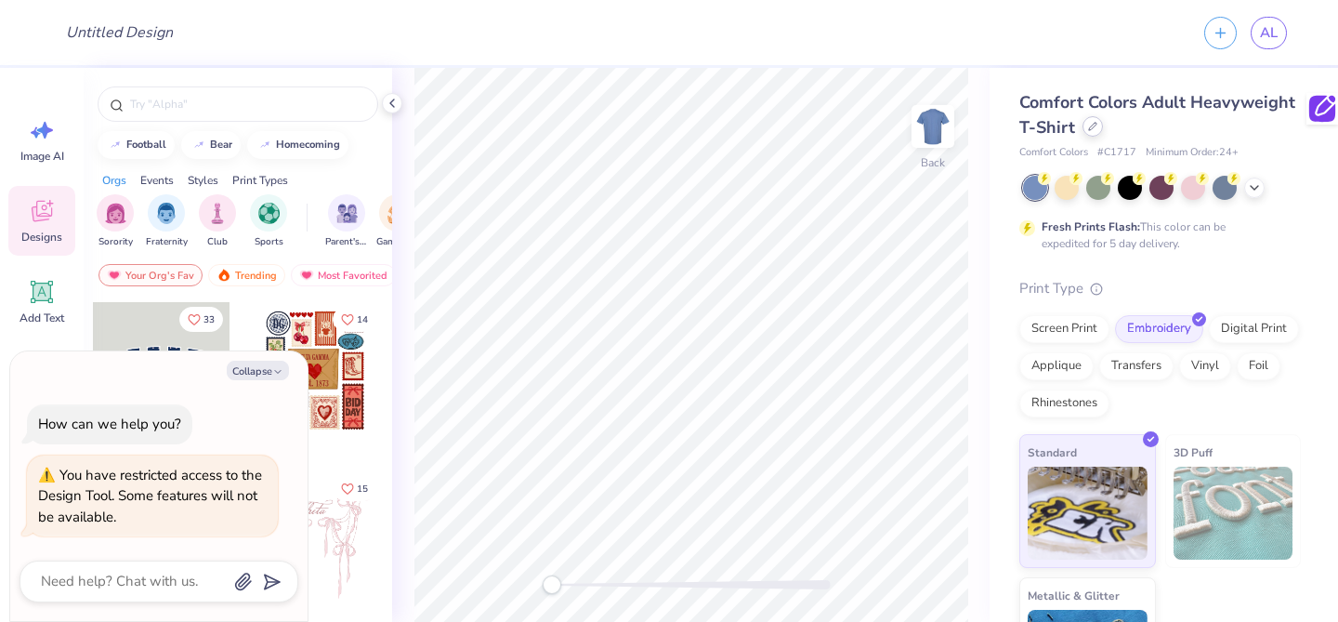
click at [1088, 128] on icon at bounding box center [1092, 126] width 9 height 9
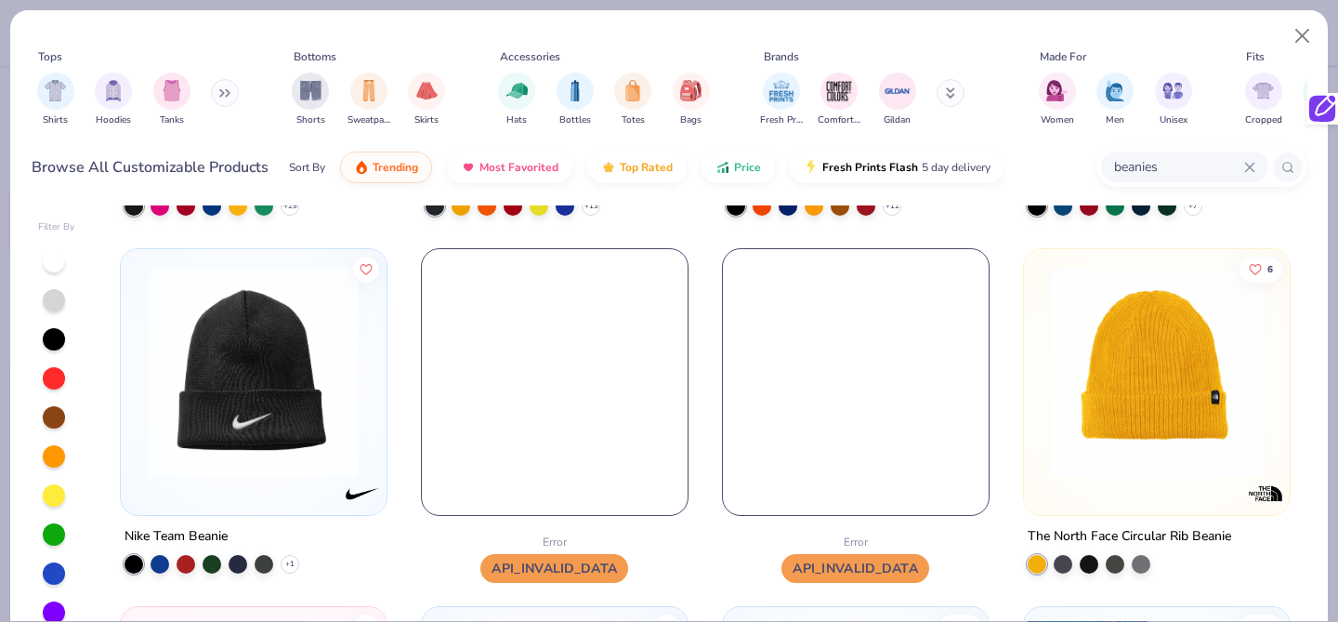
scroll to position [326, 0]
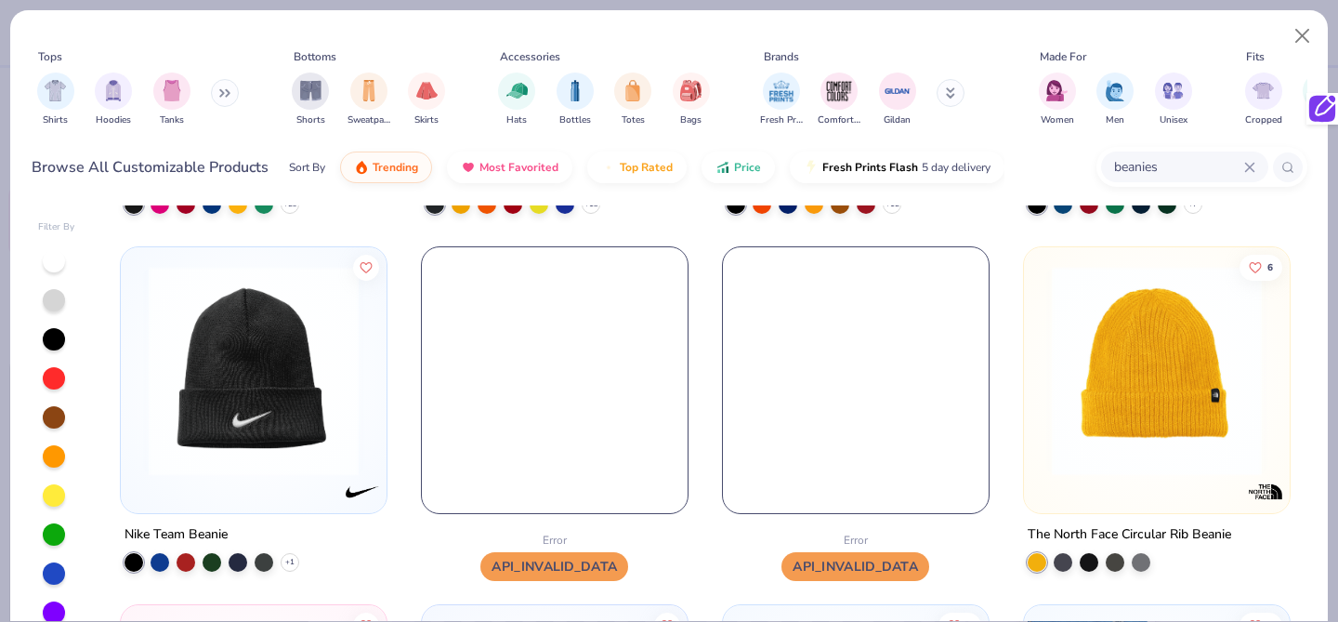
click at [291, 419] on img at bounding box center [253, 371] width 229 height 210
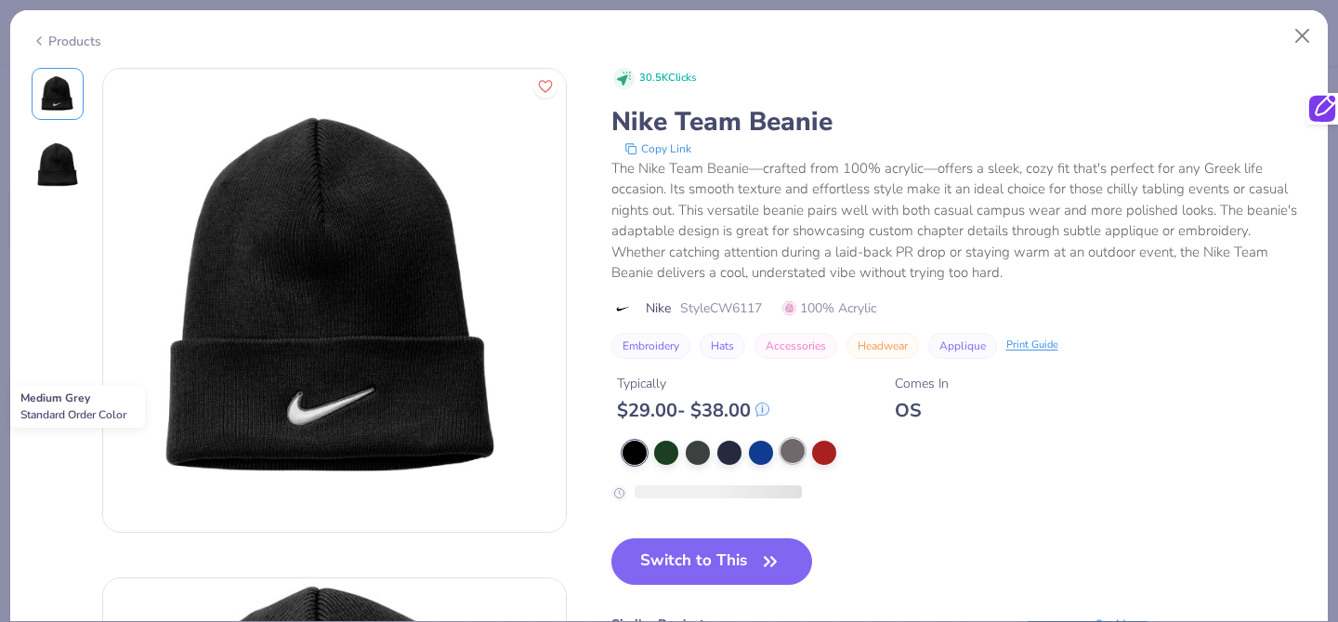
click at [796, 463] on div at bounding box center [793, 451] width 24 height 24
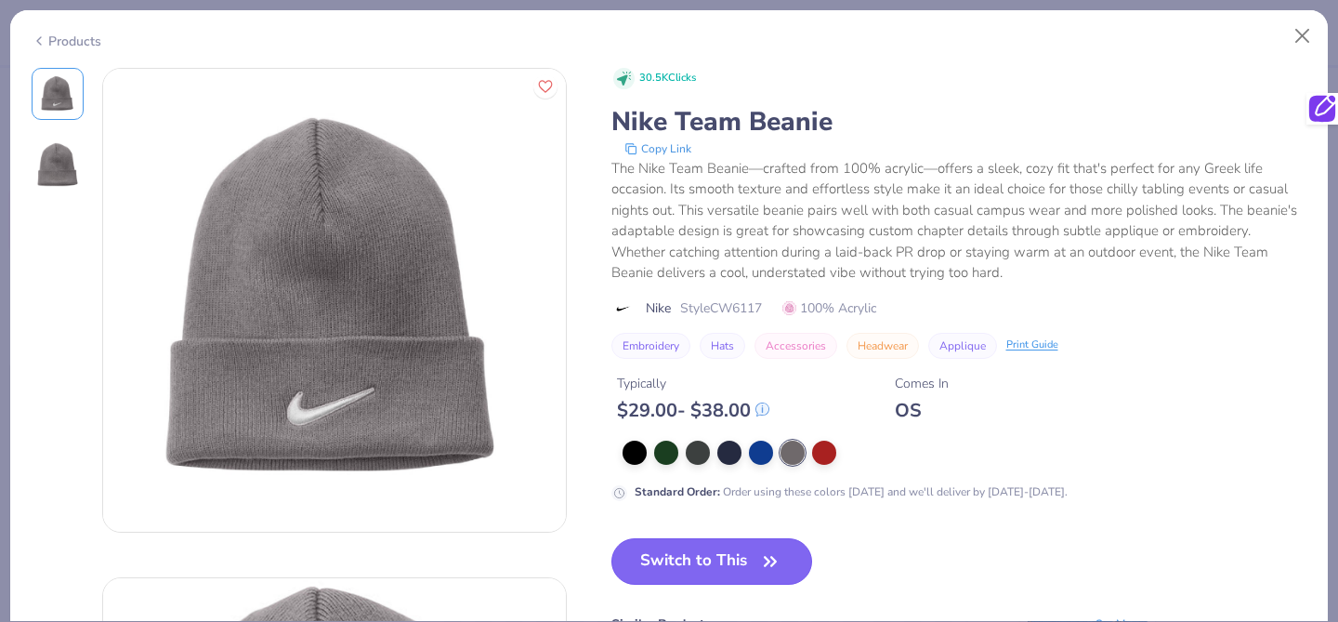
click at [724, 563] on button "Switch to This" at bounding box center [713, 561] width 202 height 46
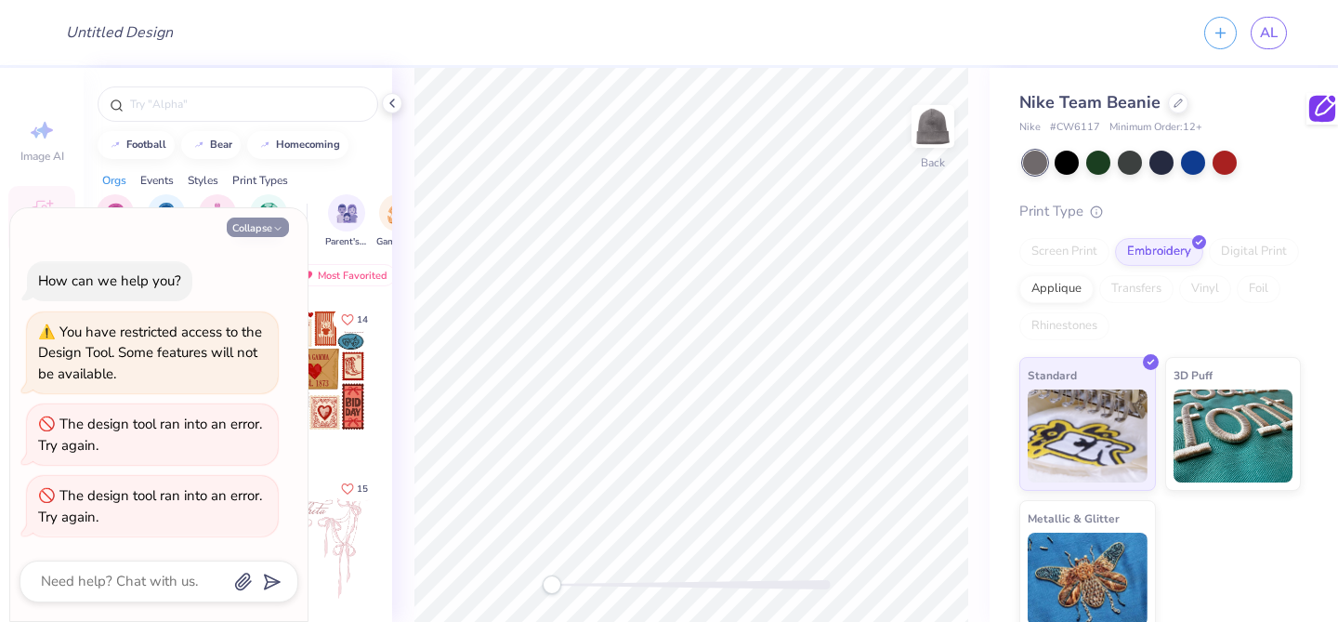
click at [273, 232] on icon "button" at bounding box center [277, 228] width 11 height 11
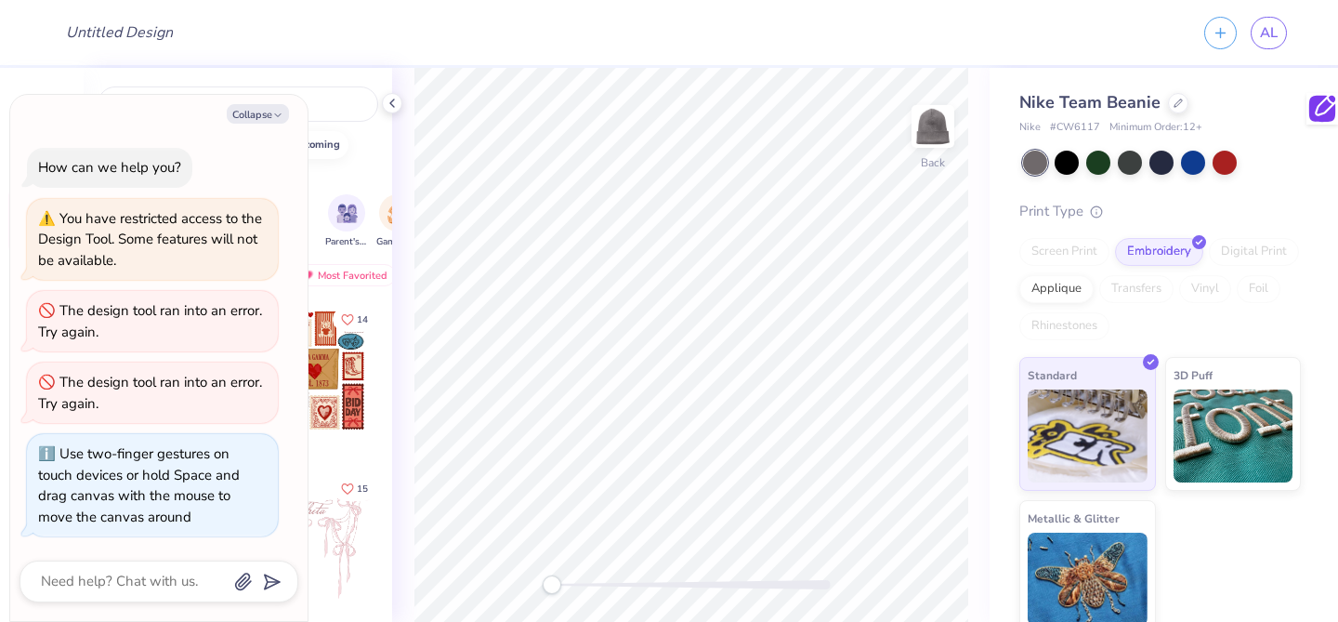
drag, startPoint x: 549, startPoint y: 586, endPoint x: 369, endPoint y: 527, distance: 189.6
click at [369, 527] on div "Design Title AL Image AI Designs Add Text Upload Greek Clipart & logos Decorate…" at bounding box center [669, 311] width 1338 height 622
click at [269, 112] on button "Collapse" at bounding box center [258, 114] width 62 height 20
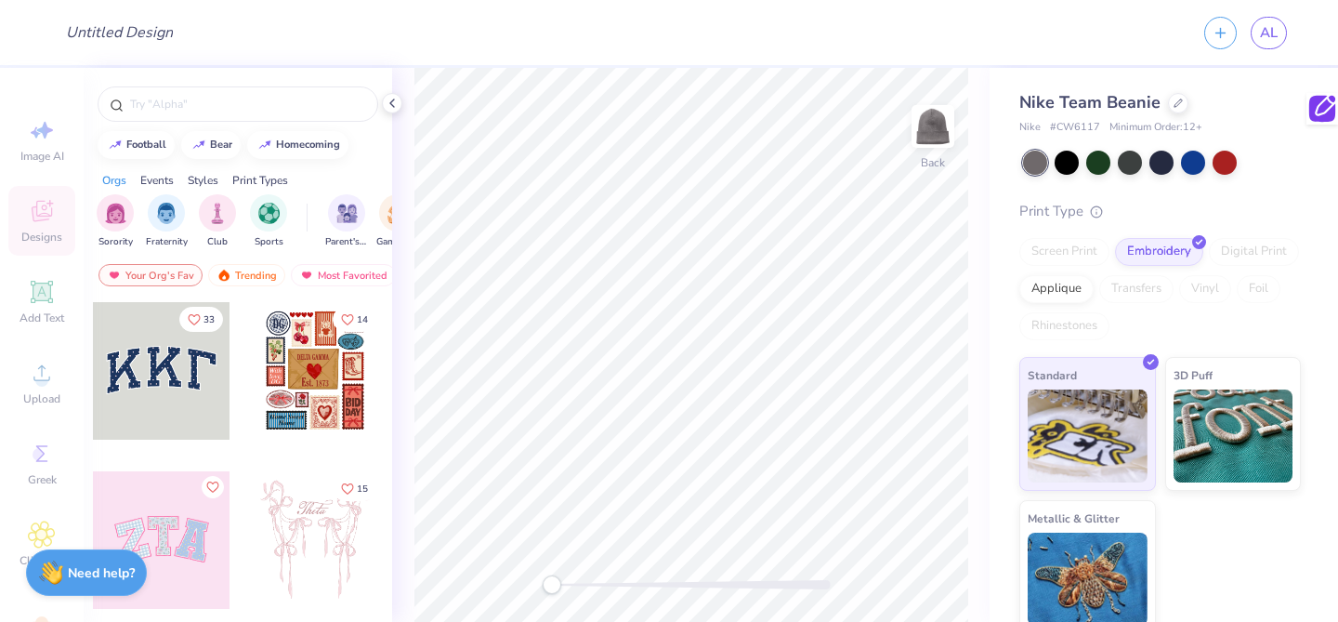
click at [49, 288] on div "Image AI Designs Add Text Upload Greek Clipart & logos Decorate" at bounding box center [41, 390] width 67 height 570
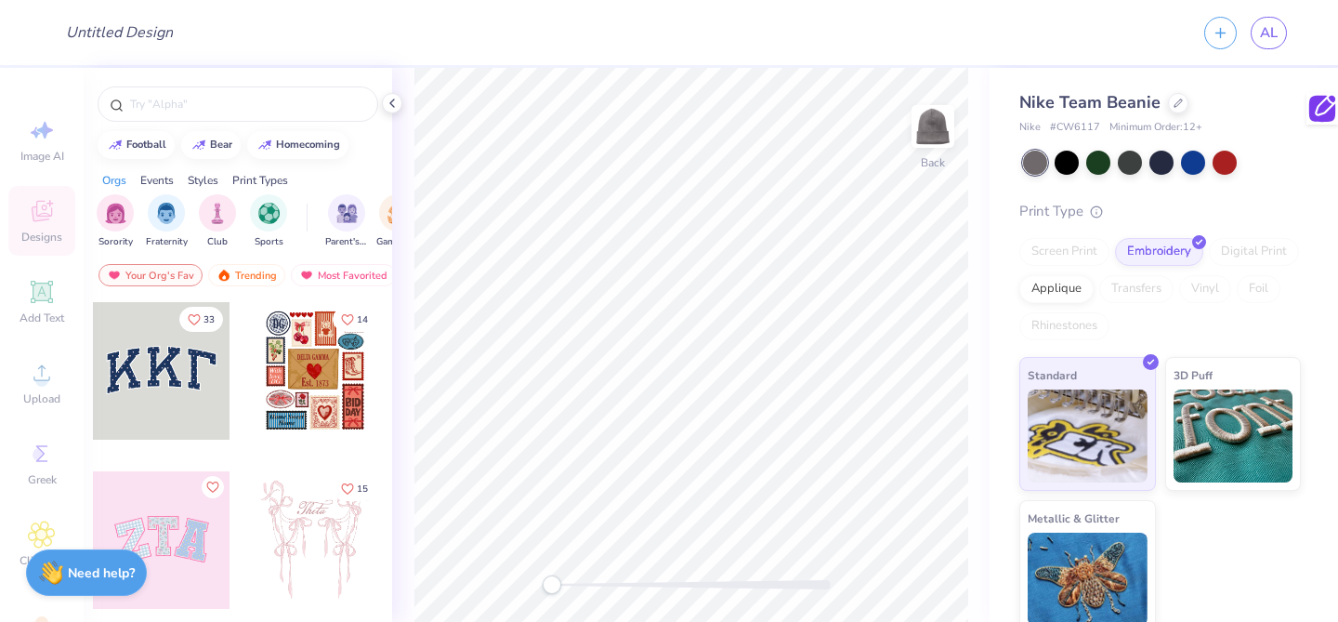
click at [49, 288] on div "Image AI Designs Add Text Upload Greek Clipart & logos Decorate" at bounding box center [41, 390] width 67 height 570
click at [217, 86] on div at bounding box center [238, 99] width 309 height 63
click at [216, 105] on input "text" at bounding box center [247, 104] width 238 height 19
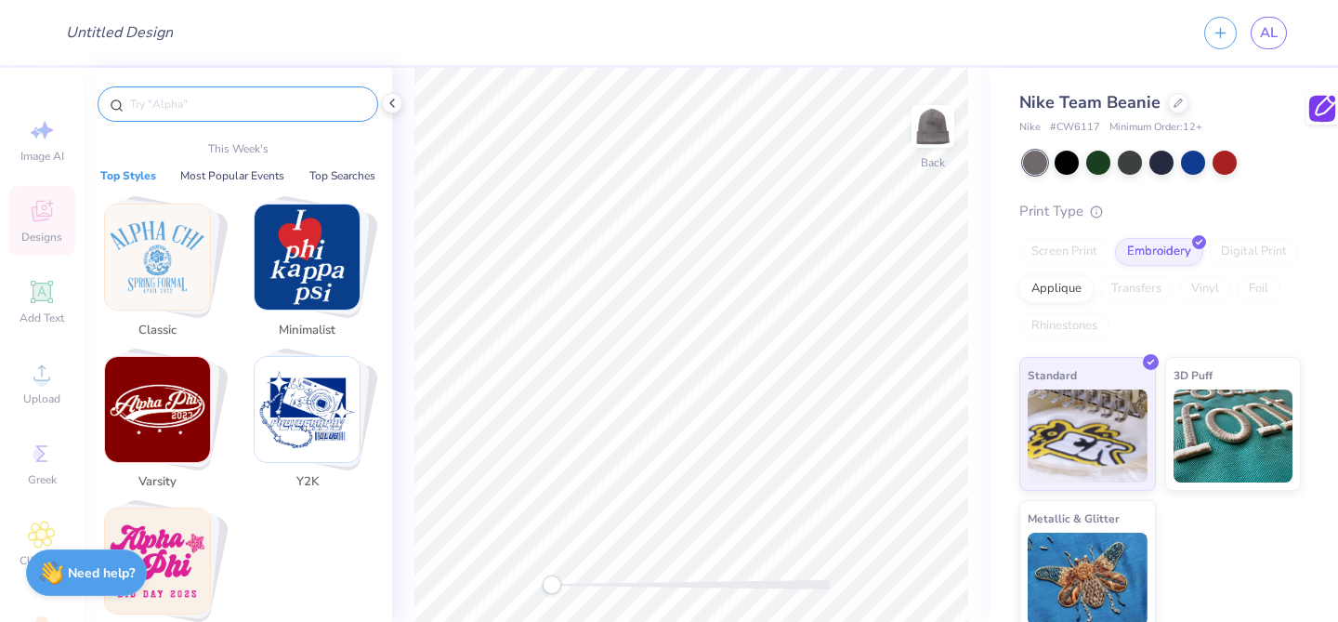
click at [169, 243] on img "Stack Card Button Classic" at bounding box center [157, 256] width 105 height 105
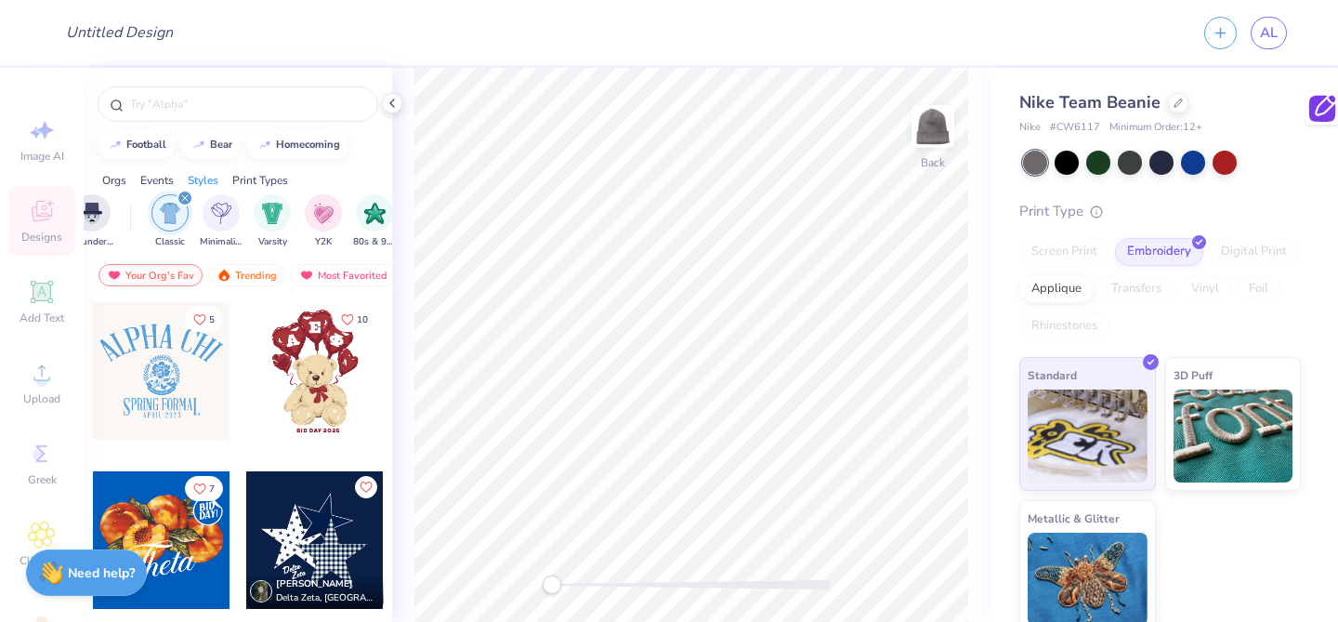
scroll to position [0, 974]
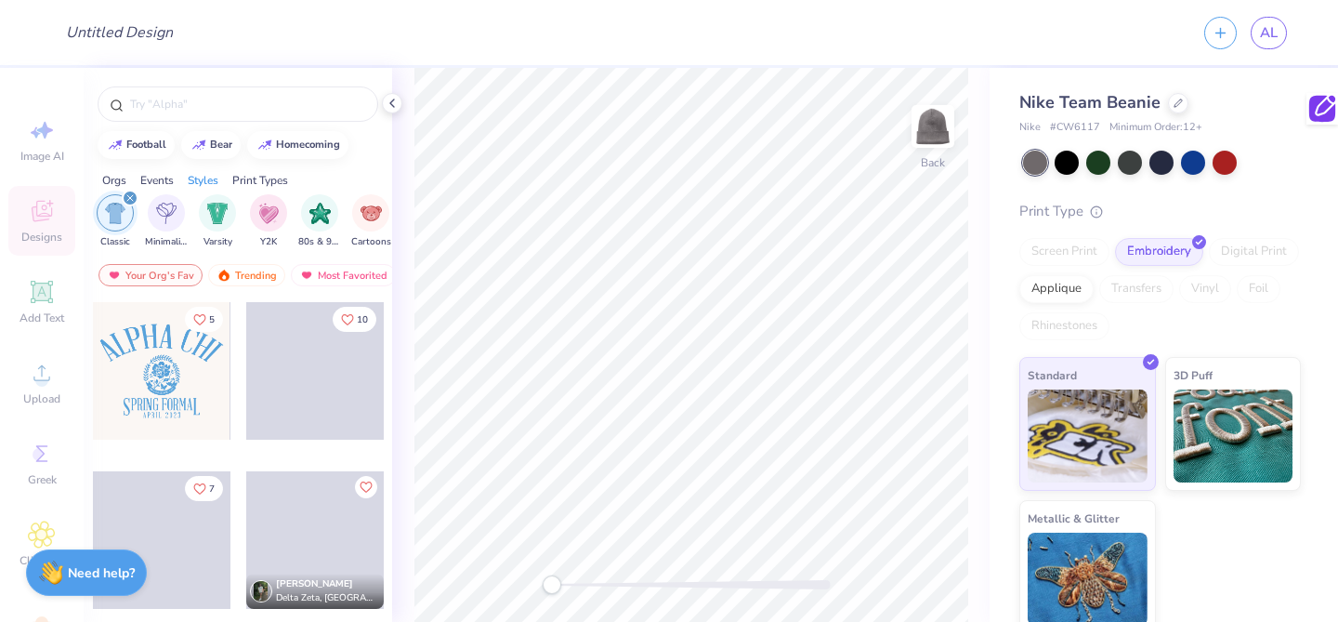
click at [160, 402] on div at bounding box center [162, 371] width 138 height 138
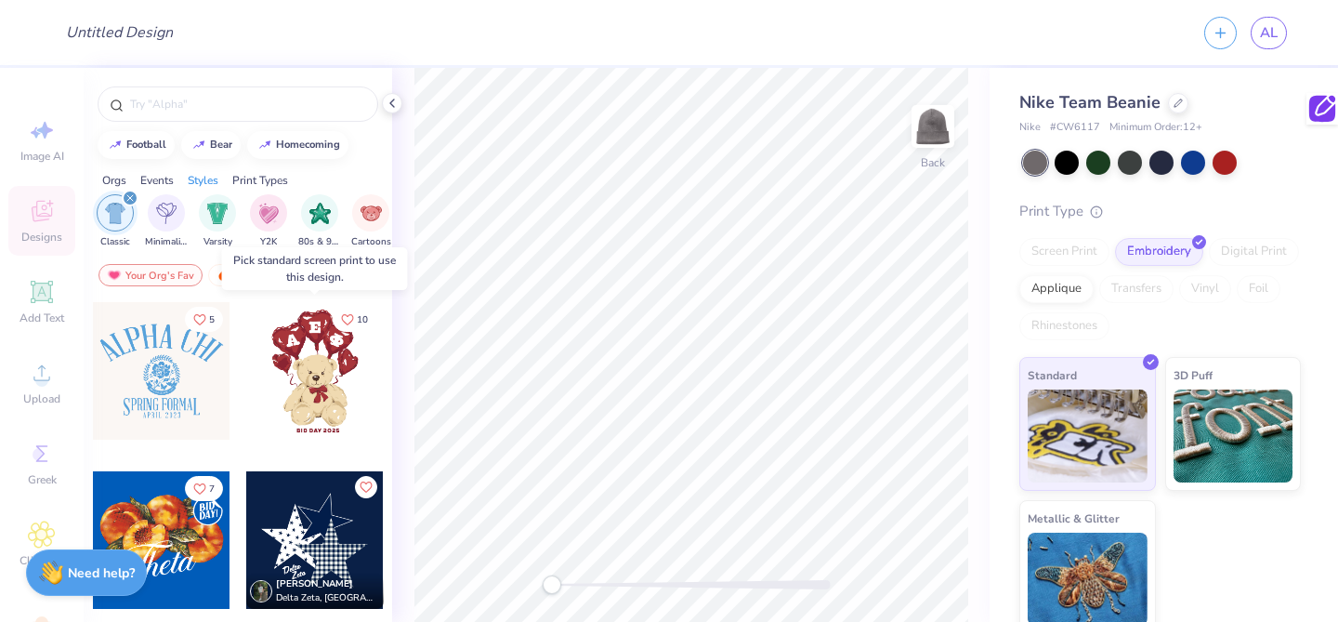
click at [319, 402] on div at bounding box center [315, 371] width 138 height 138
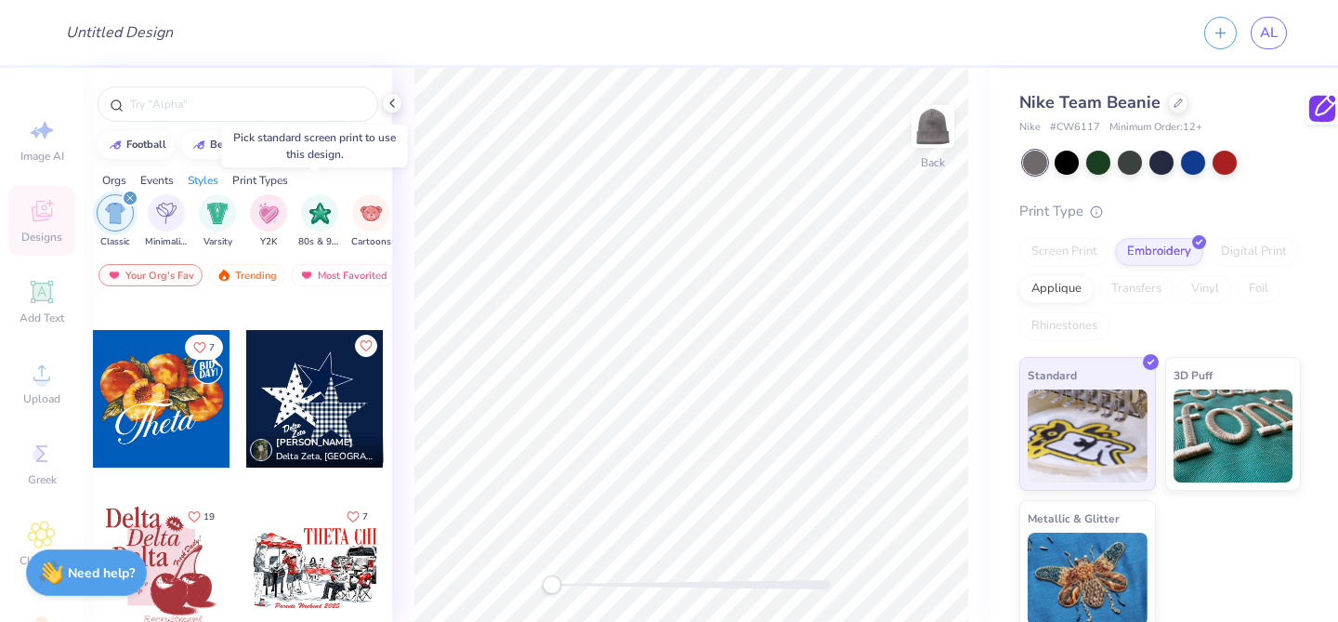
scroll to position [149, 0]
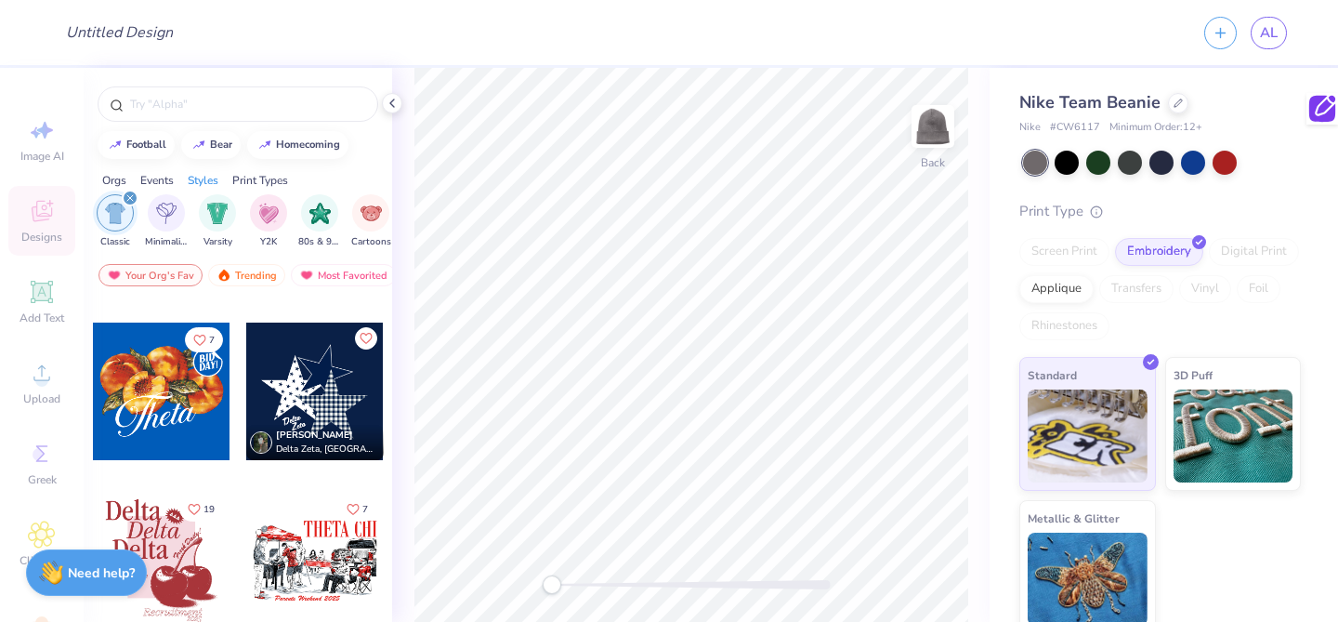
click at [40, 383] on div "Image AI Designs Add Text Upload Greek Clipart & logos Decorate" at bounding box center [41, 390] width 67 height 570
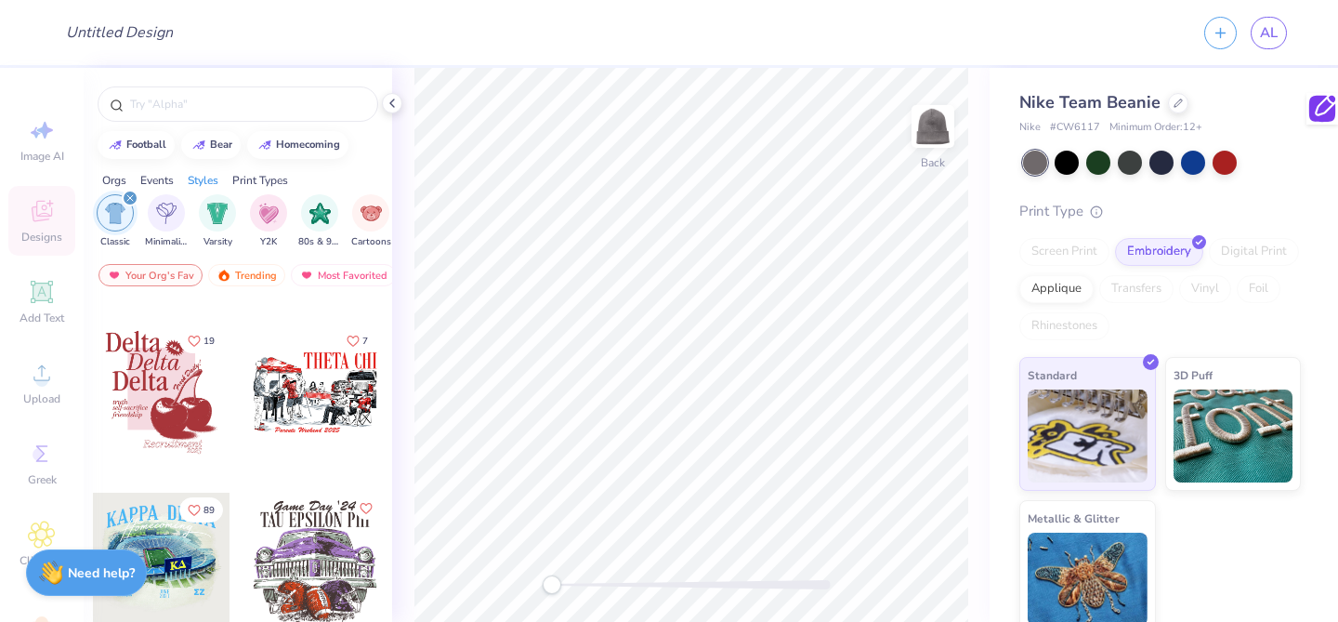
scroll to position [675, 0]
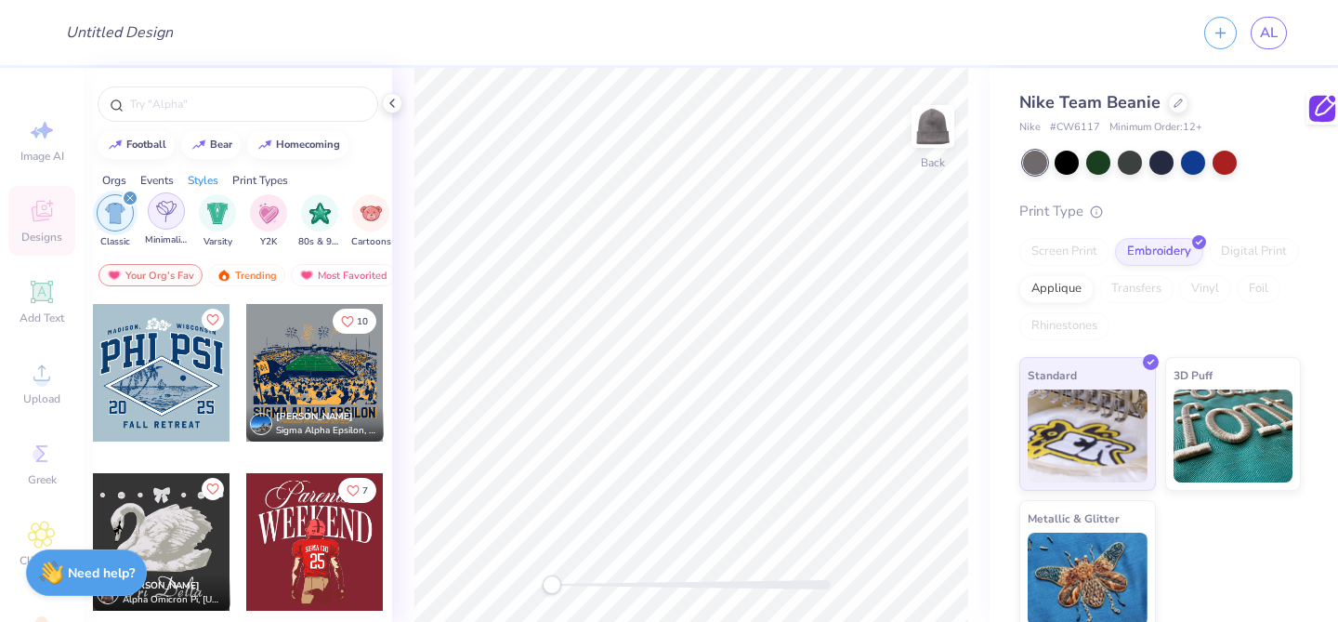
click at [169, 222] on div "filter for Minimalist" at bounding box center [166, 210] width 37 height 37
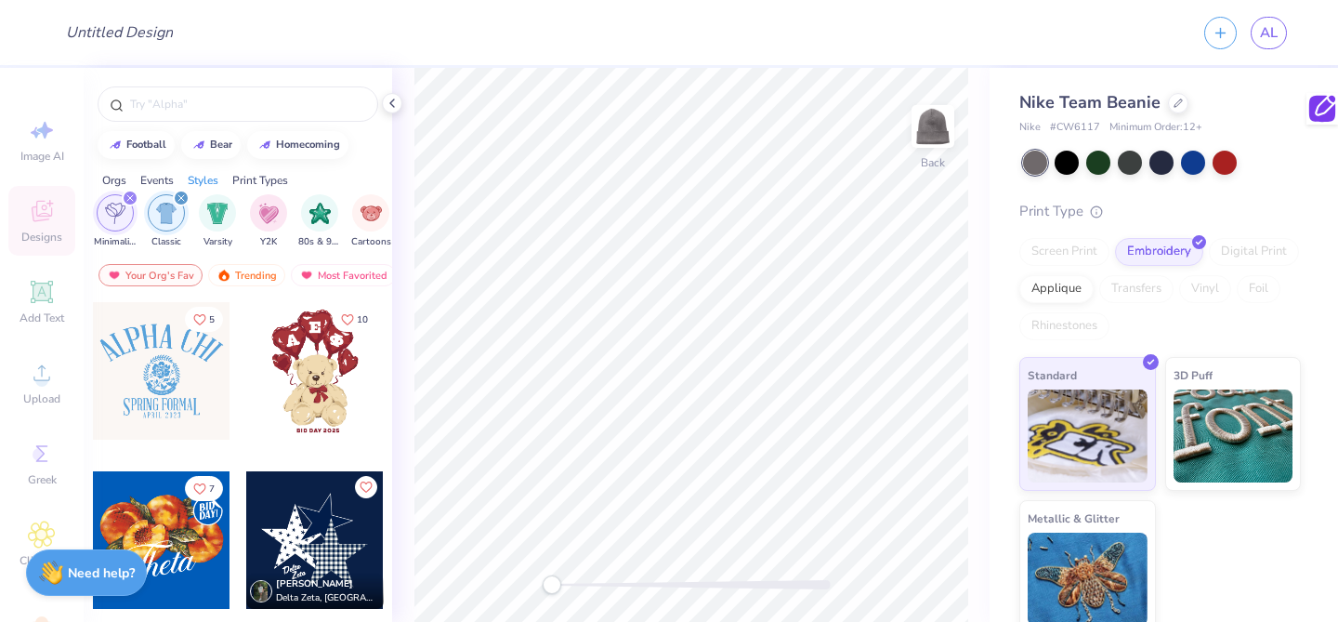
click at [179, 207] on div "filter for Classic" at bounding box center [166, 212] width 37 height 37
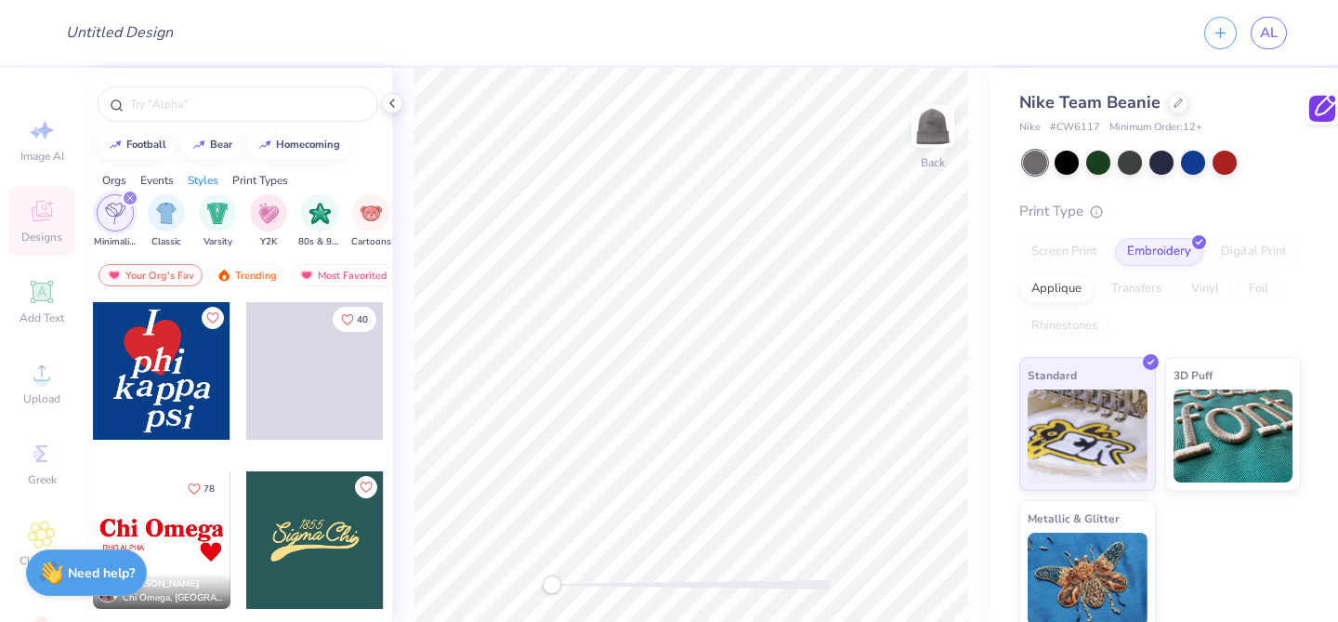
click at [307, 392] on span at bounding box center [314, 371] width 138 height 138
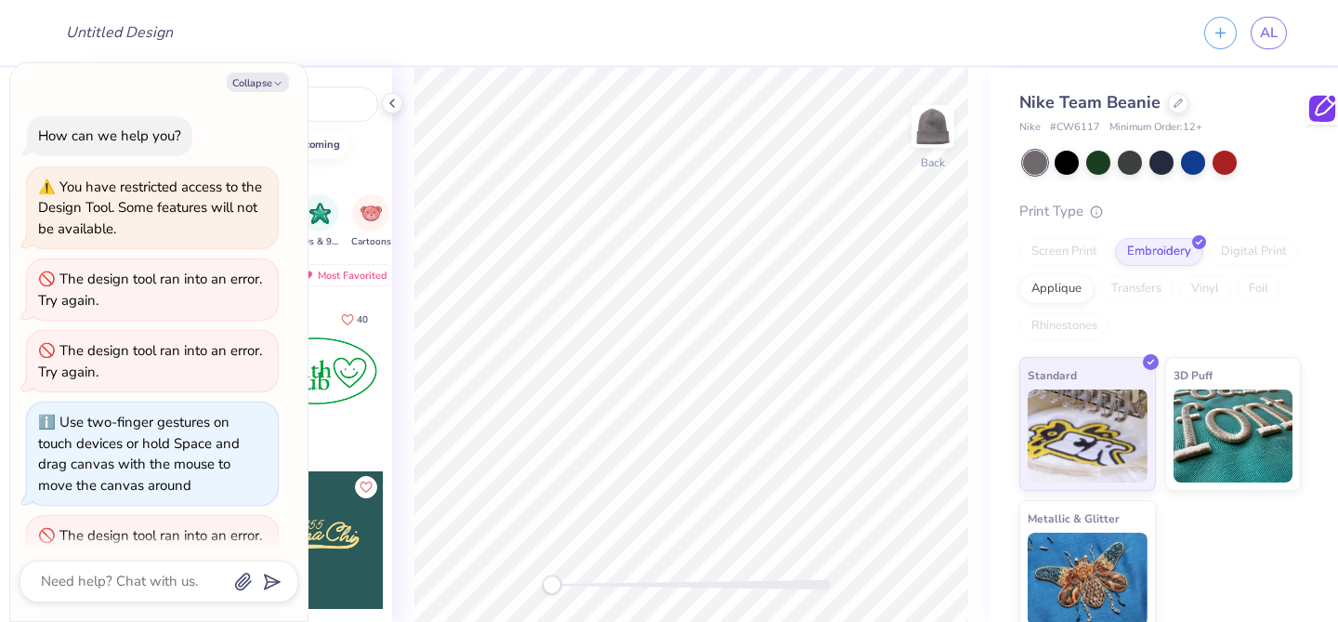
scroll to position [40, 0]
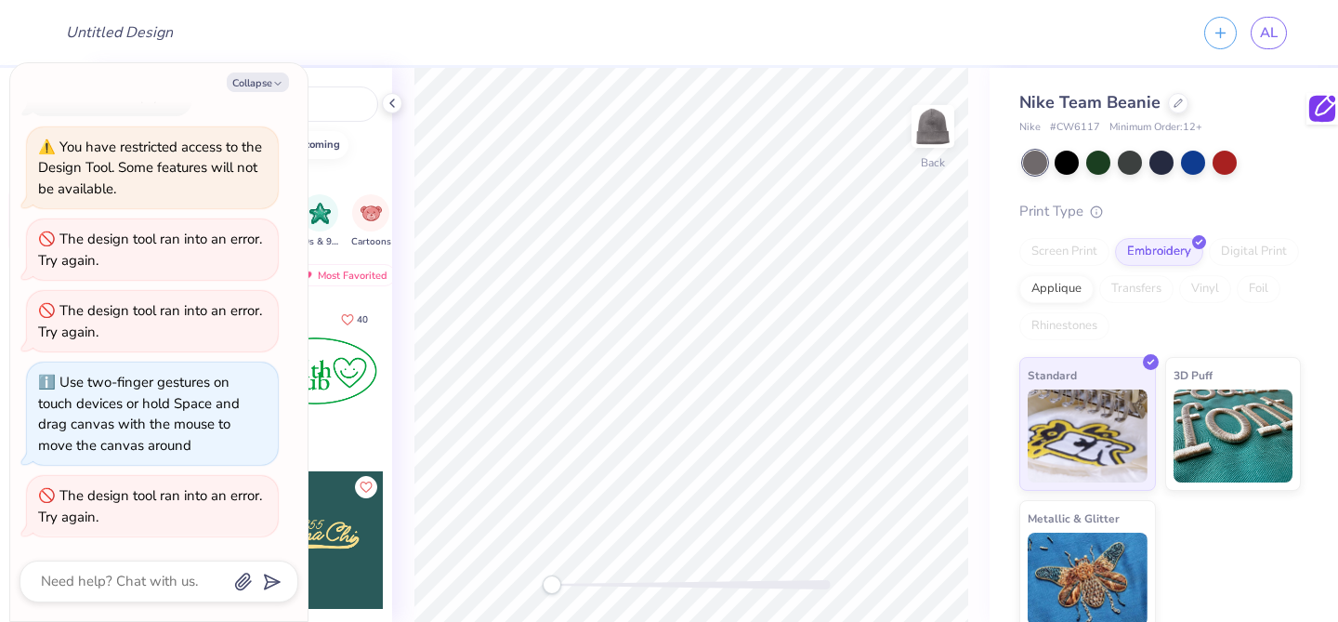
click at [342, 400] on div at bounding box center [315, 371] width 138 height 138
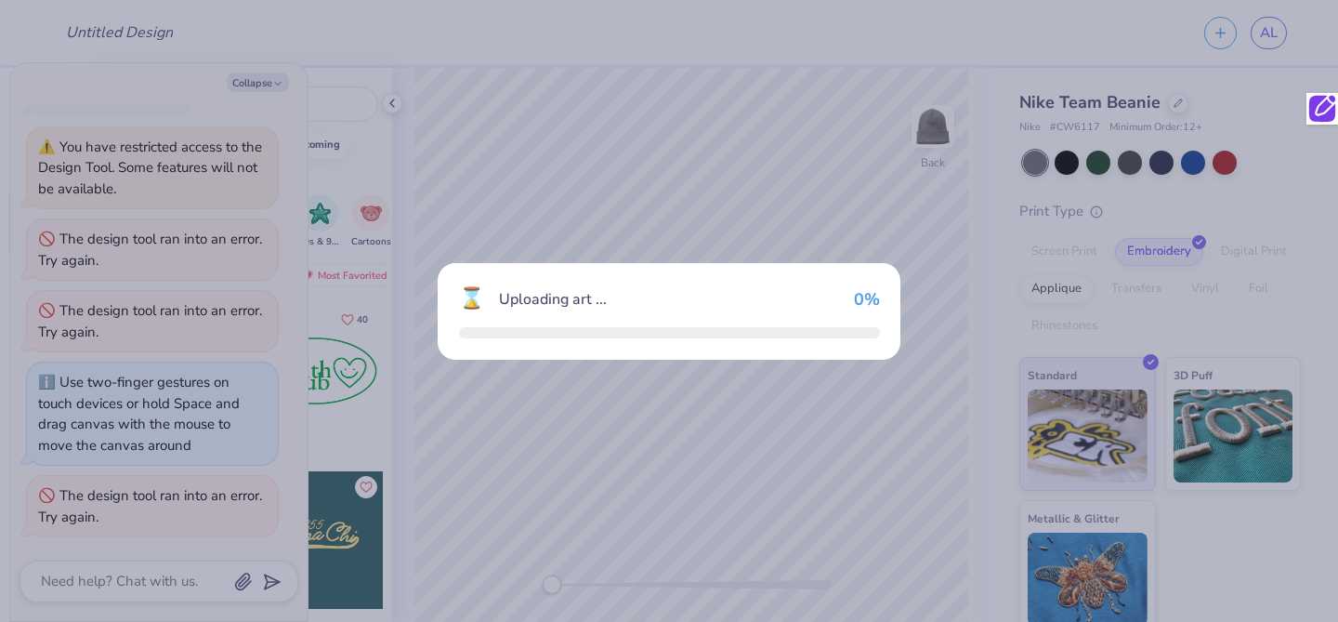
scroll to position [112, 0]
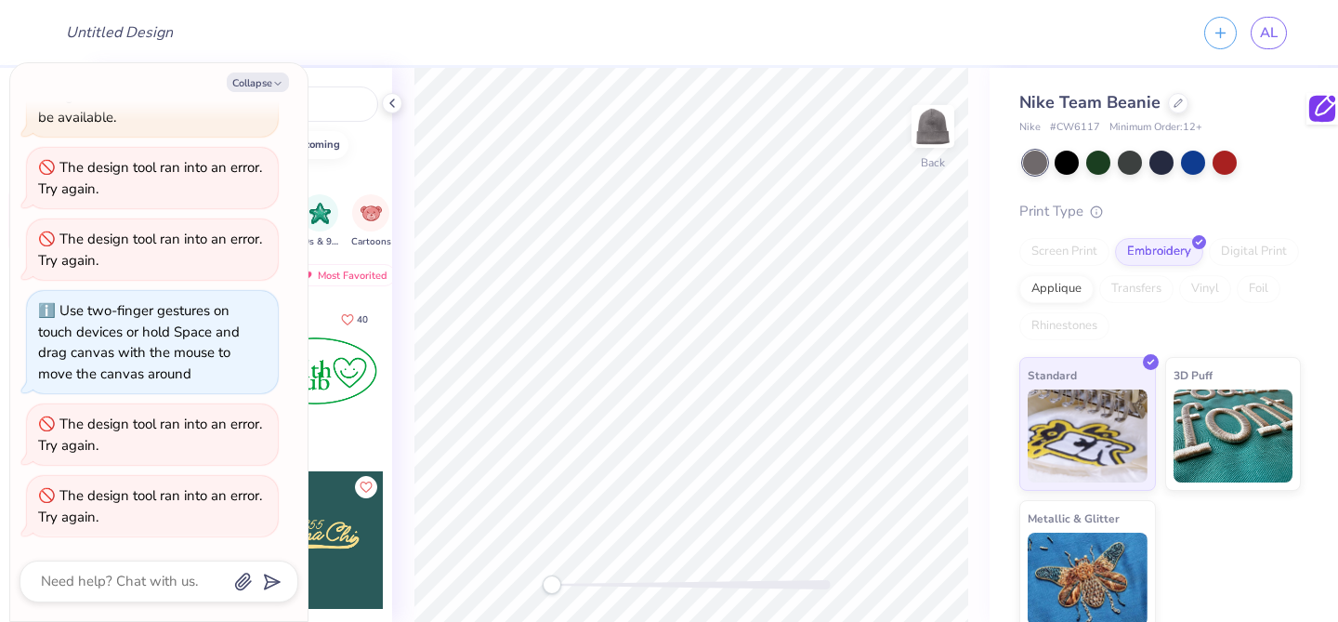
click at [342, 400] on div at bounding box center [315, 371] width 138 height 138
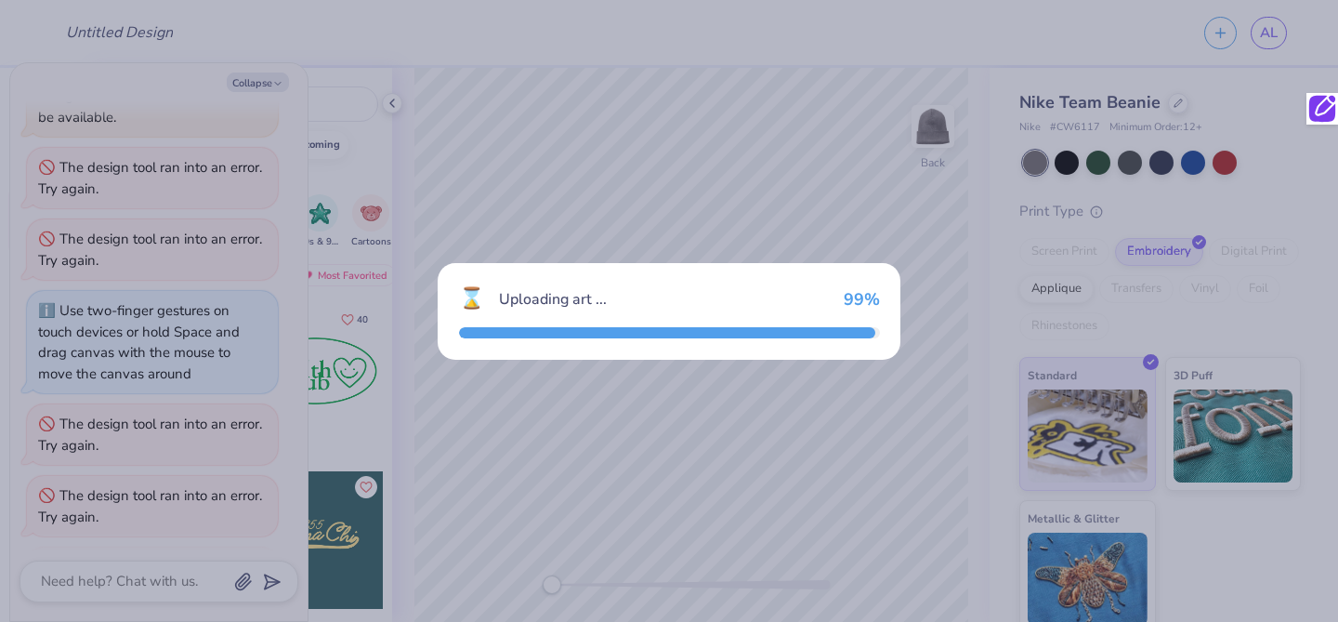
scroll to position [183, 0]
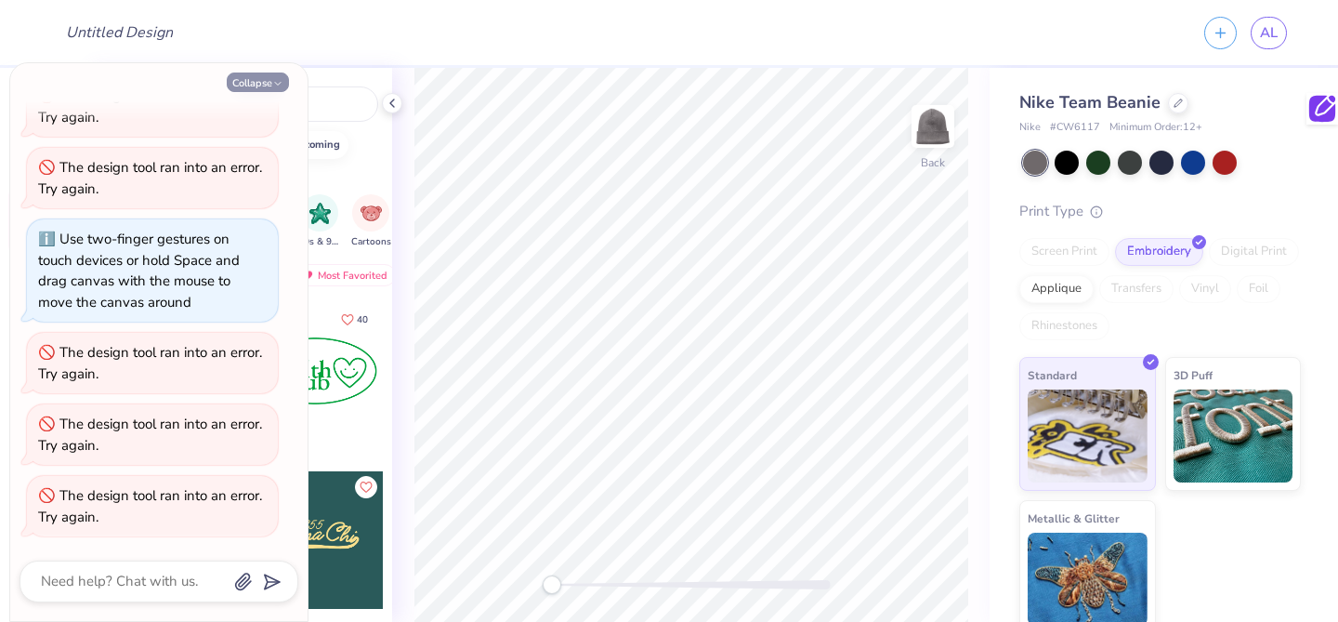
click at [254, 83] on button "Collapse" at bounding box center [258, 82] width 62 height 20
type textarea "x"
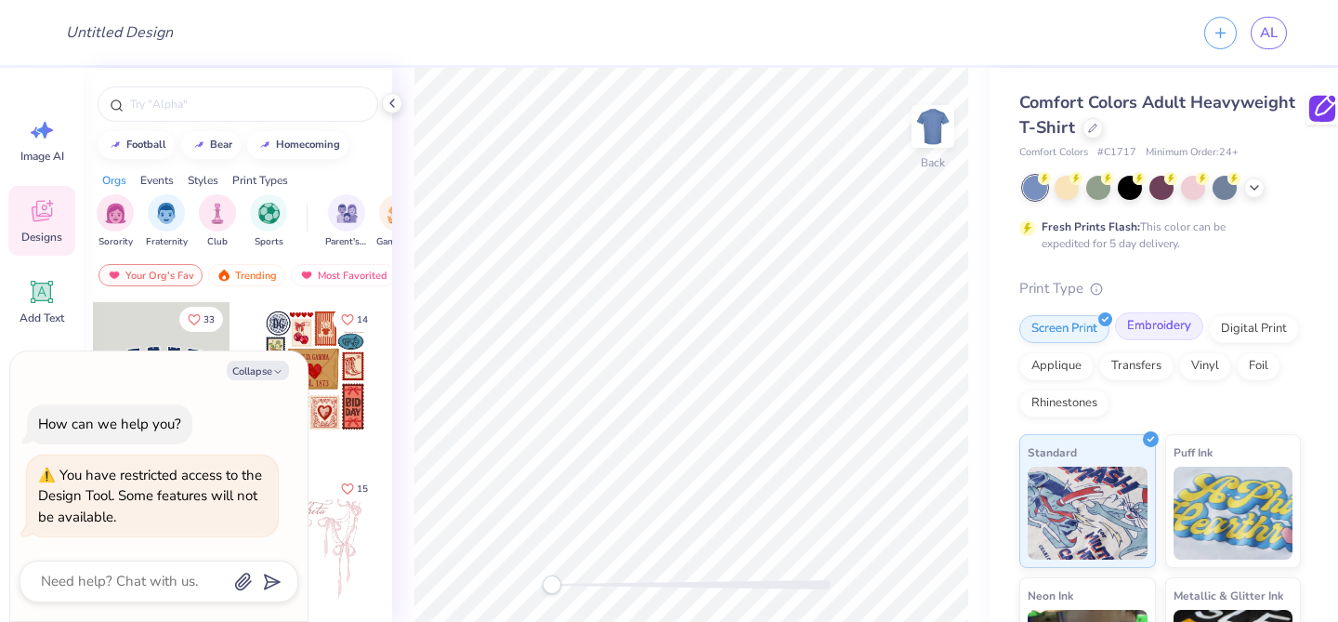
click at [1157, 328] on div "Embroidery" at bounding box center [1159, 326] width 88 height 28
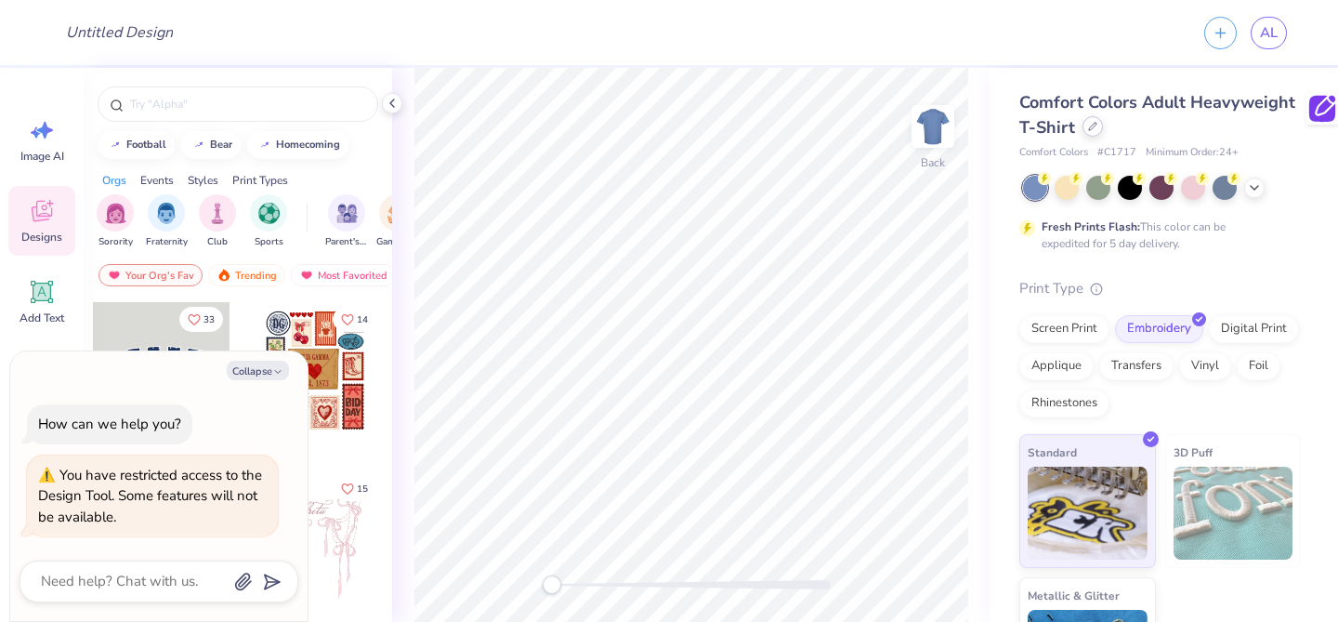
click at [1090, 132] on div at bounding box center [1093, 126] width 20 height 20
type textarea "x"
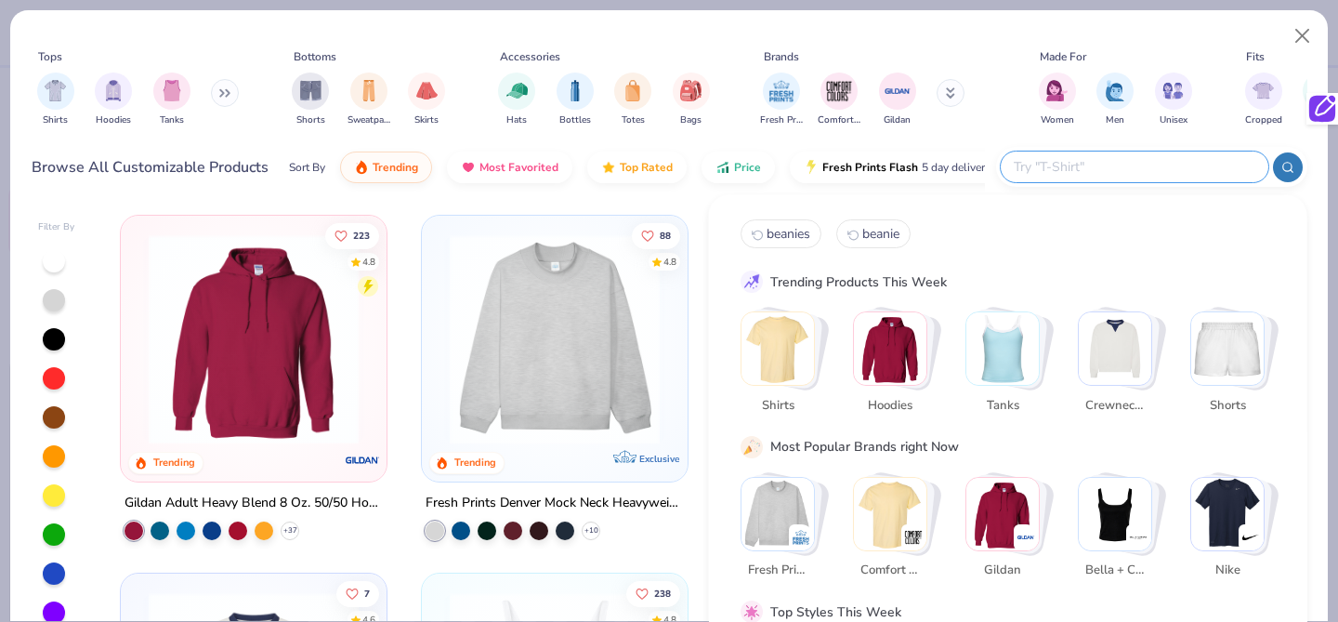
click at [1150, 160] on input "text" at bounding box center [1134, 166] width 244 height 21
type input "beanies"
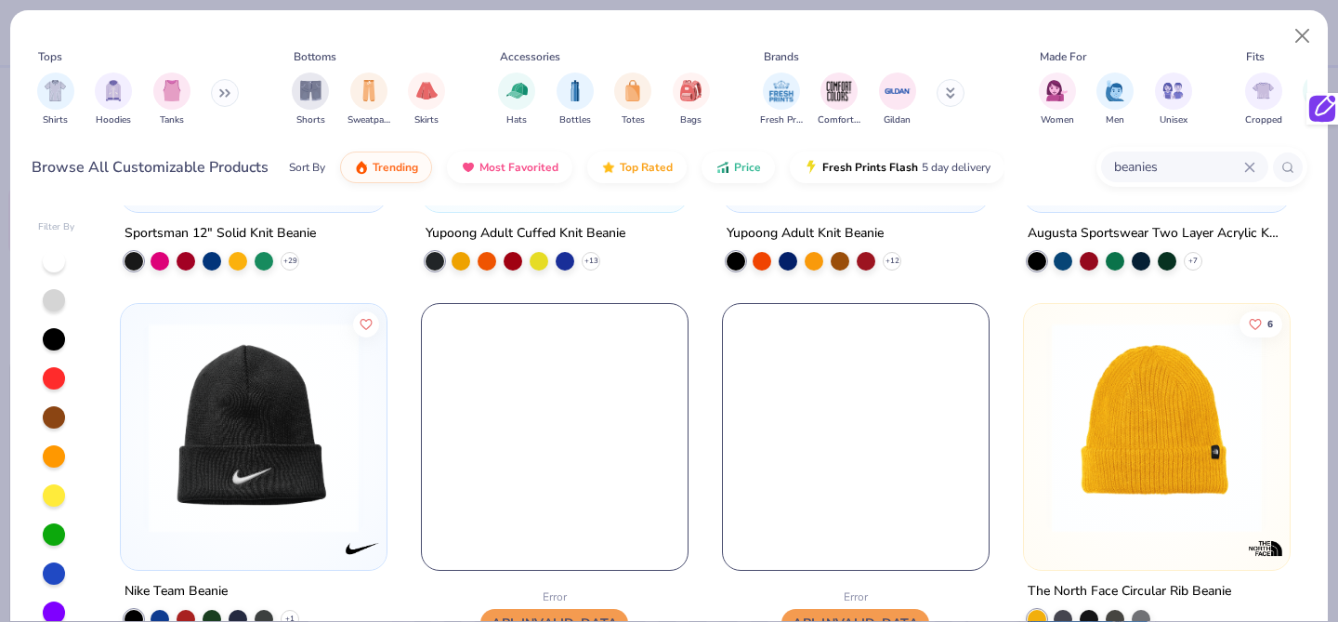
scroll to position [273, 0]
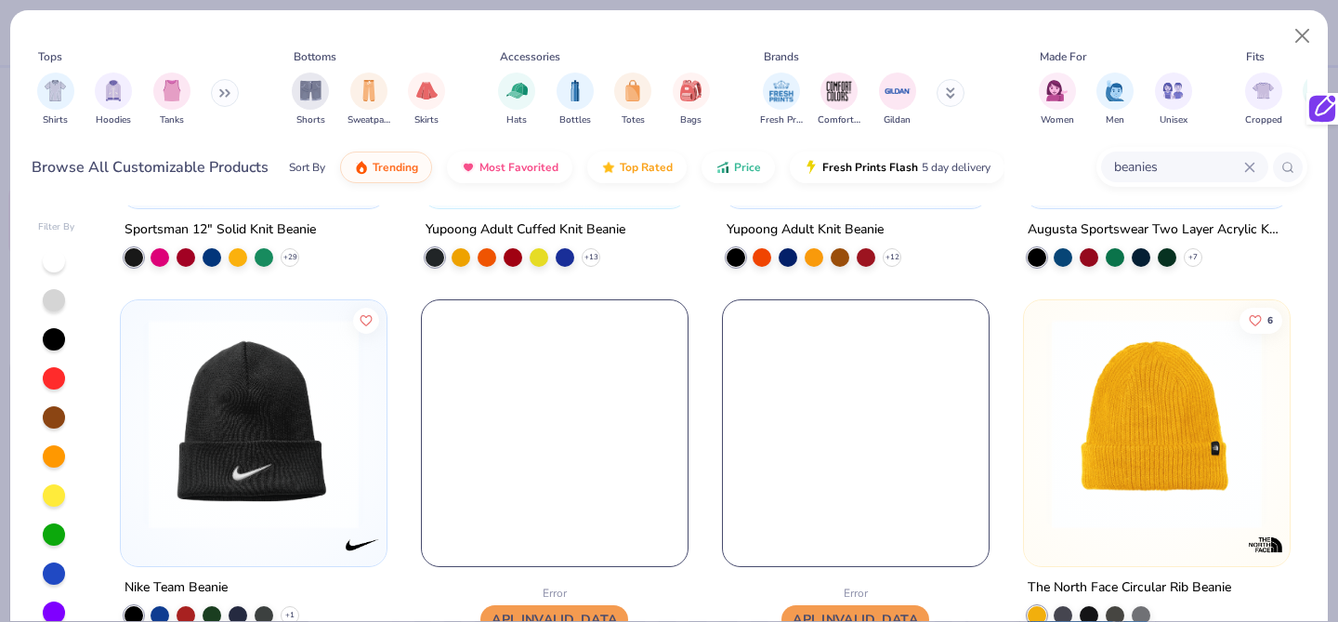
click at [339, 471] on img at bounding box center [253, 424] width 229 height 210
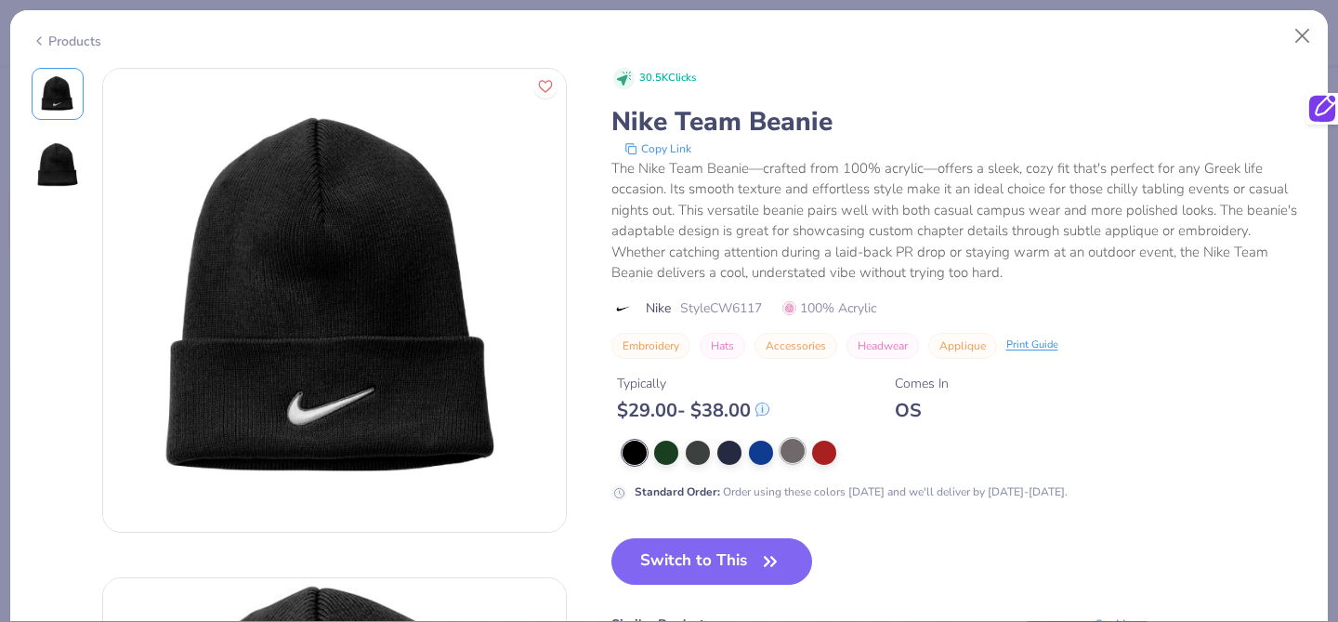
click at [804, 454] on div at bounding box center [793, 451] width 24 height 24
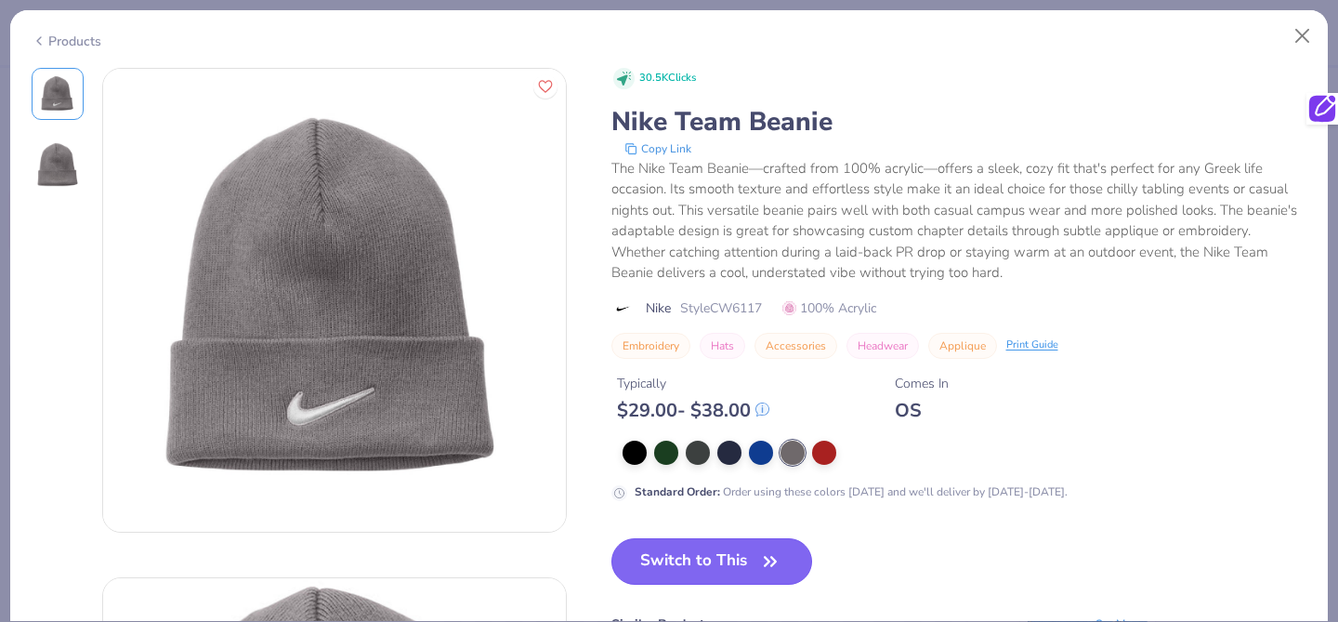
click at [747, 552] on button "Switch to This" at bounding box center [713, 561] width 202 height 46
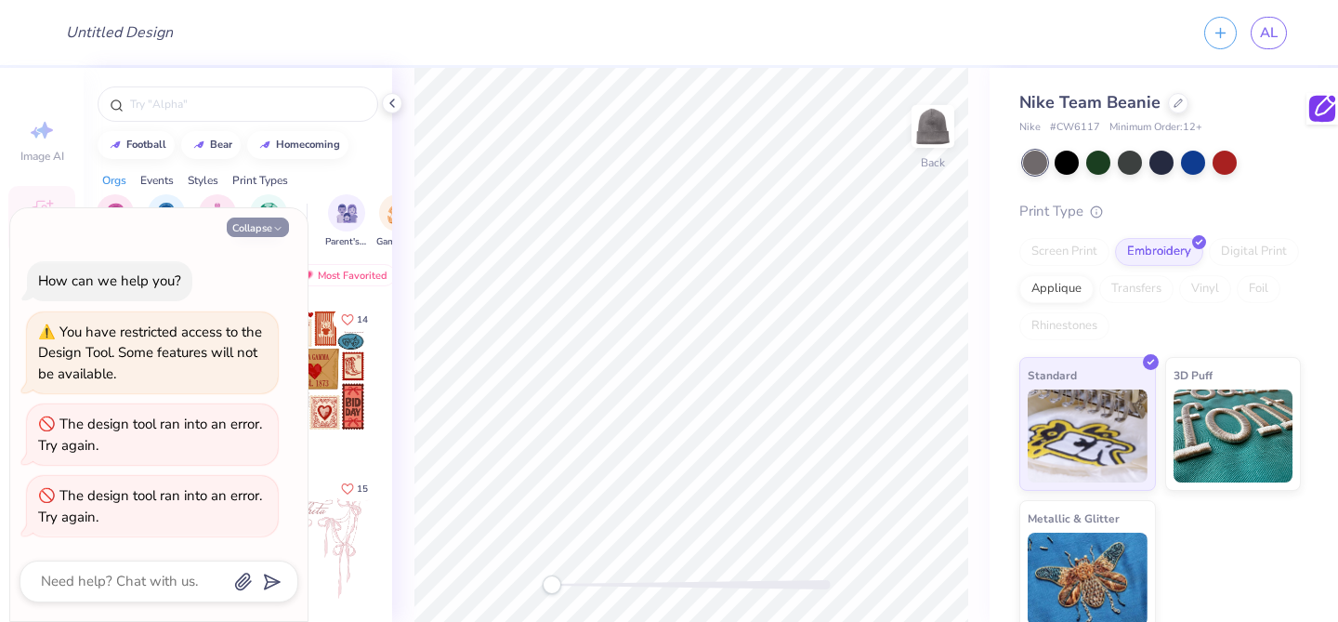
click at [272, 220] on button "Collapse" at bounding box center [258, 227] width 62 height 20
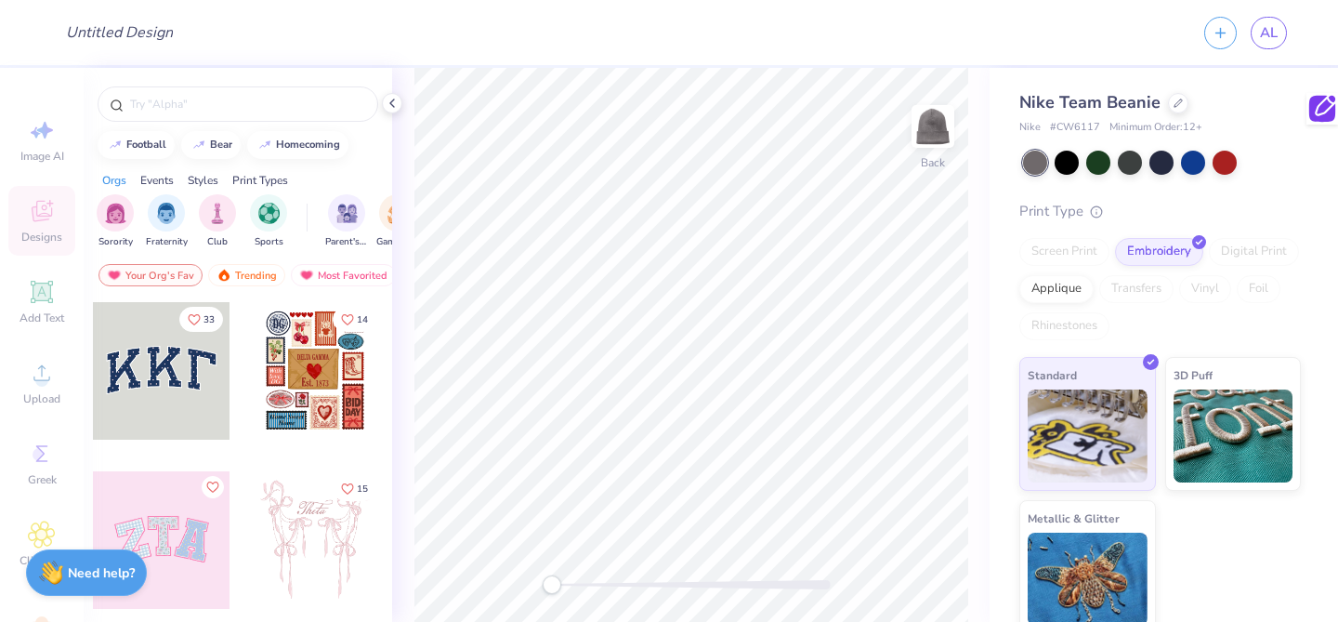
click at [171, 379] on div at bounding box center [162, 371] width 138 height 138
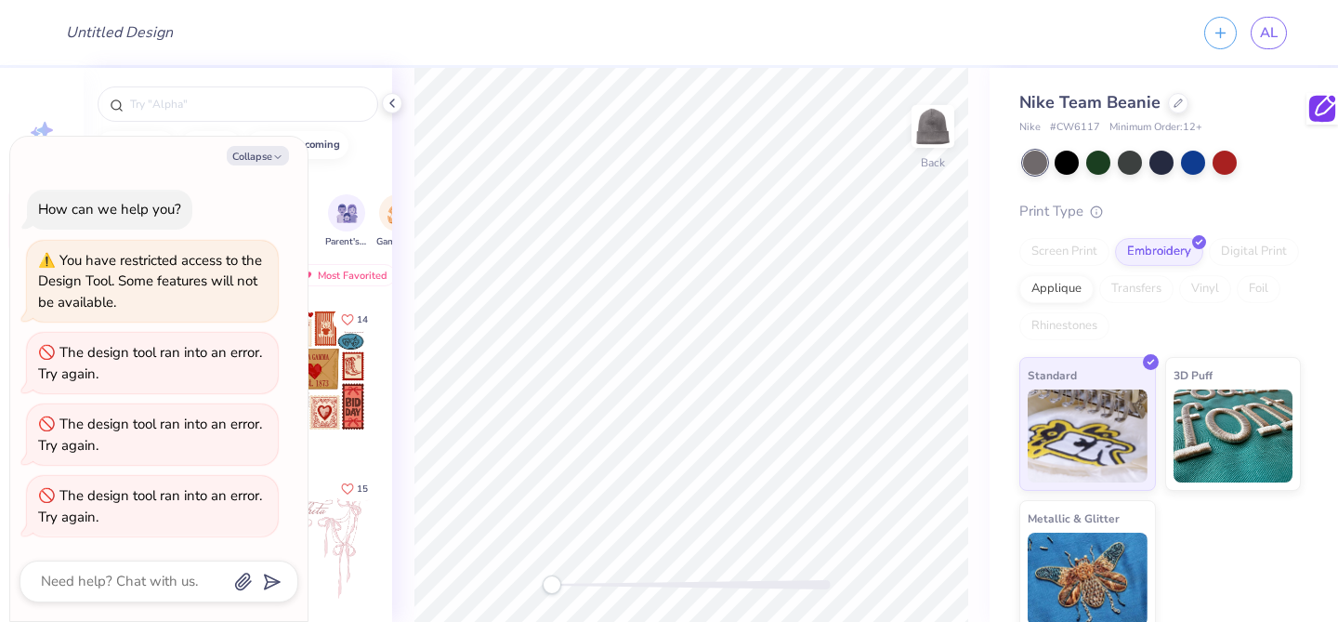
click at [171, 379] on div "The design tool ran into an error. Try again." at bounding box center [152, 363] width 229 height 42
click at [253, 155] on button "Collapse" at bounding box center [258, 156] width 62 height 20
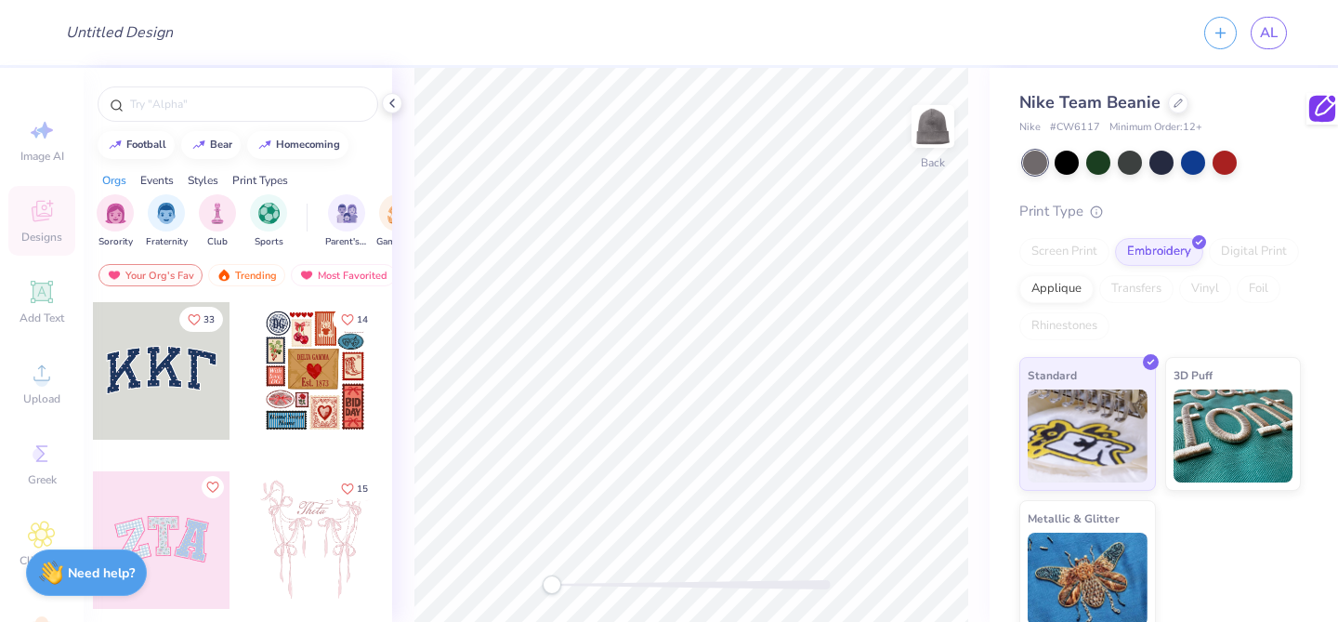
click at [268, 363] on div at bounding box center [315, 371] width 138 height 138
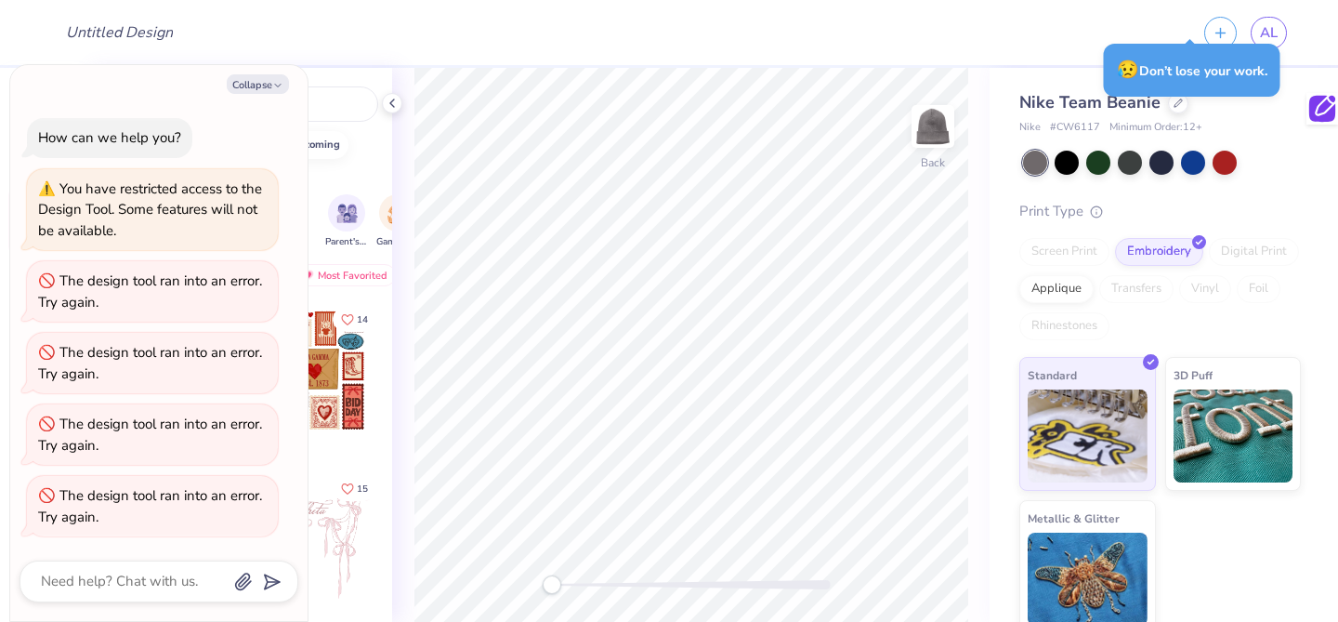
type textarea "x"
